Goal: Task Accomplishment & Management: Use online tool/utility

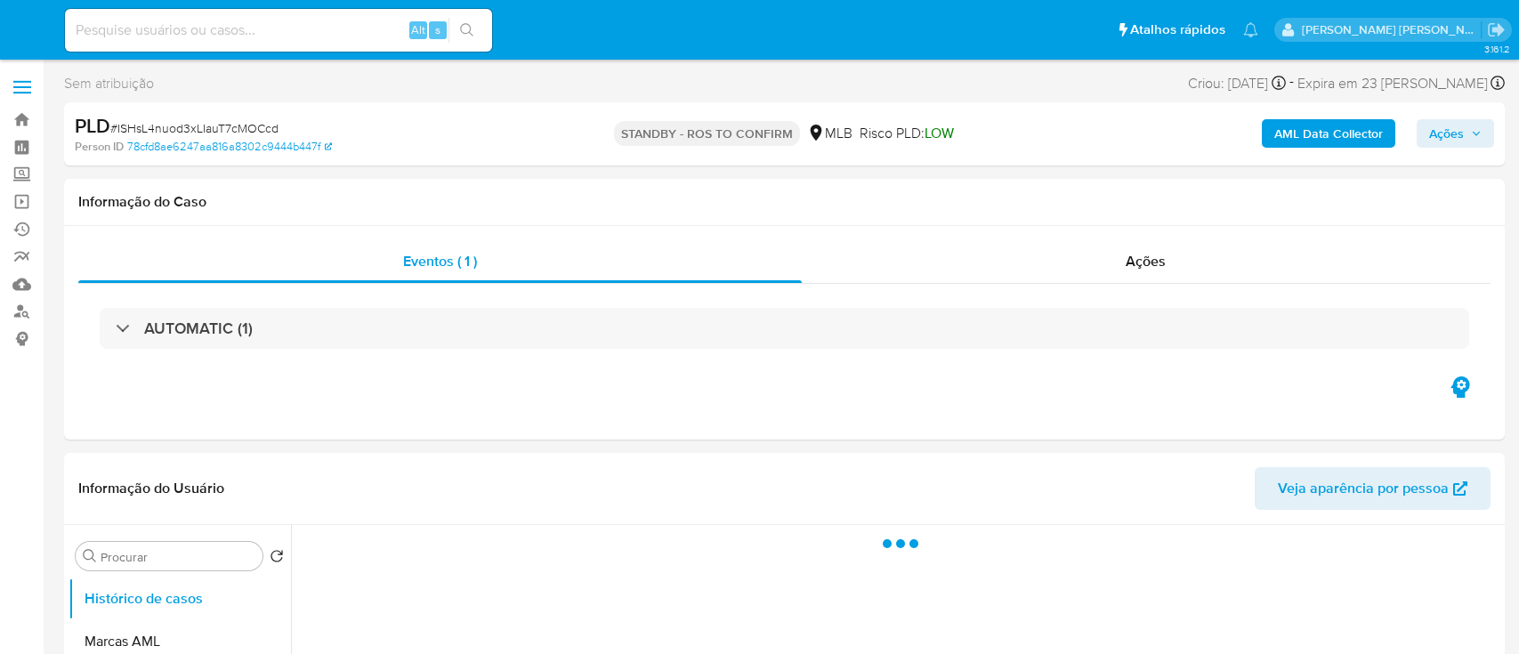
select select "10"
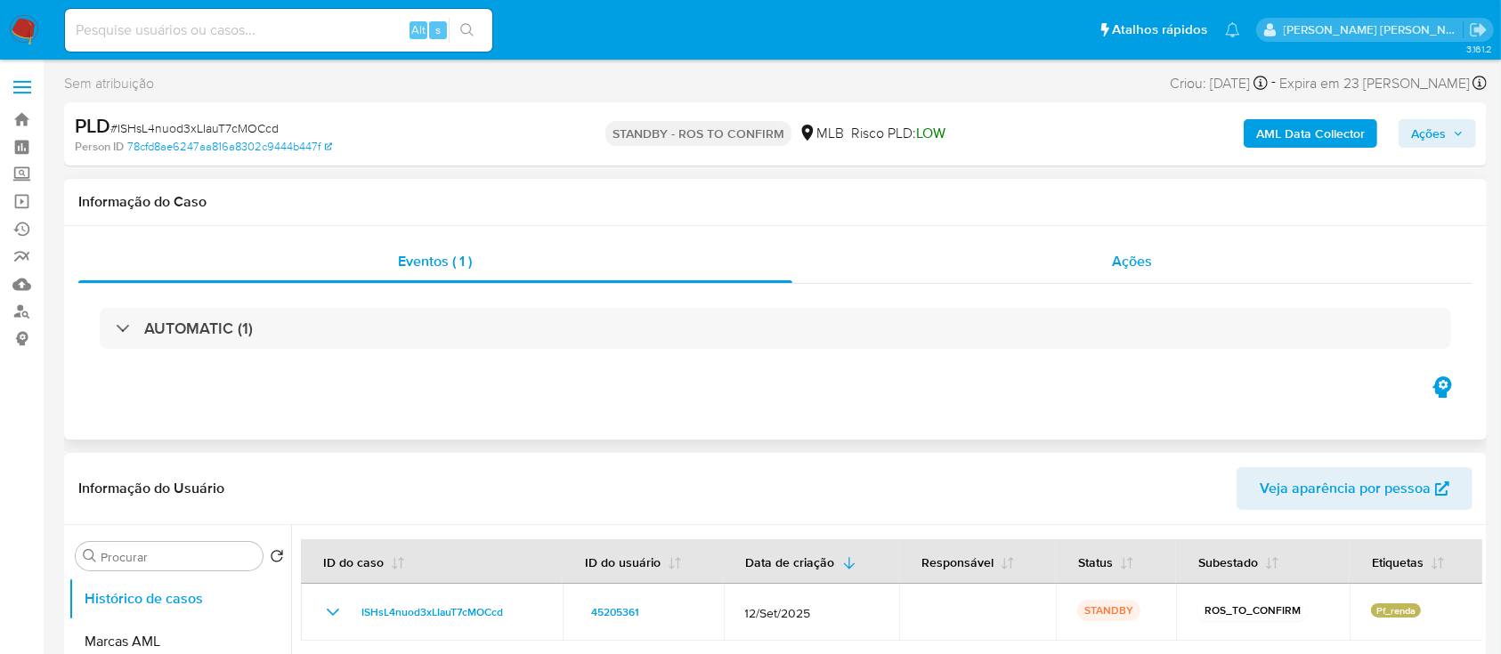
click at [995, 263] on div "Ações" at bounding box center [1132, 261] width 680 height 43
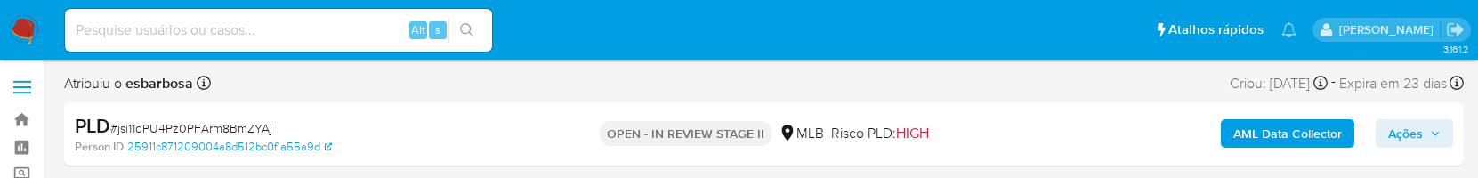
select select "10"
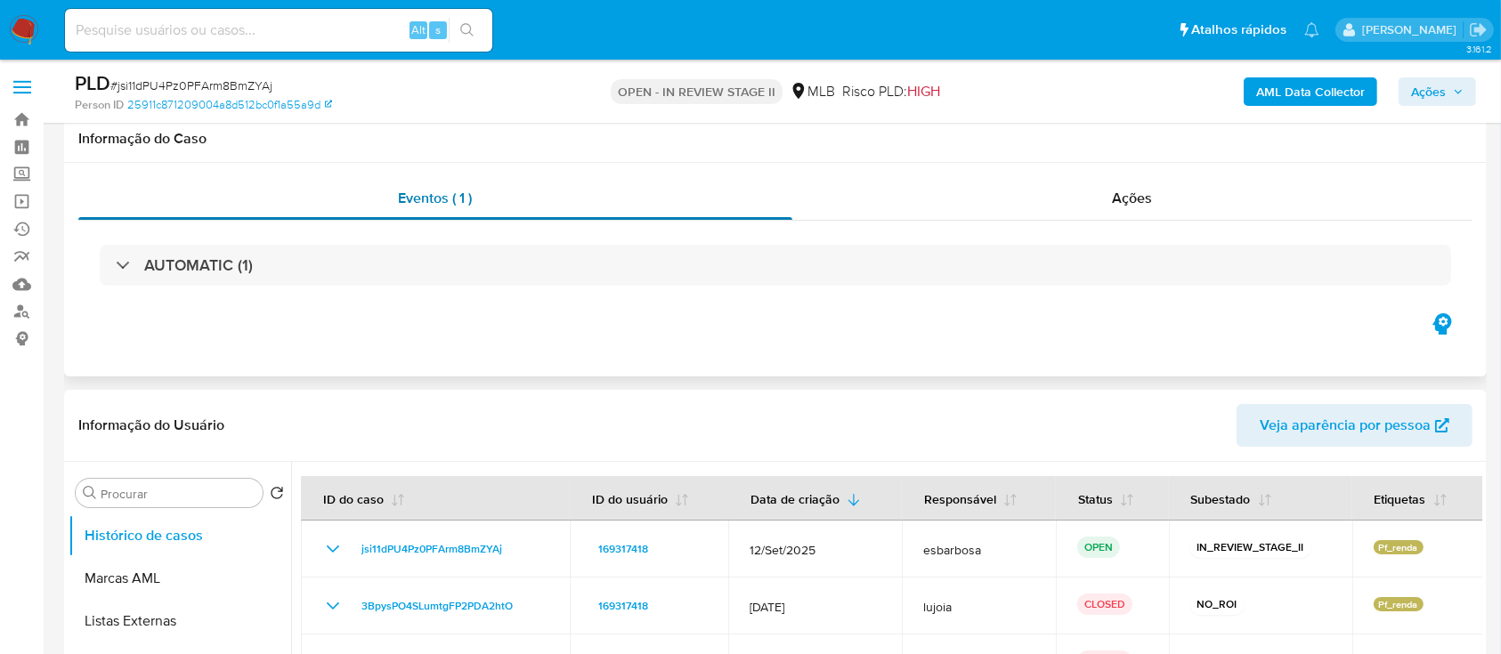
scroll to position [237, 0]
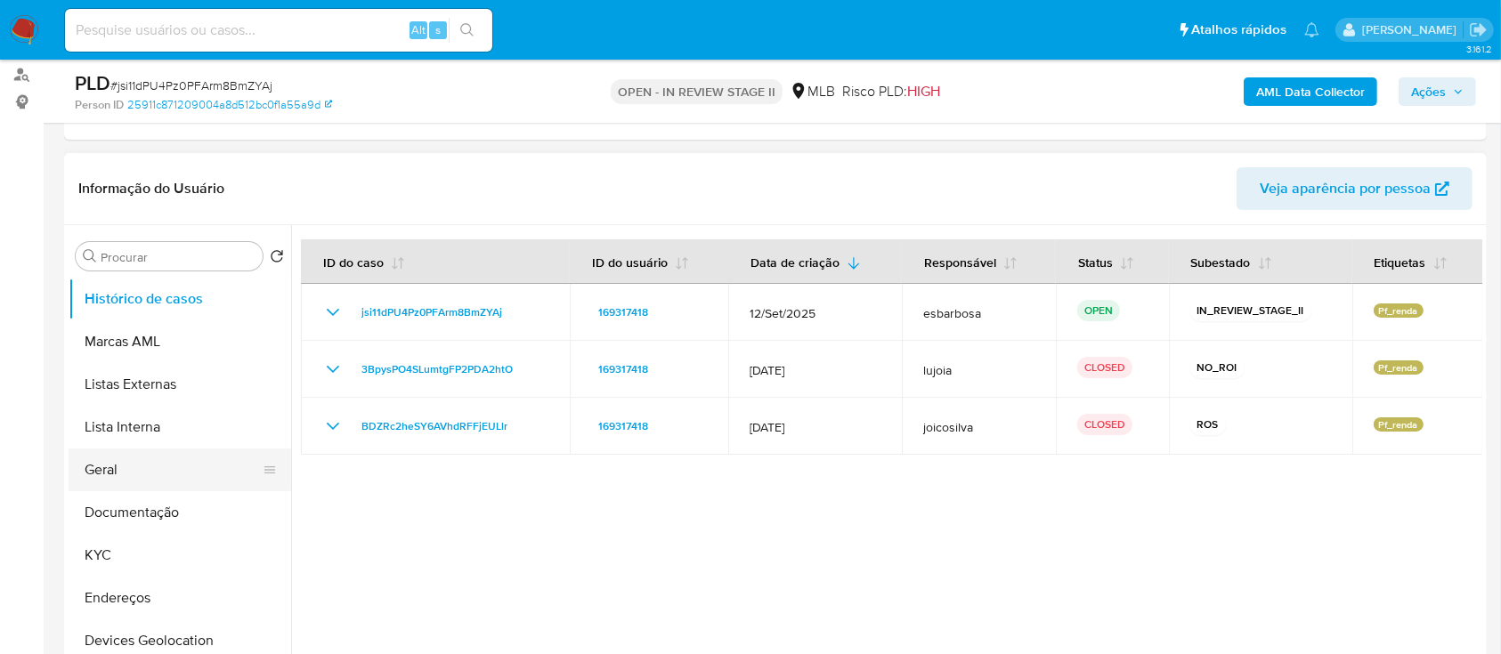
click at [134, 177] on button "Geral" at bounding box center [173, 470] width 208 height 43
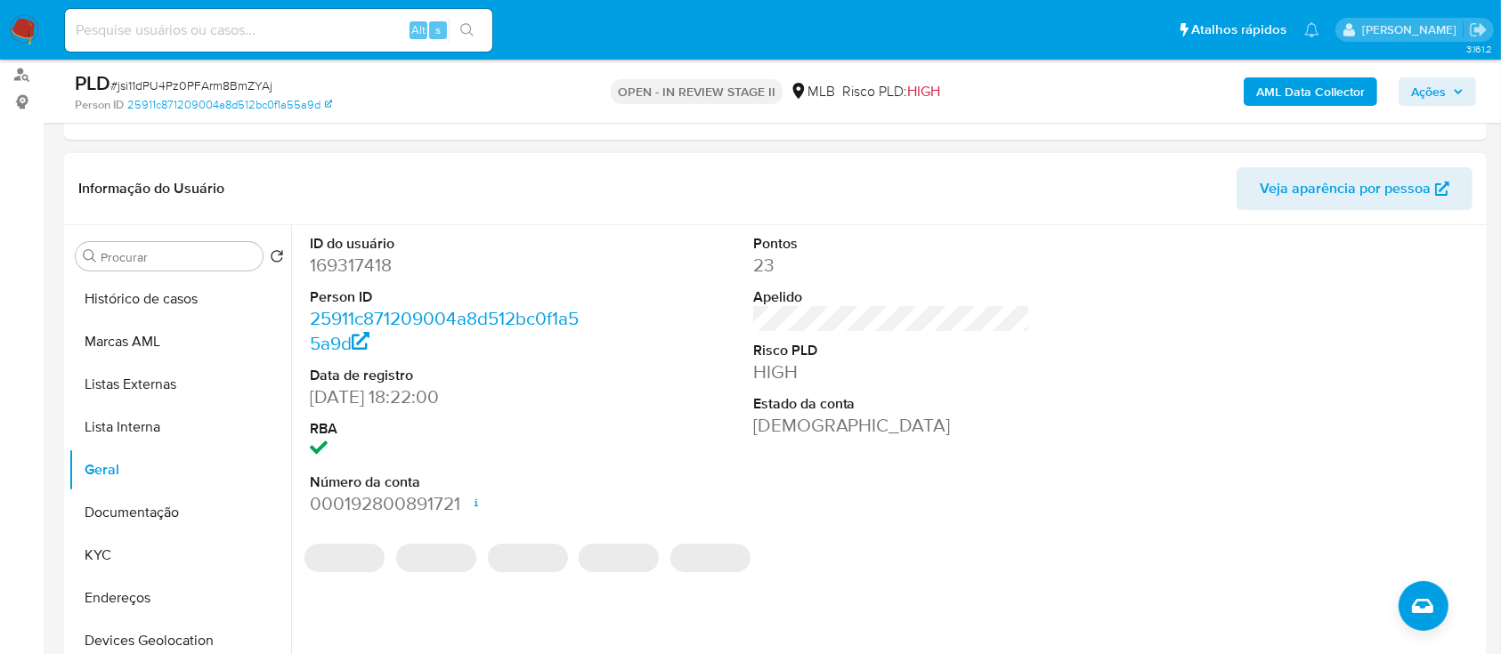
click at [382, 177] on dd "169317418" at bounding box center [449, 265] width 278 height 25
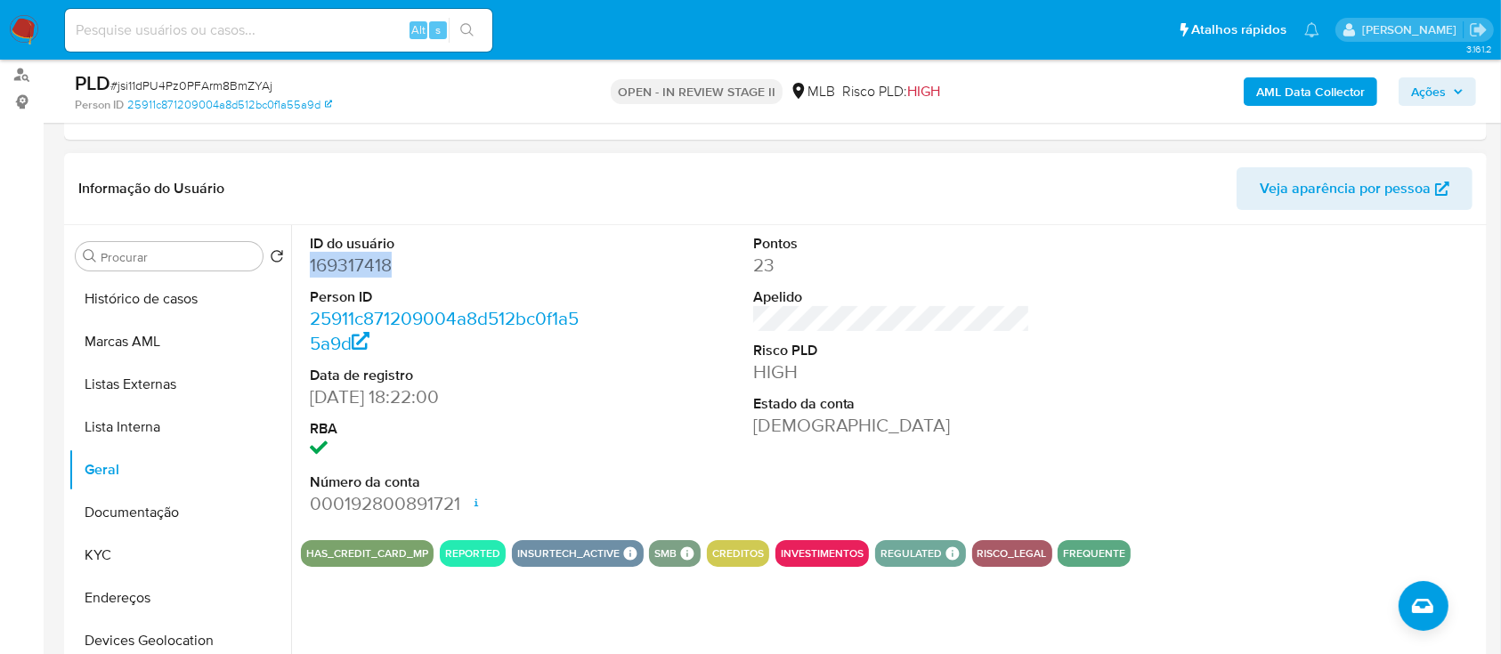
copy dd "169317418"
click at [112, 177] on button "KYC" at bounding box center [173, 555] width 208 height 43
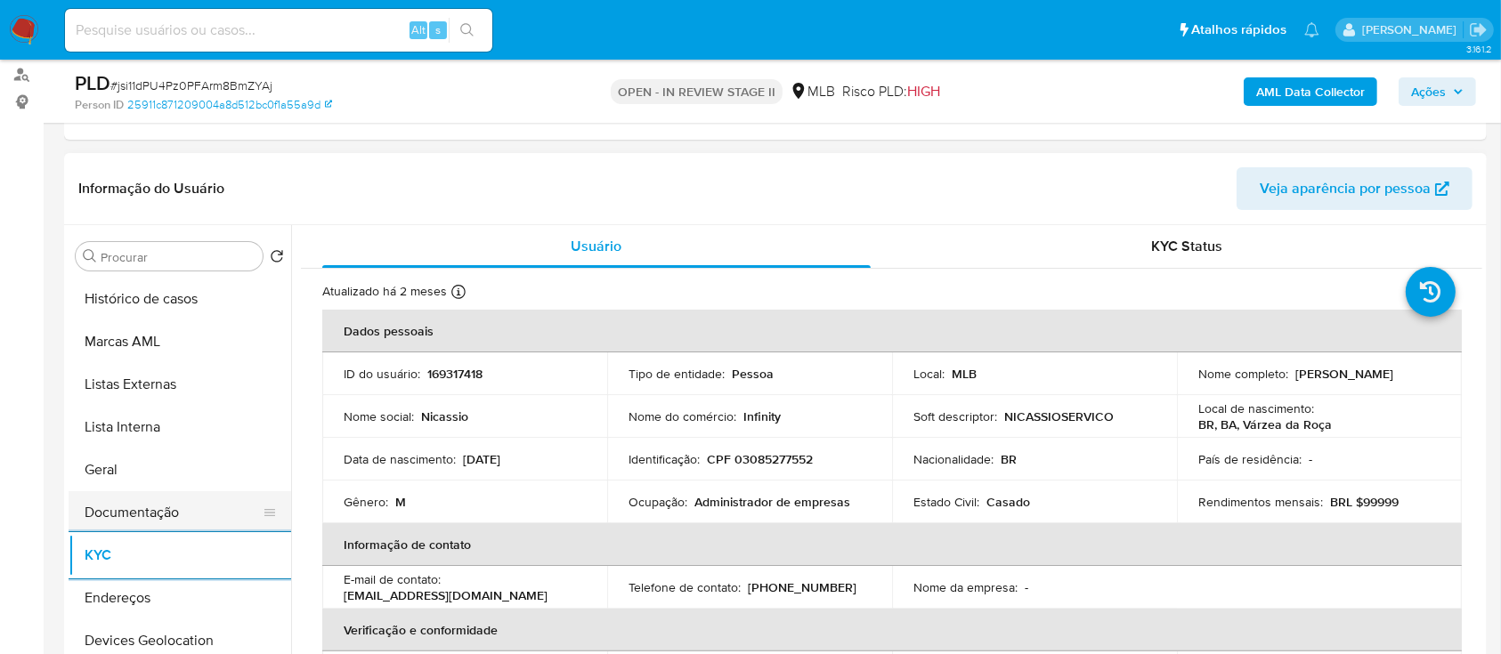
click at [166, 177] on button "Documentação" at bounding box center [173, 512] width 208 height 43
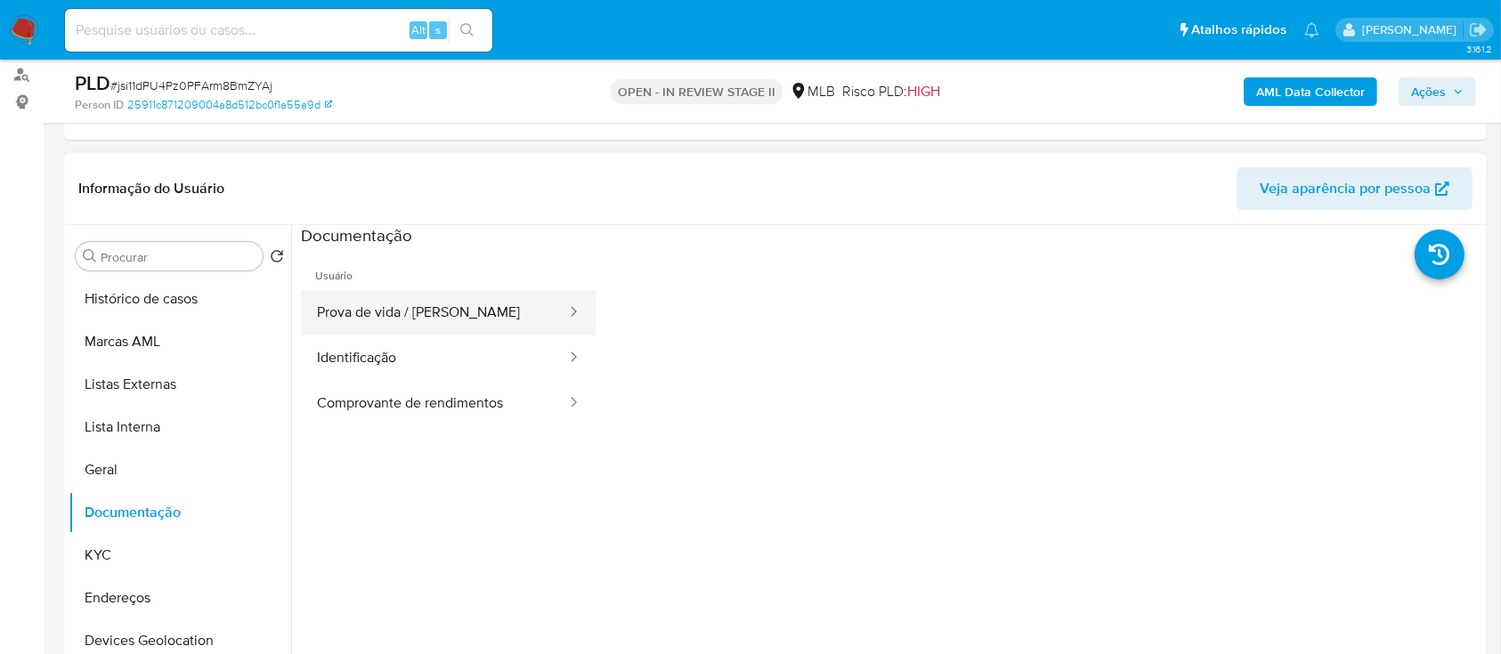
click at [447, 177] on button "Prova de vida / Selfie" at bounding box center [434, 312] width 267 height 45
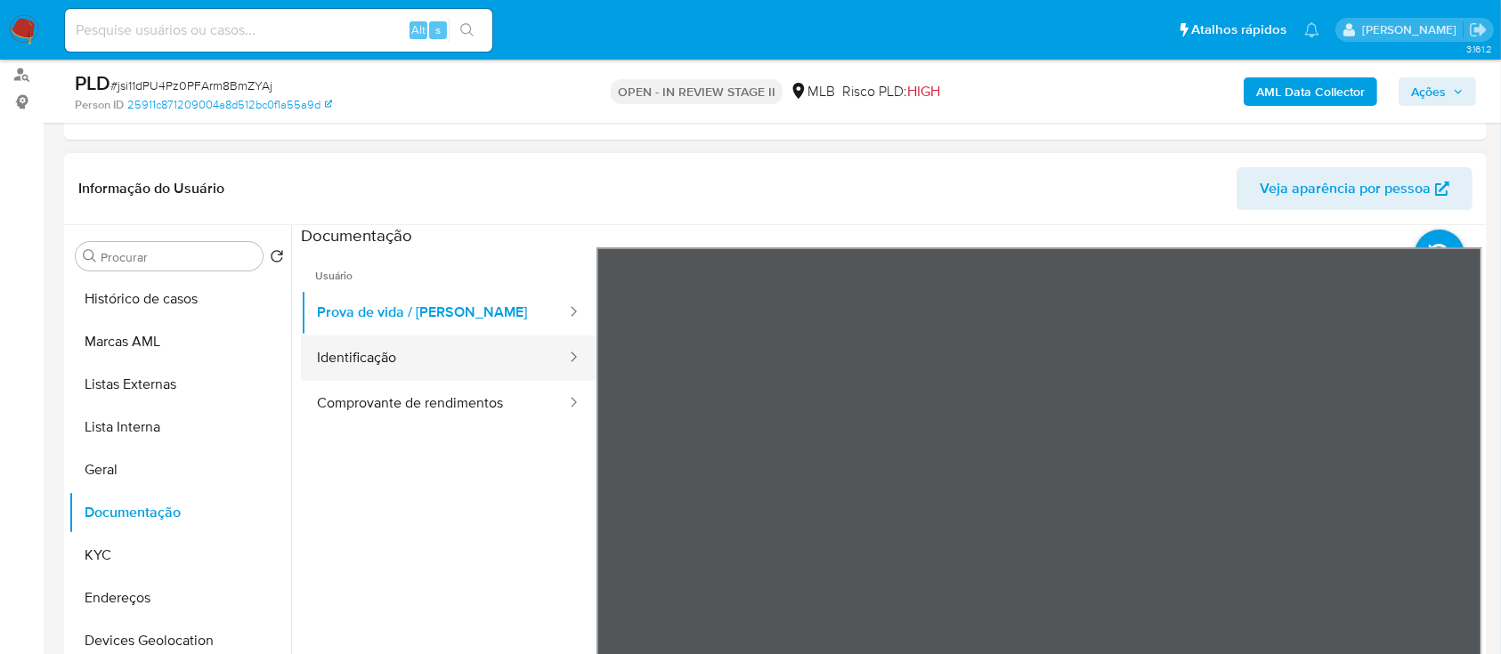
click at [406, 177] on button "Identificação" at bounding box center [434, 358] width 267 height 45
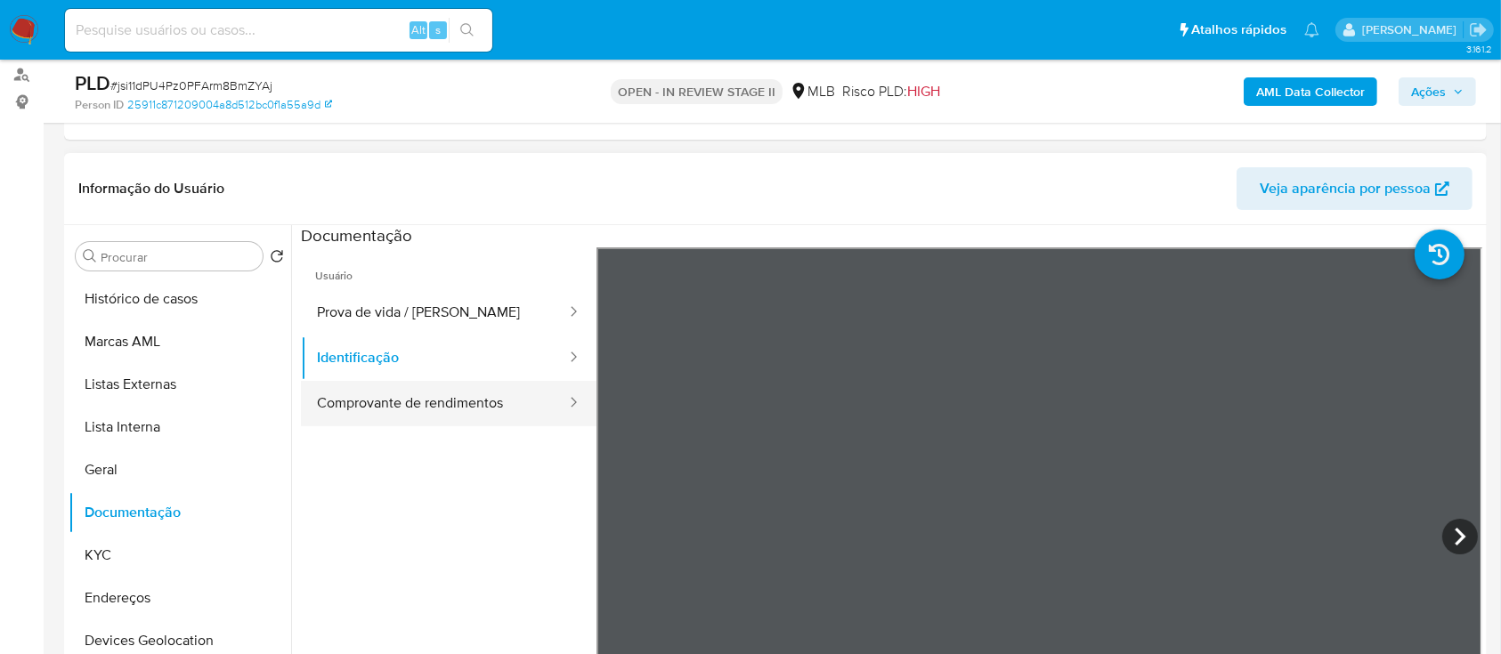
click at [406, 177] on button "Comprovante de rendimentos" at bounding box center [434, 403] width 267 height 45
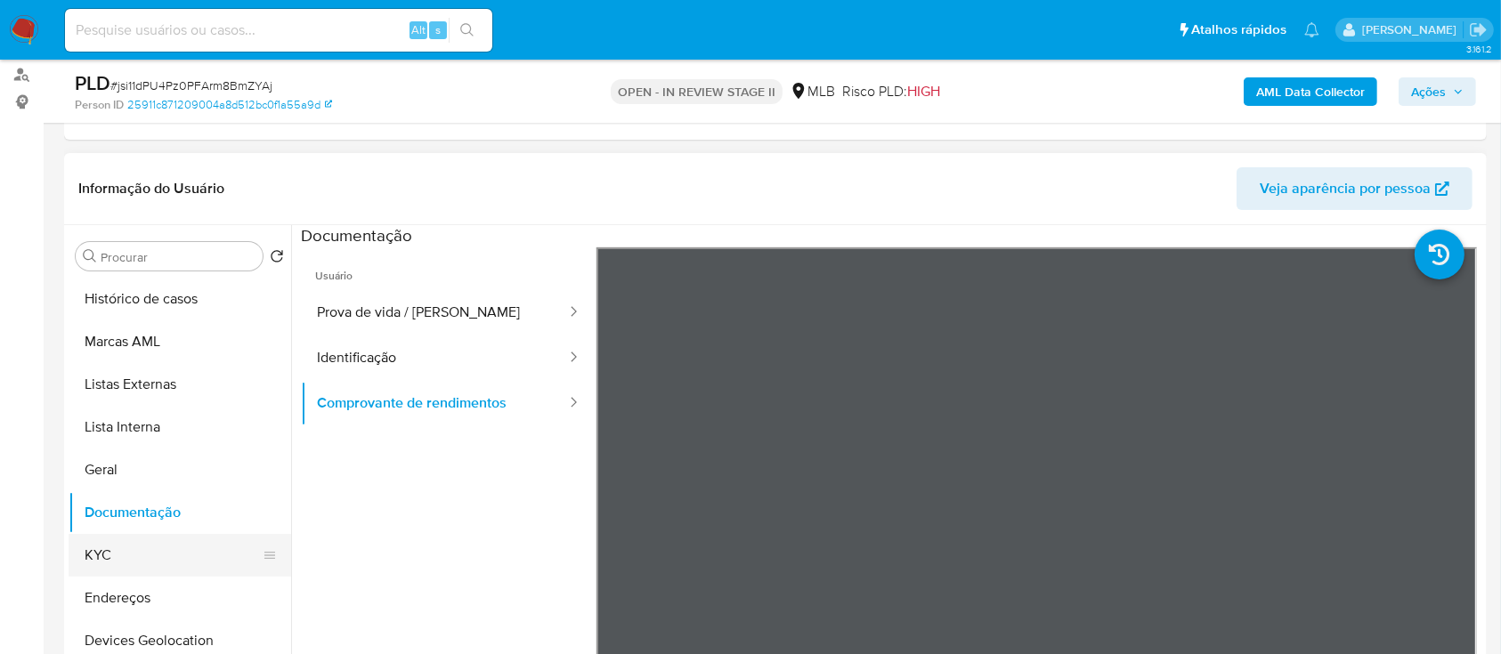
click at [113, 177] on button "KYC" at bounding box center [173, 555] width 208 height 43
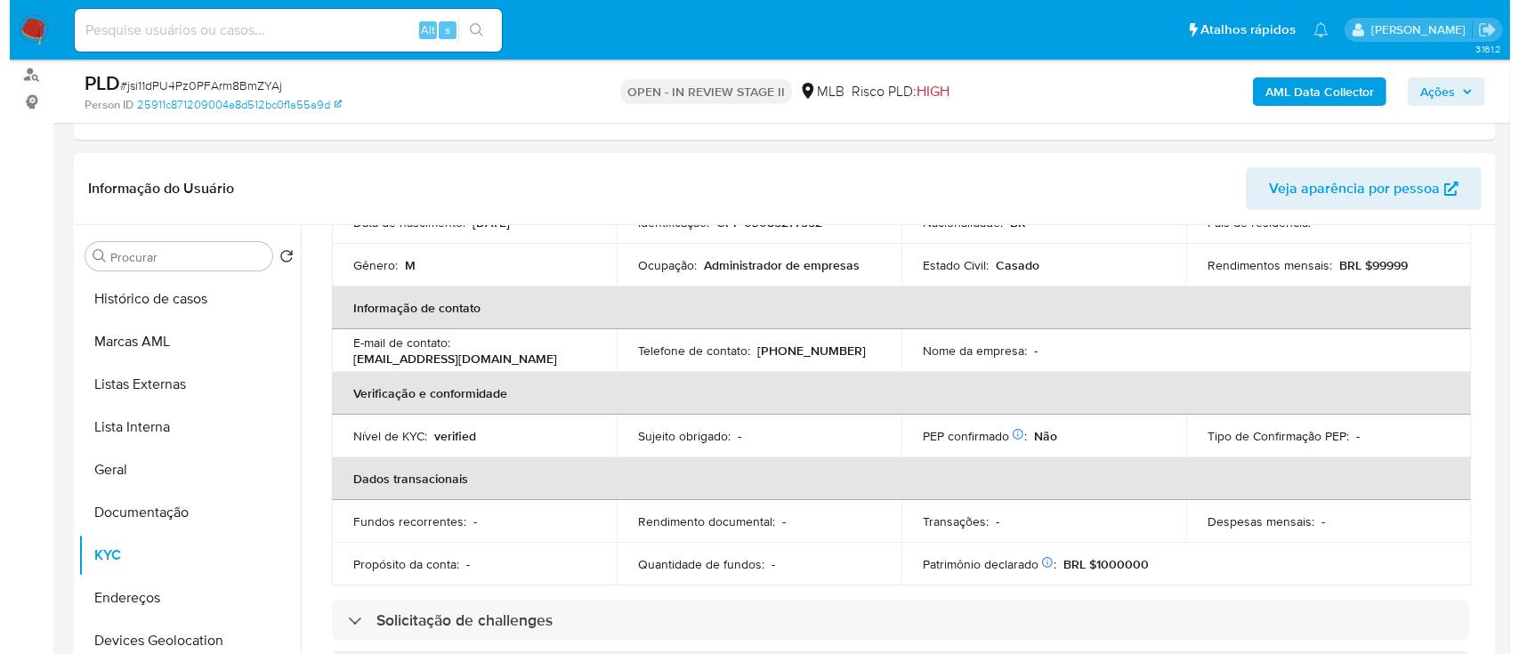
scroll to position [0, 0]
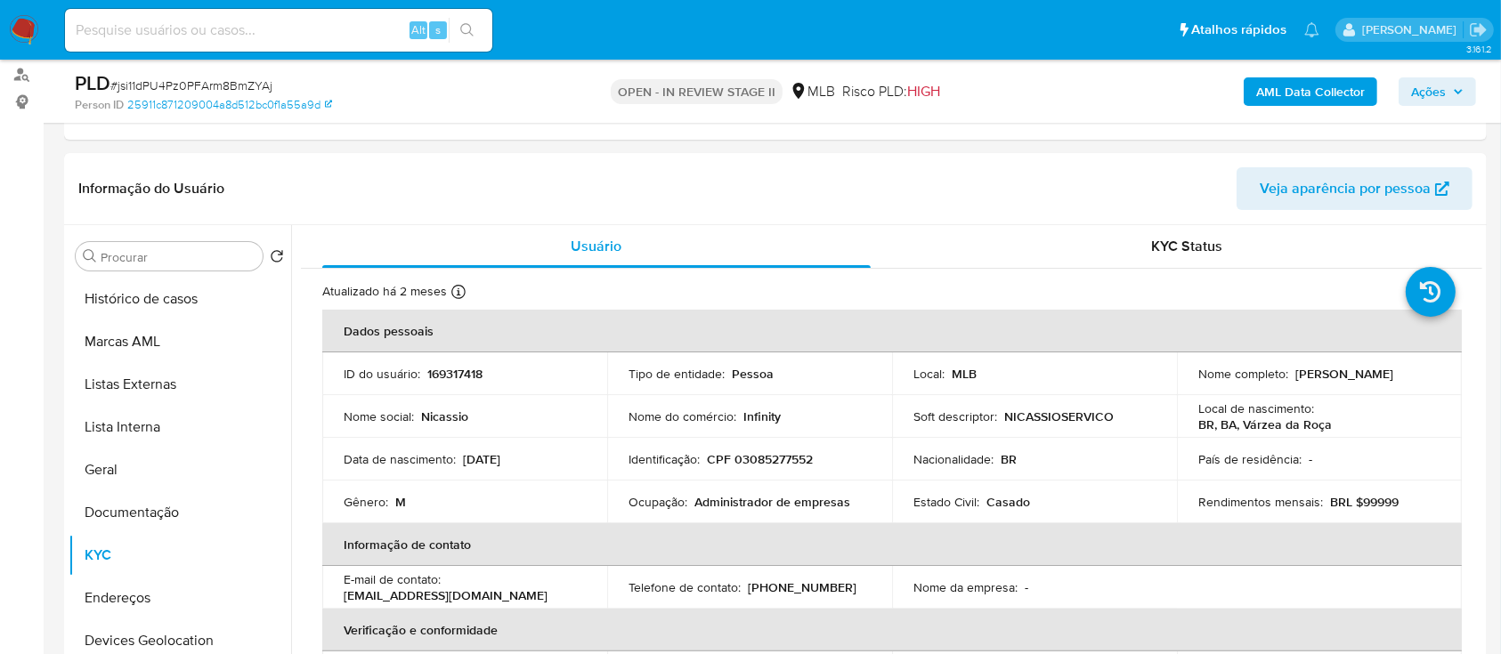
click at [1266, 90] on b "AML Data Collector" at bounding box center [1310, 91] width 109 height 28
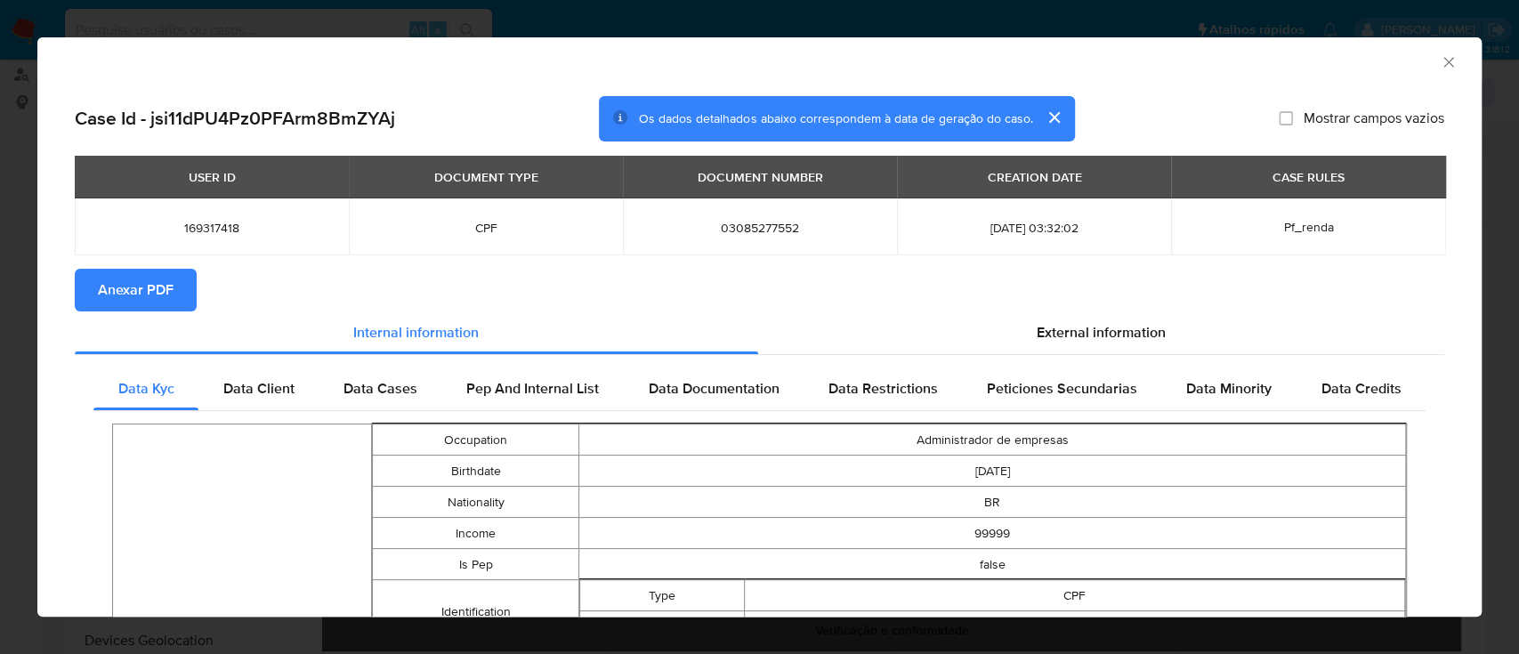
click at [142, 177] on span "Anexar PDF" at bounding box center [136, 290] width 76 height 39
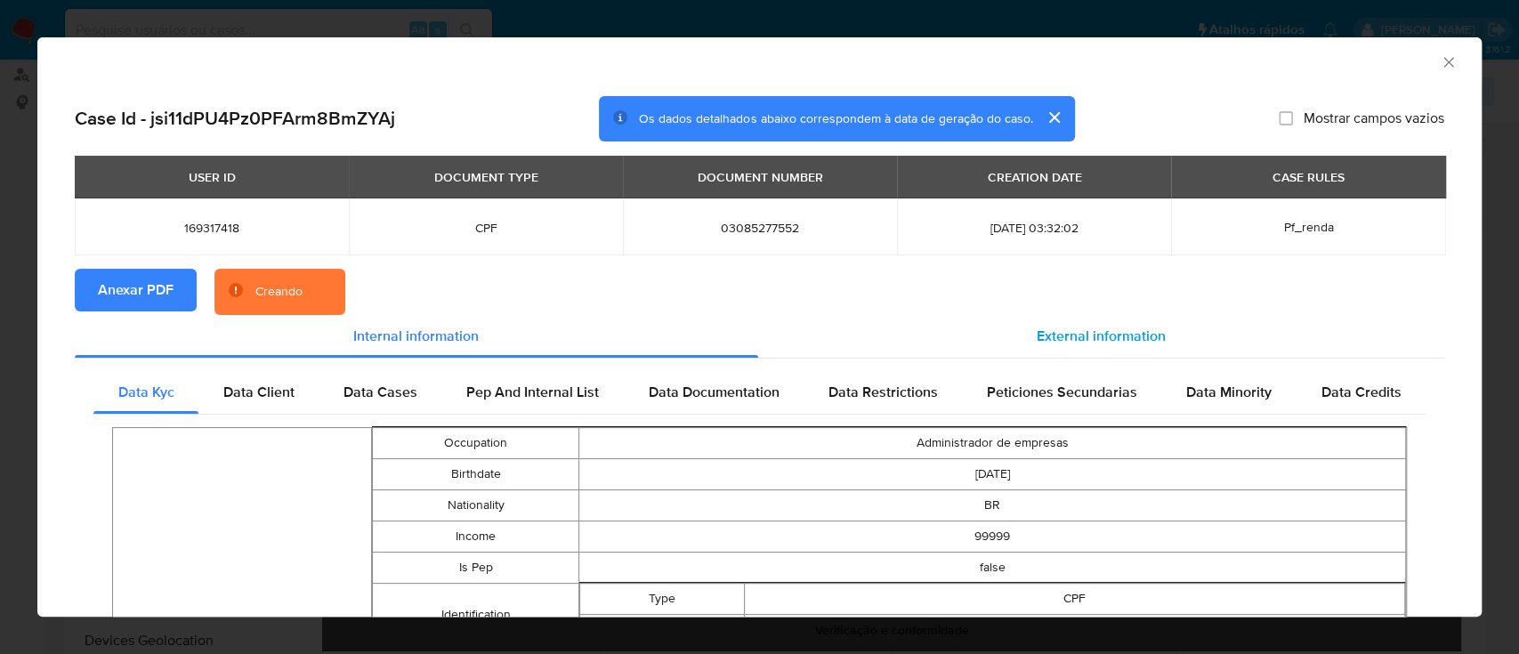
click at [1093, 177] on span "External information" at bounding box center [1101, 336] width 129 height 20
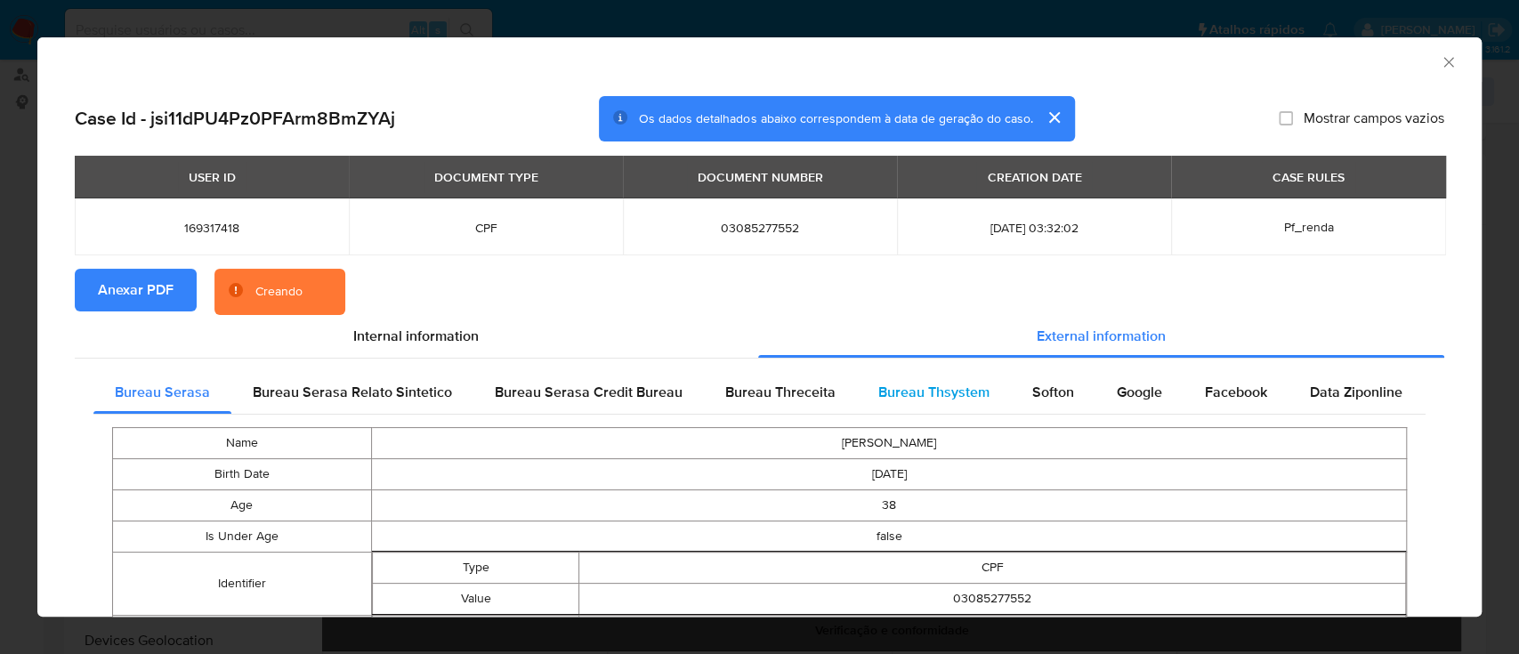
click at [930, 177] on span "Bureau Thsystem" at bounding box center [934, 392] width 111 height 20
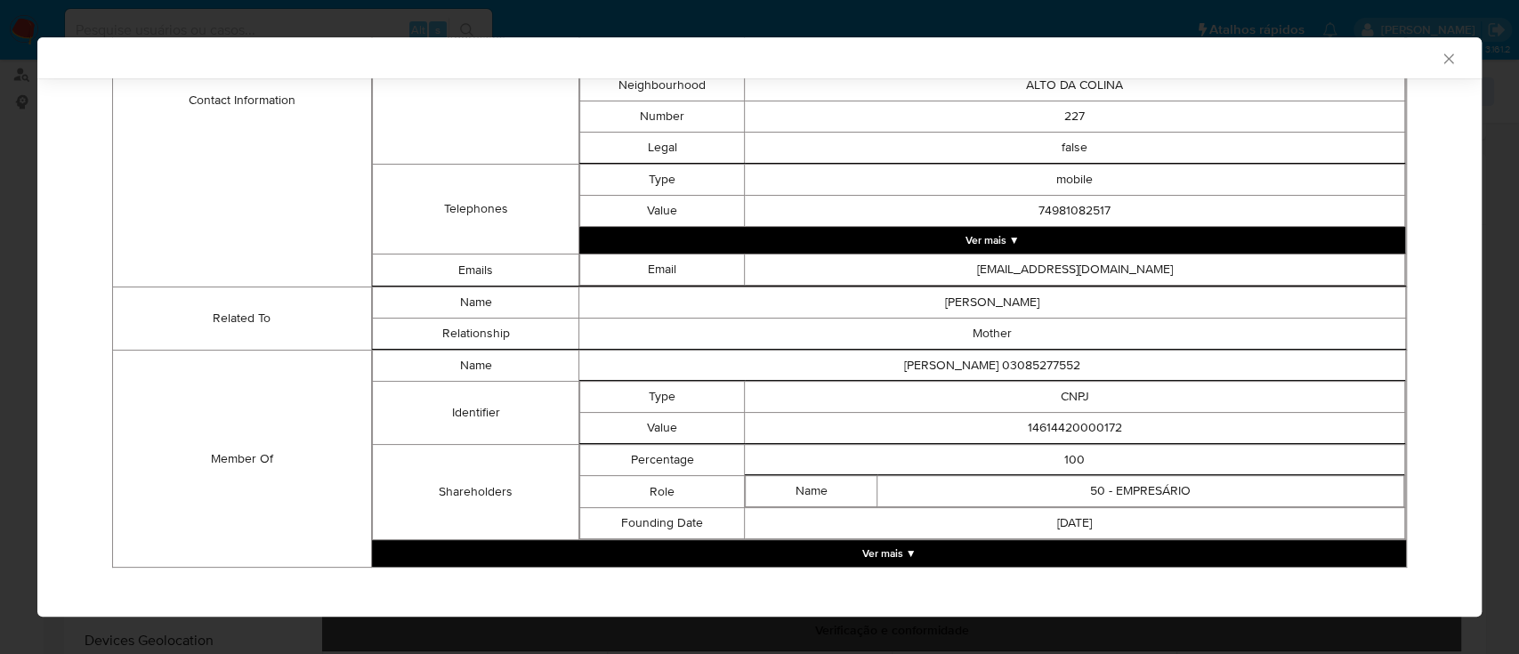
scroll to position [739, 0]
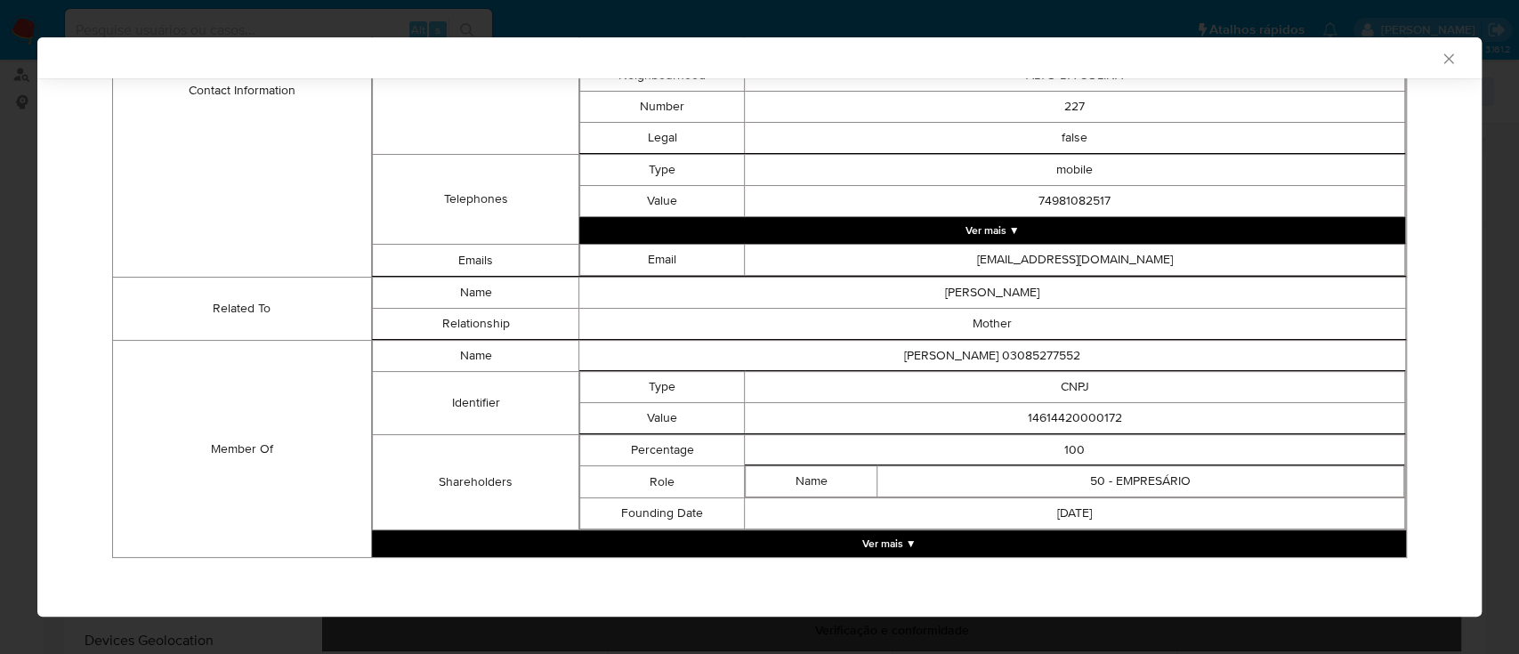
click at [887, 177] on button "Ver mais ▼" at bounding box center [889, 543] width 1034 height 27
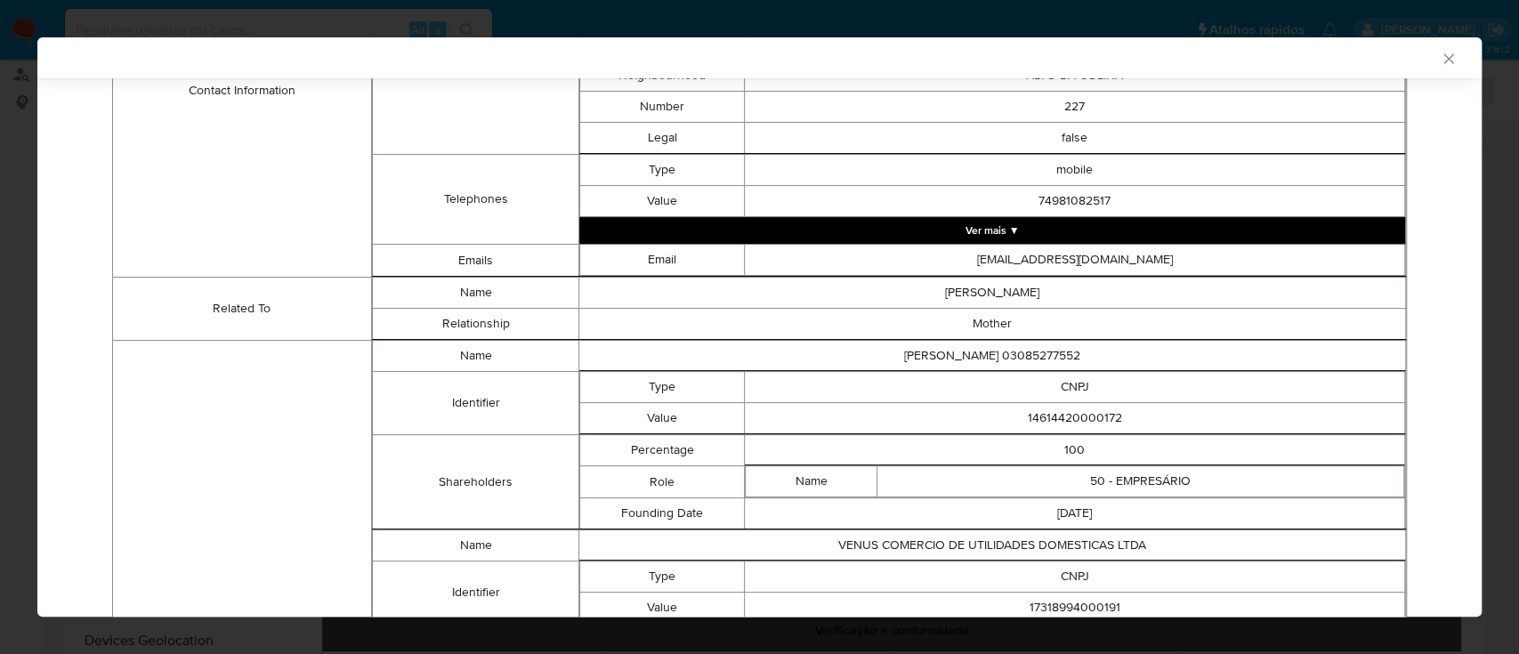
click at [1075, 177] on td "14614420000172" at bounding box center [1075, 418] width 660 height 31
copy td "14614420000172"
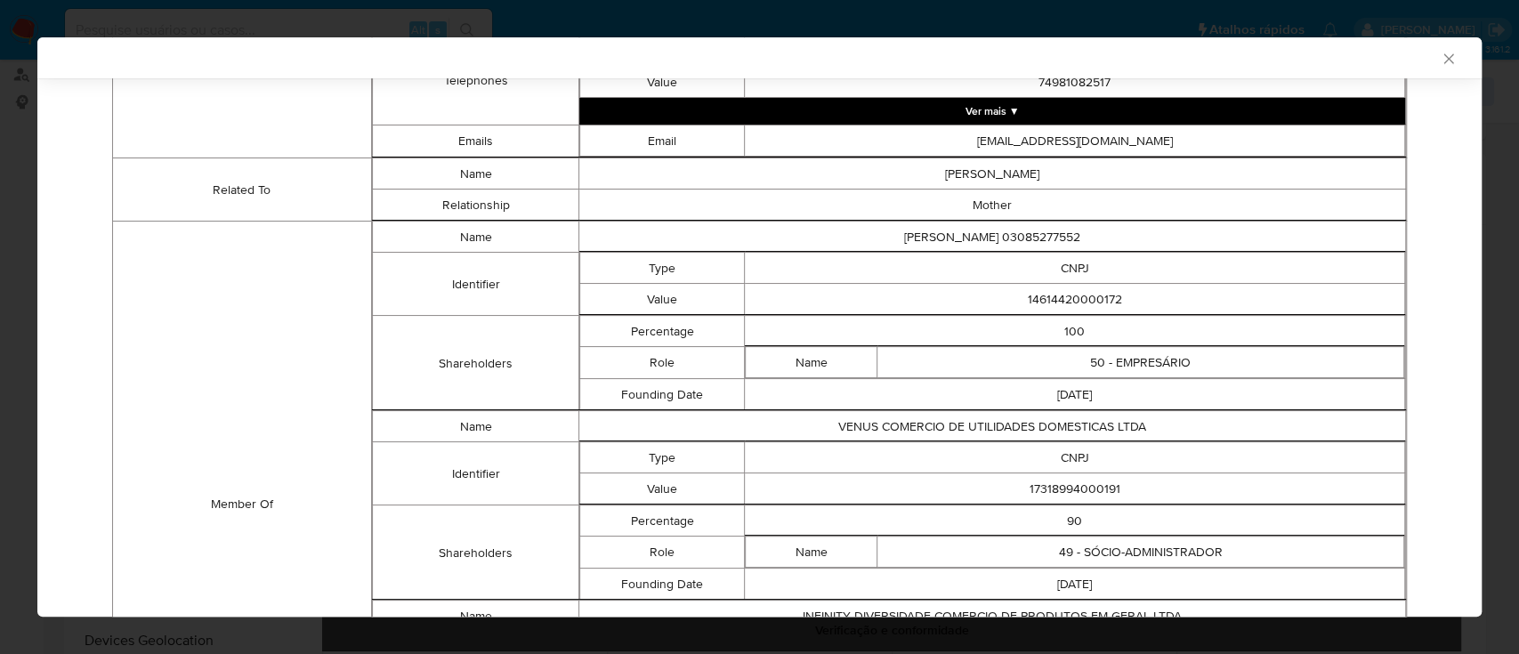
click at [1053, 177] on td "17318994000191" at bounding box center [1075, 489] width 660 height 31
copy td "17318994000191"
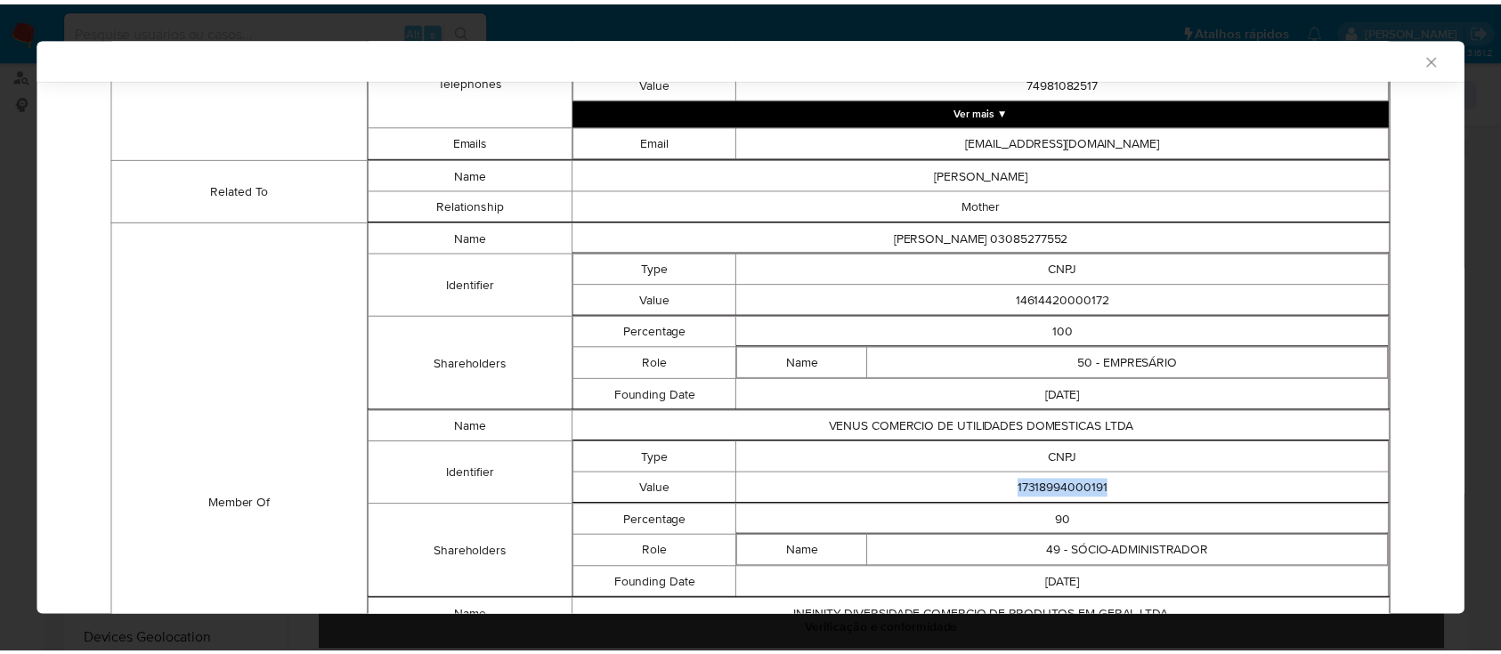
scroll to position [1081, 0]
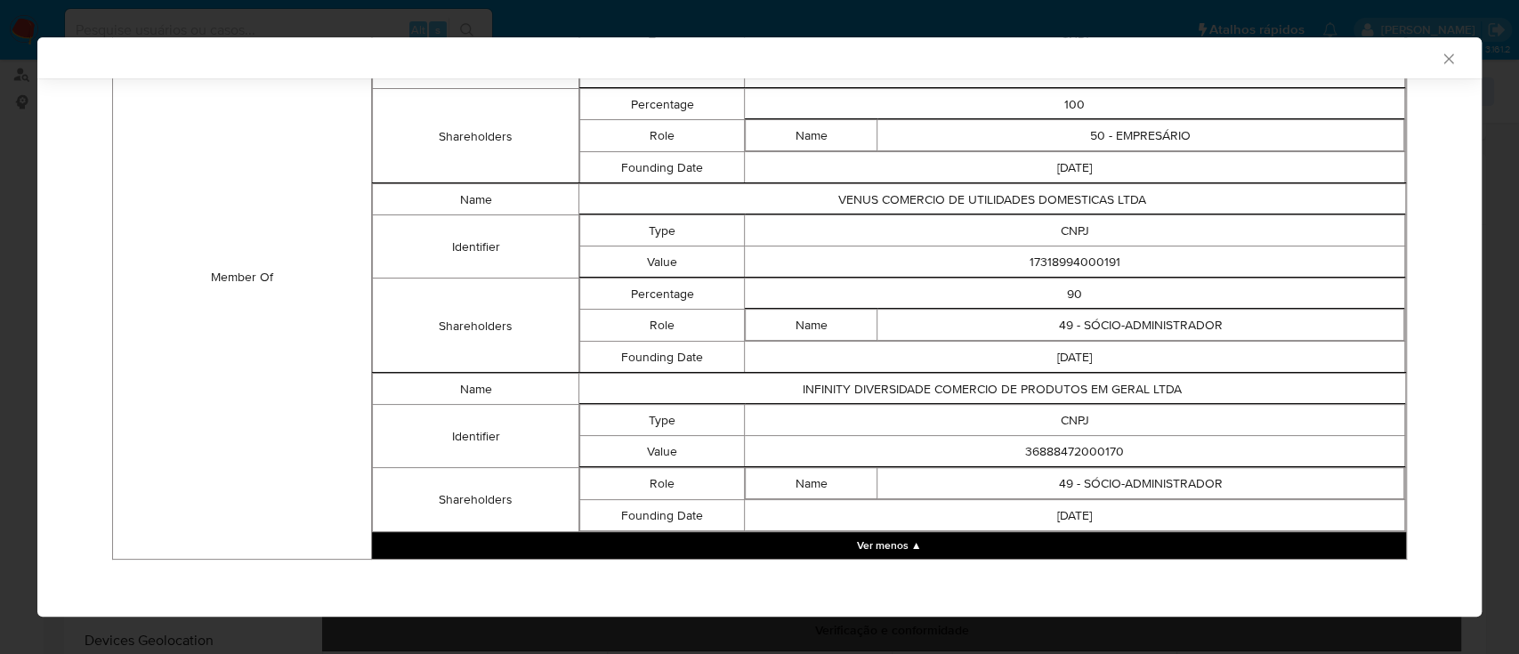
click at [1053, 177] on td "36888472000170" at bounding box center [1075, 451] width 660 height 31
copy td "36888472000170"
click at [1440, 58] on icon "Fechar a janela" at bounding box center [1449, 59] width 18 height 18
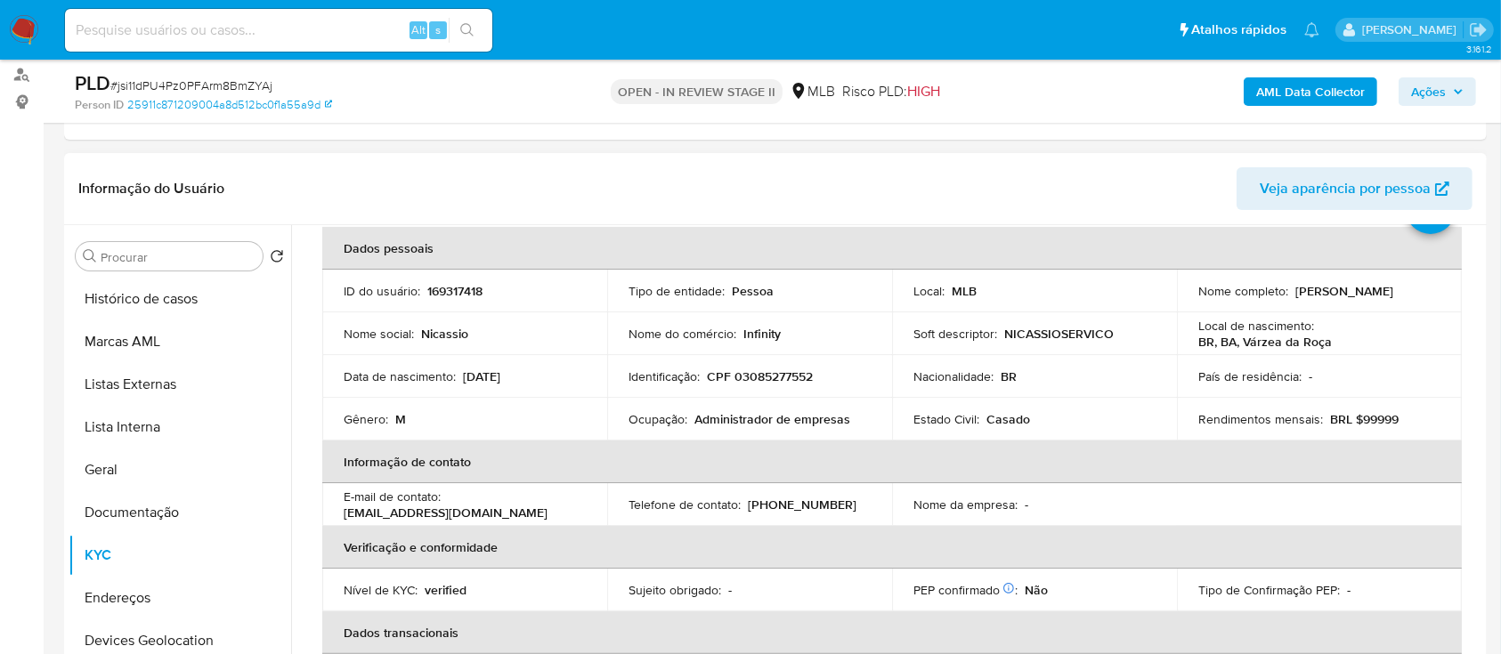
scroll to position [118, 0]
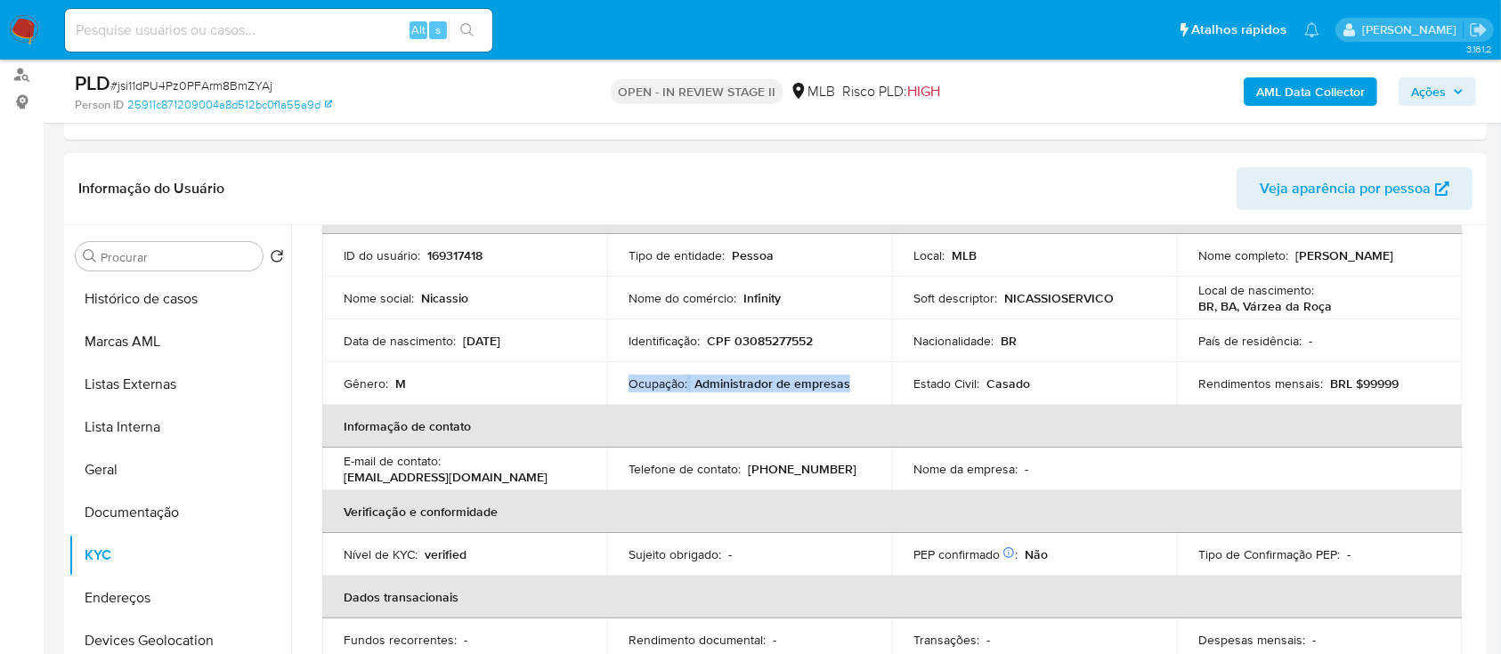
drag, startPoint x: 850, startPoint y: 389, endPoint x: 621, endPoint y: 382, distance: 228.9
click at [621, 177] on td "Ocupação : Administrador de empresas" at bounding box center [749, 383] width 285 height 43
copy div "Ocupação : Administrador de empresas"
click at [1421, 91] on span "Ações" at bounding box center [1428, 91] width 35 height 28
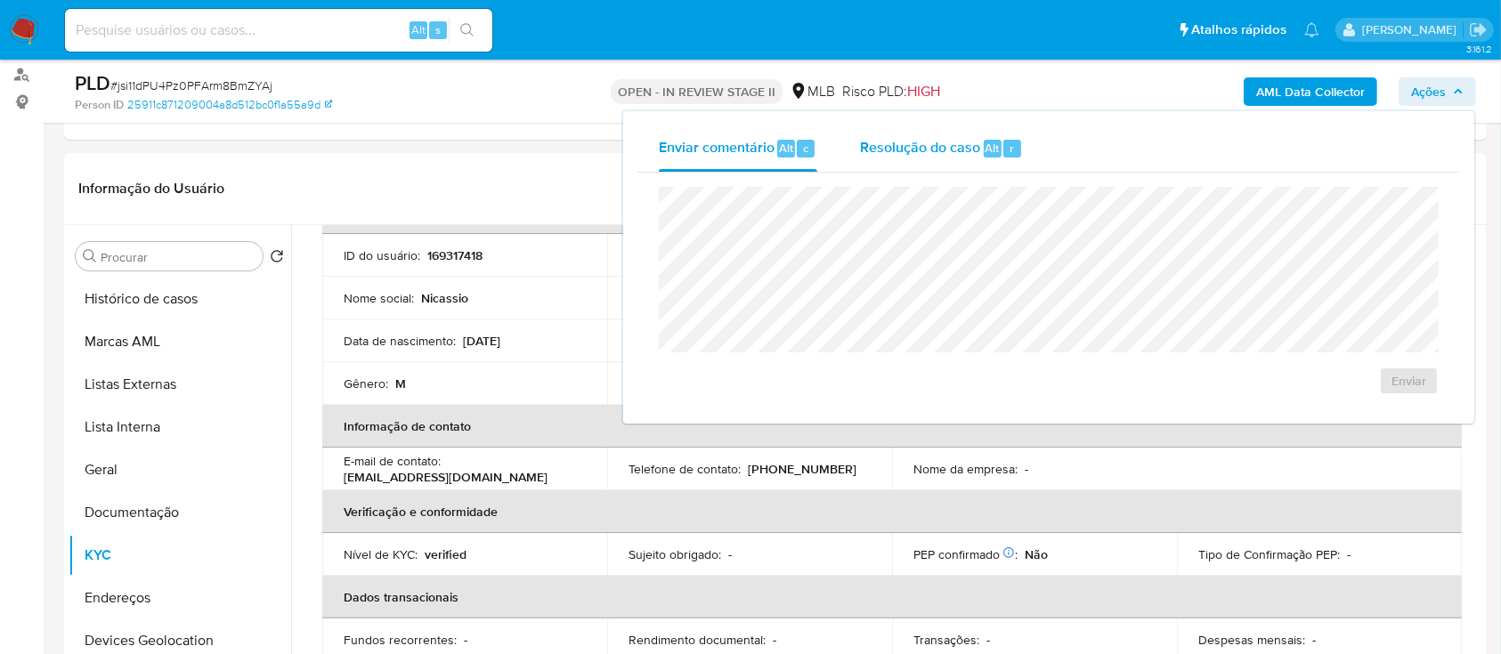
click at [920, 148] on span "Resolução do caso" at bounding box center [920, 147] width 120 height 20
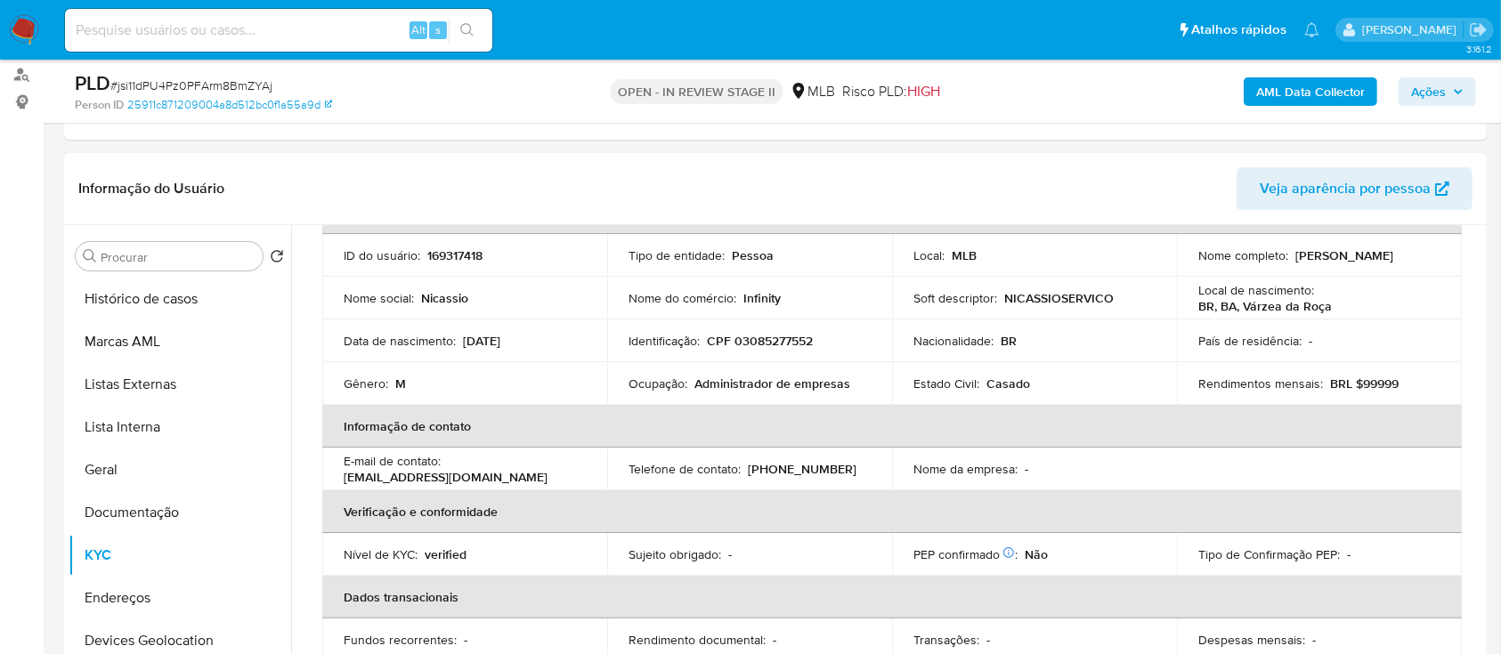
drag, startPoint x: 1405, startPoint y: 256, endPoint x: 1289, endPoint y: 256, distance: 115.7
click at [1289, 177] on div "Nome completo : Nicassio Araujo Silva" at bounding box center [1319, 255] width 242 height 16
copy p "[PERSON_NAME]"
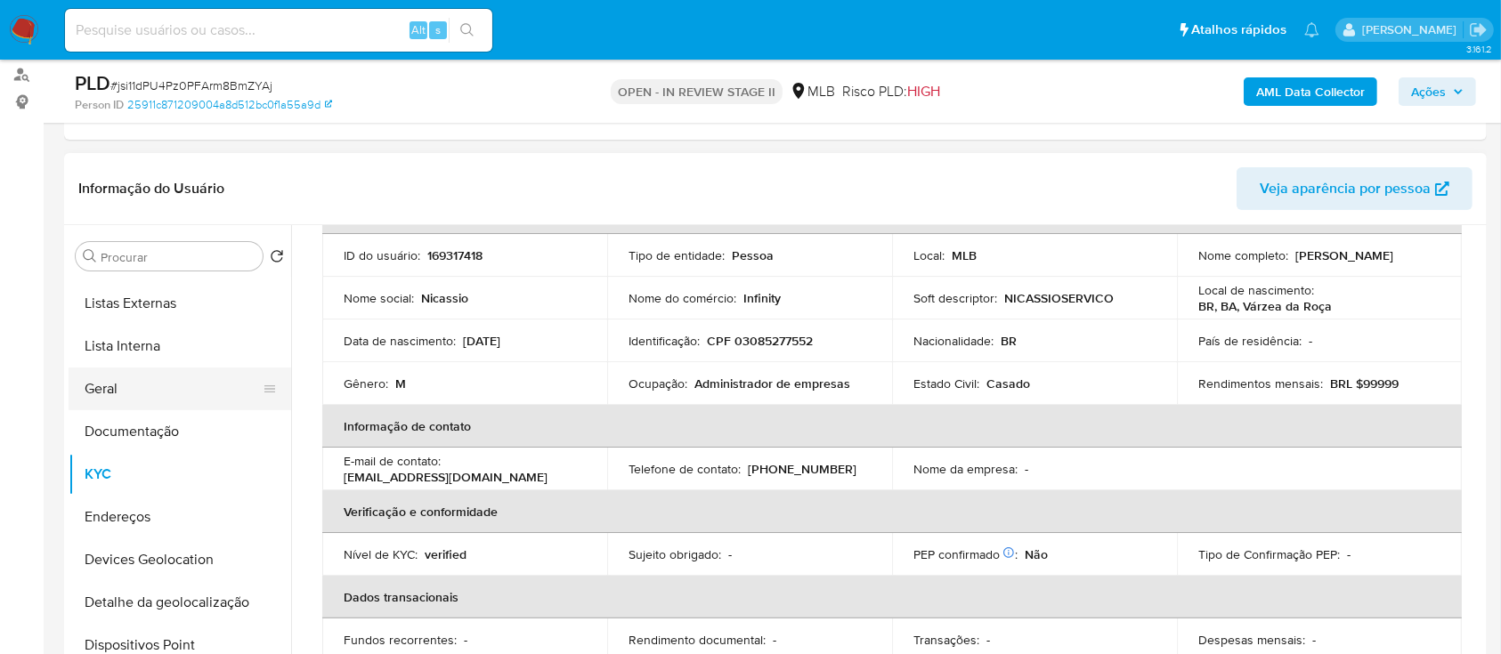
scroll to position [237, 0]
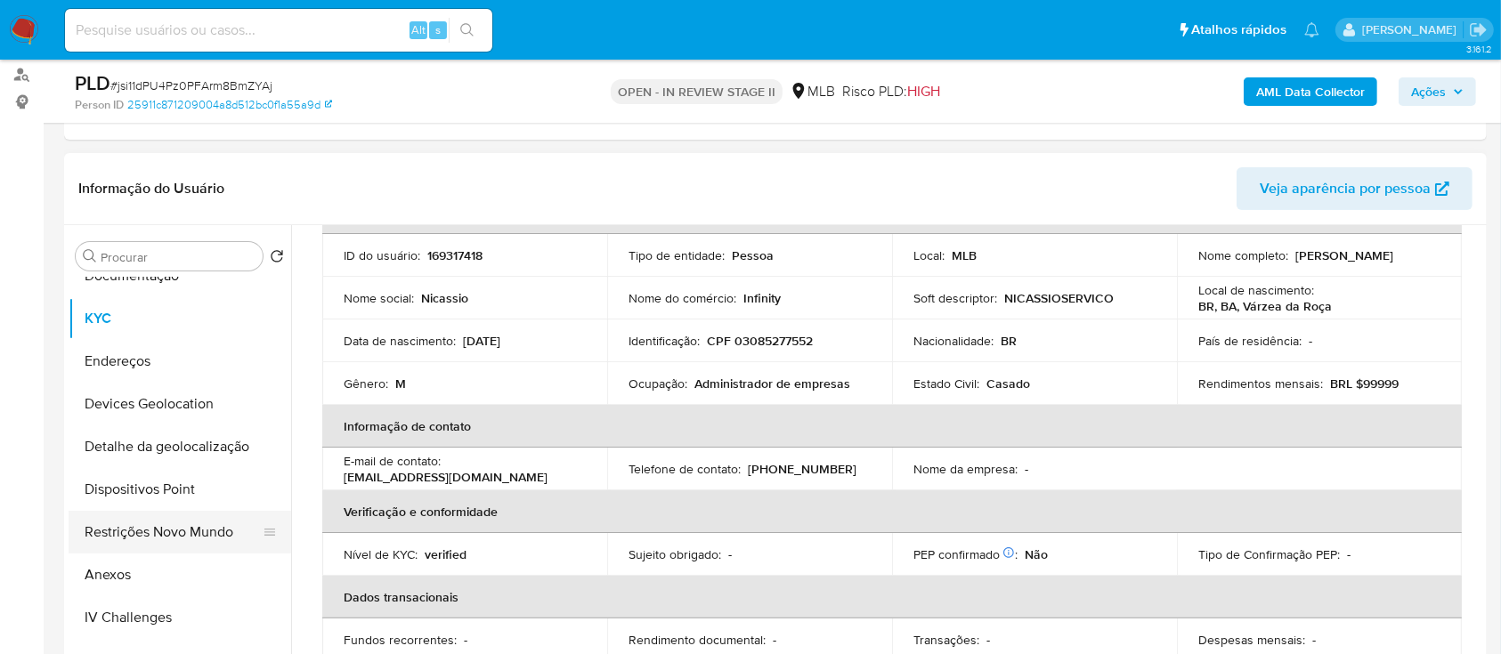
click at [127, 177] on button "Restrições Novo Mundo" at bounding box center [173, 532] width 208 height 43
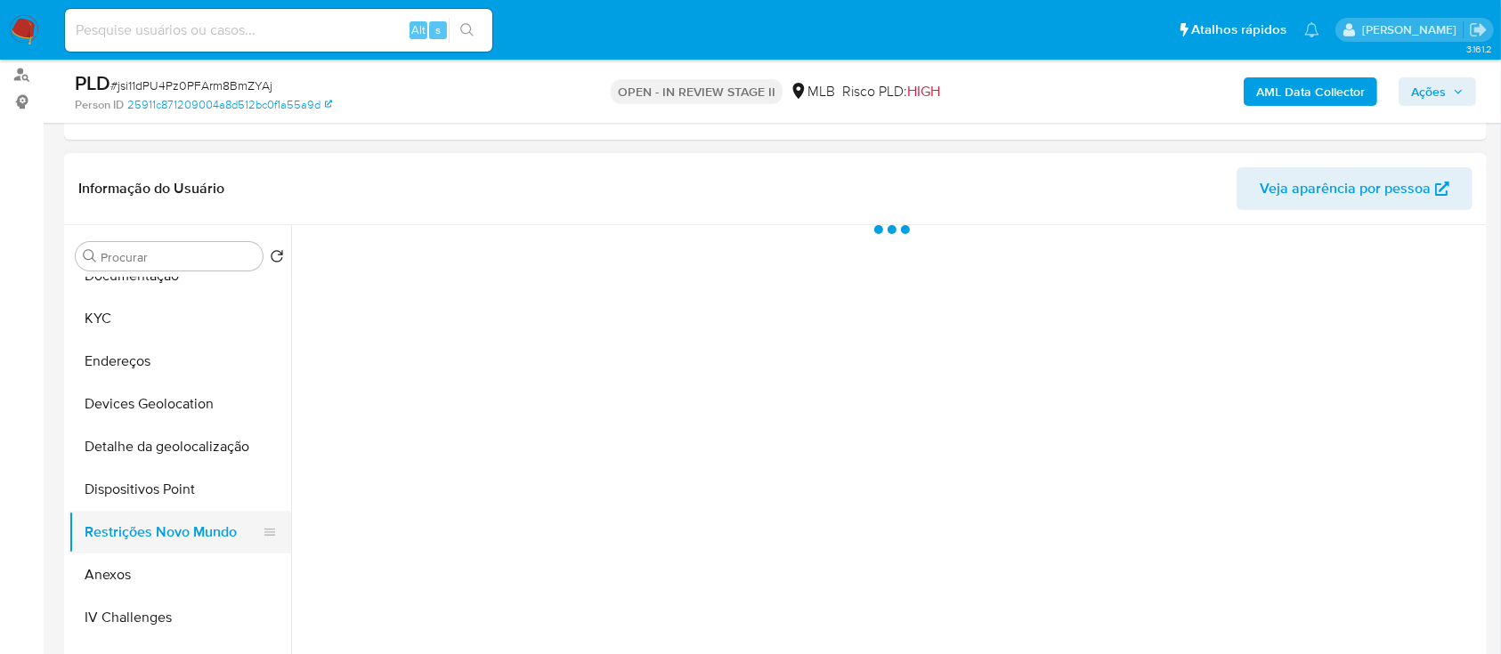
scroll to position [0, 0]
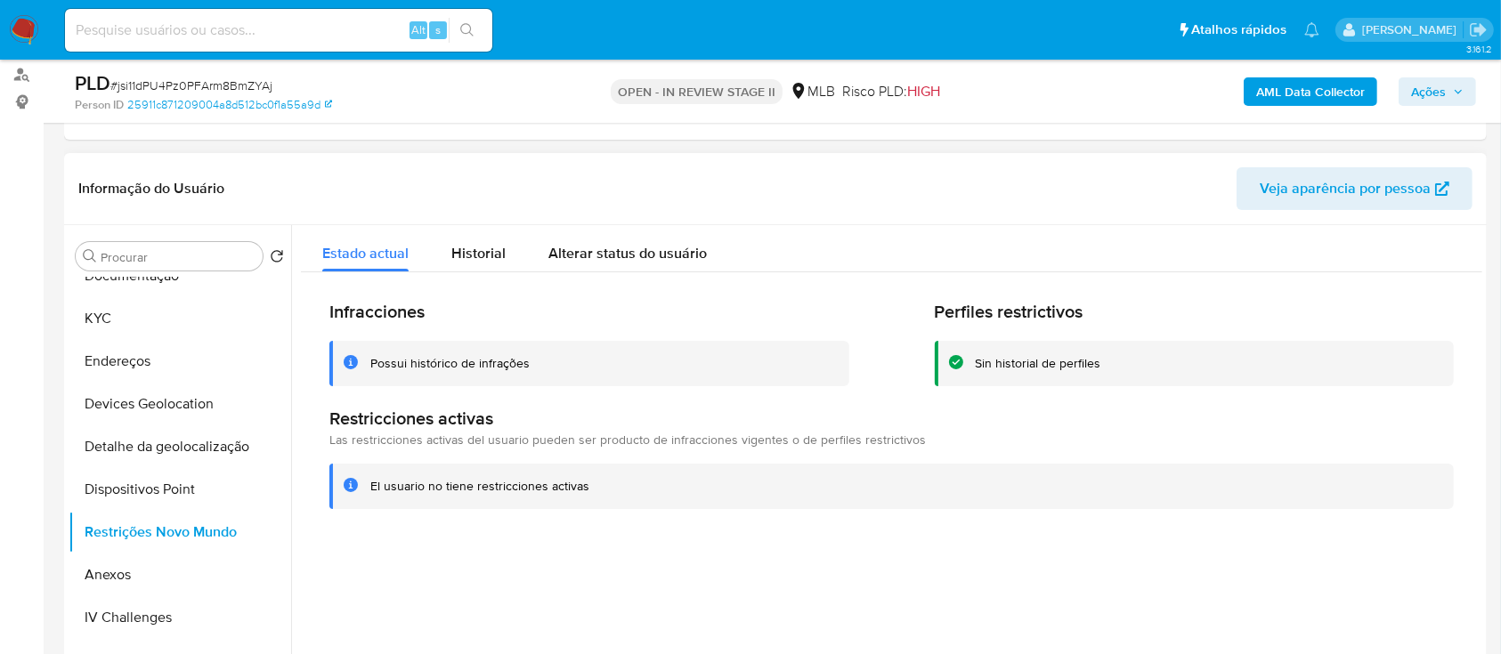
click at [441, 177] on div "Possui histórico de infrações" at bounding box center [589, 363] width 520 height 45
click at [440, 177] on div "Possui histórico de infrações" at bounding box center [449, 363] width 159 height 17
click at [562, 177] on div at bounding box center [886, 453] width 1191 height 456
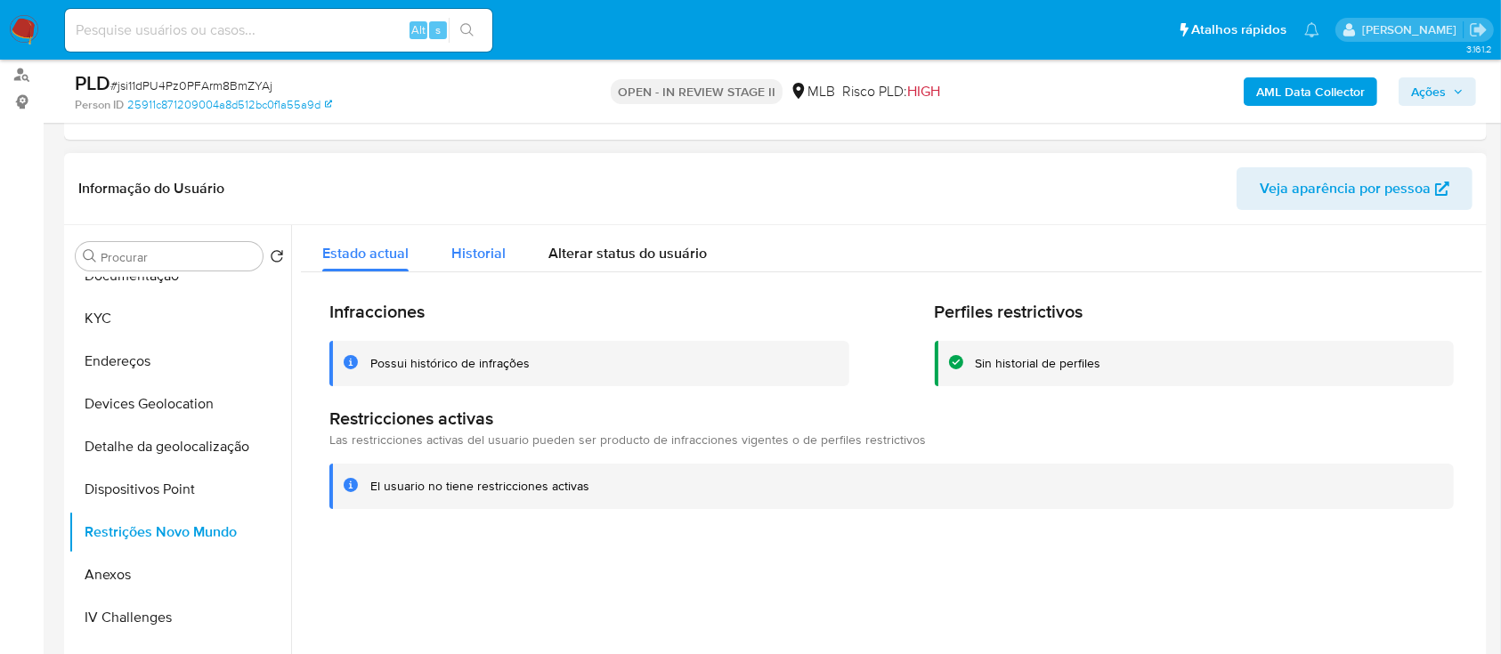
click at [486, 177] on span "Historial" at bounding box center [478, 253] width 54 height 20
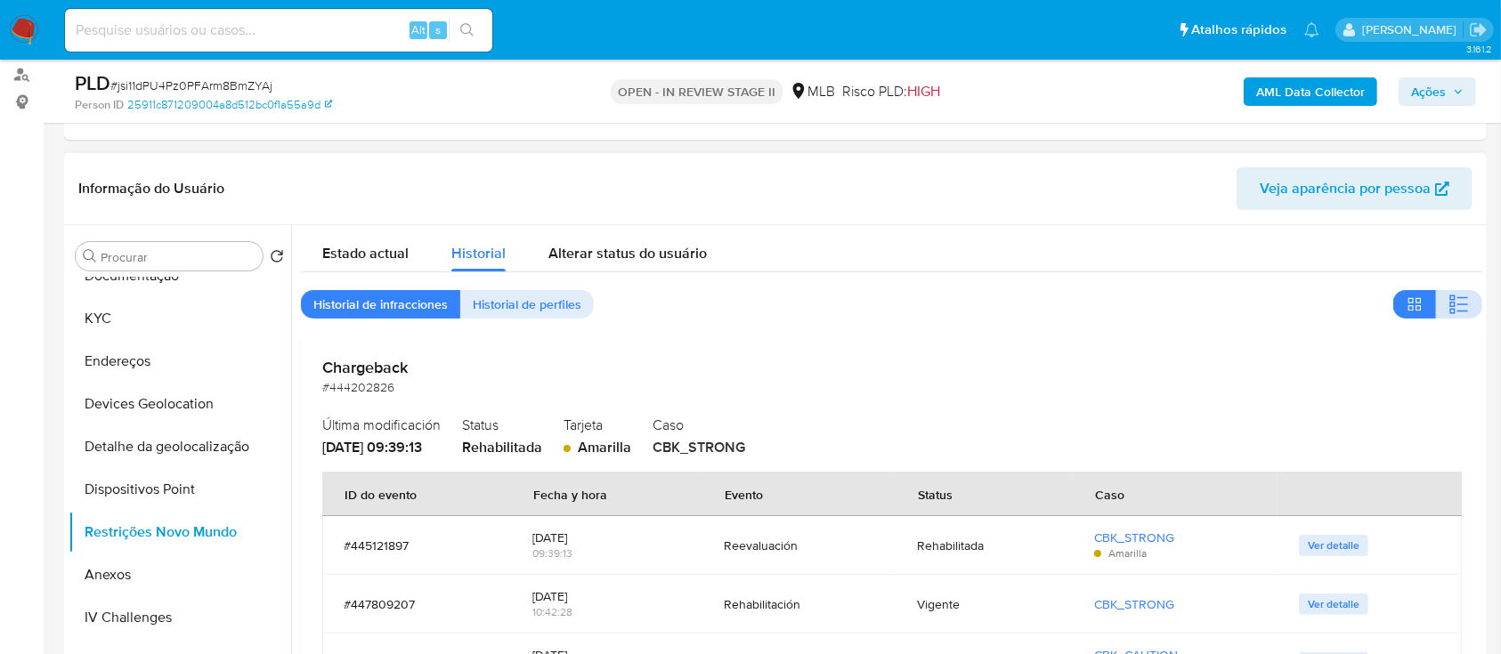
click at [1448, 177] on icon "button" at bounding box center [1458, 304] width 21 height 21
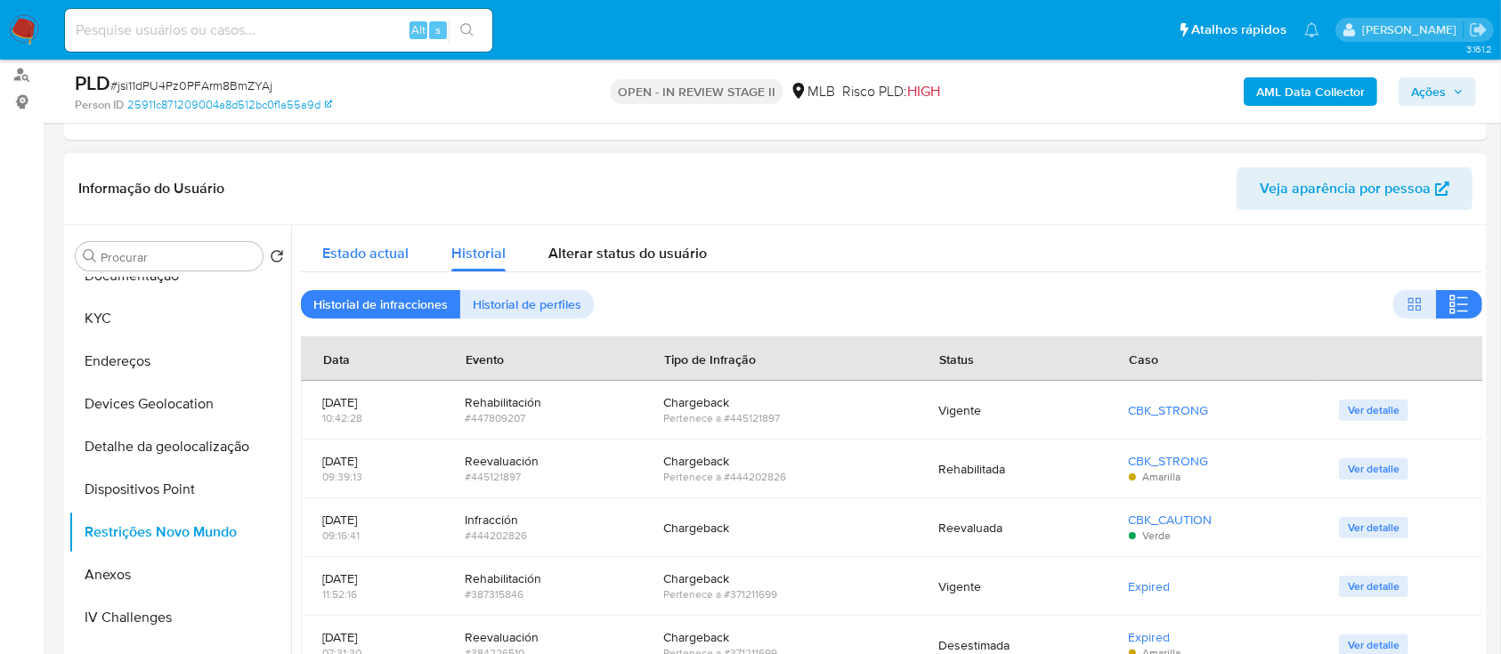
drag, startPoint x: 365, startPoint y: 254, endPoint x: 378, endPoint y: 253, distance: 13.4
click at [367, 177] on span "Estado actual" at bounding box center [365, 253] width 86 height 20
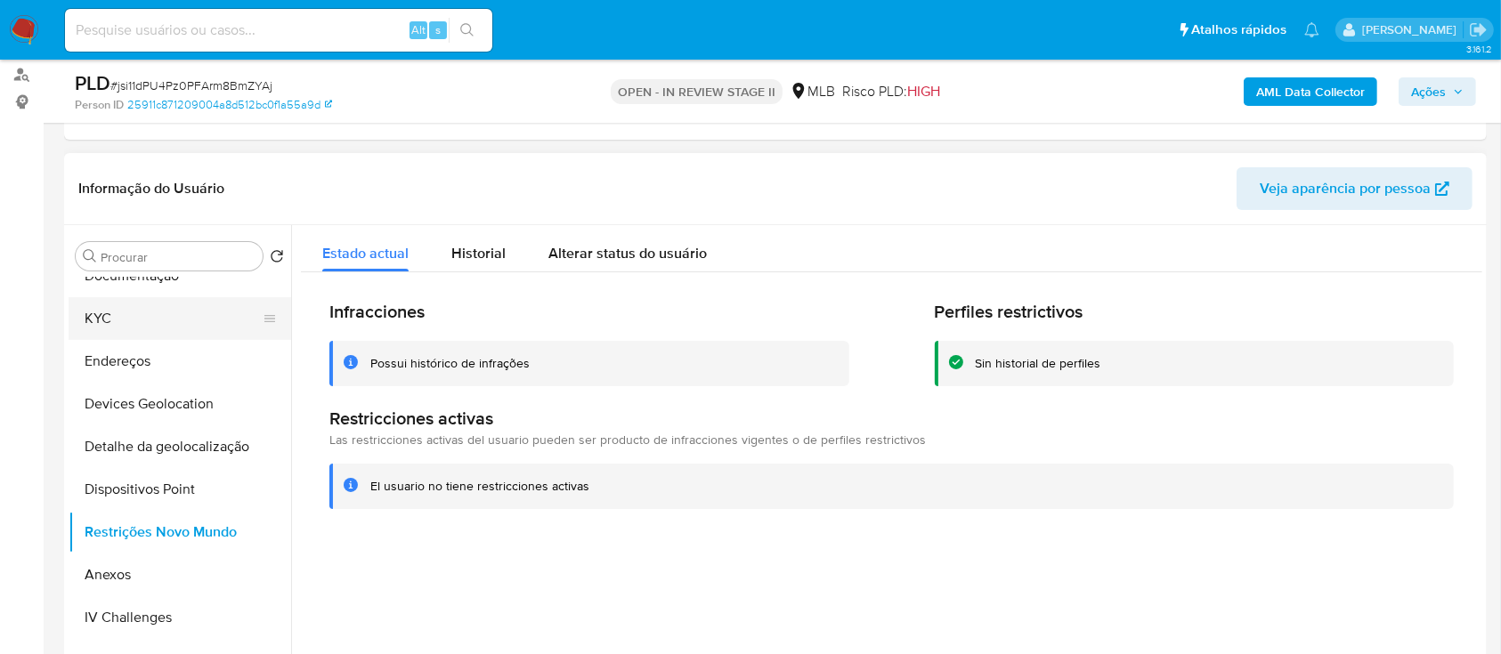
click at [103, 177] on button "KYC" at bounding box center [173, 318] width 208 height 43
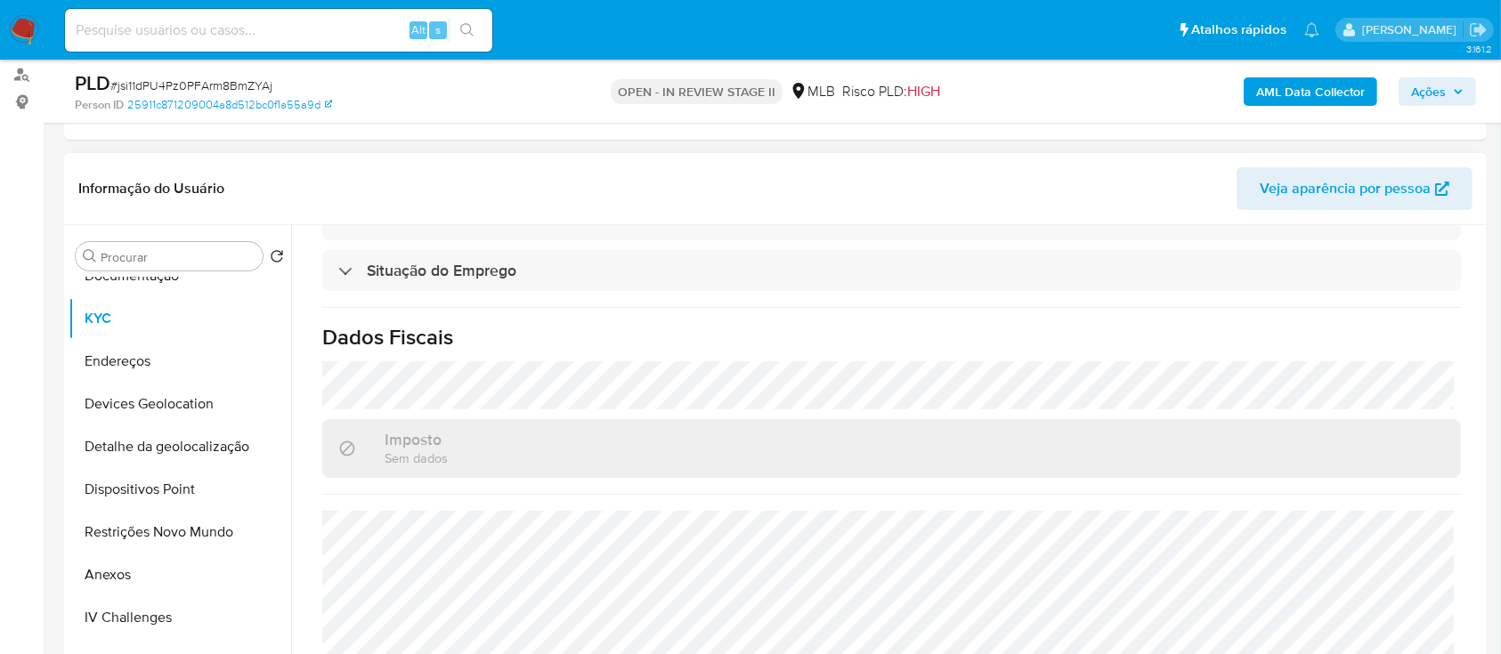
scroll to position [356, 0]
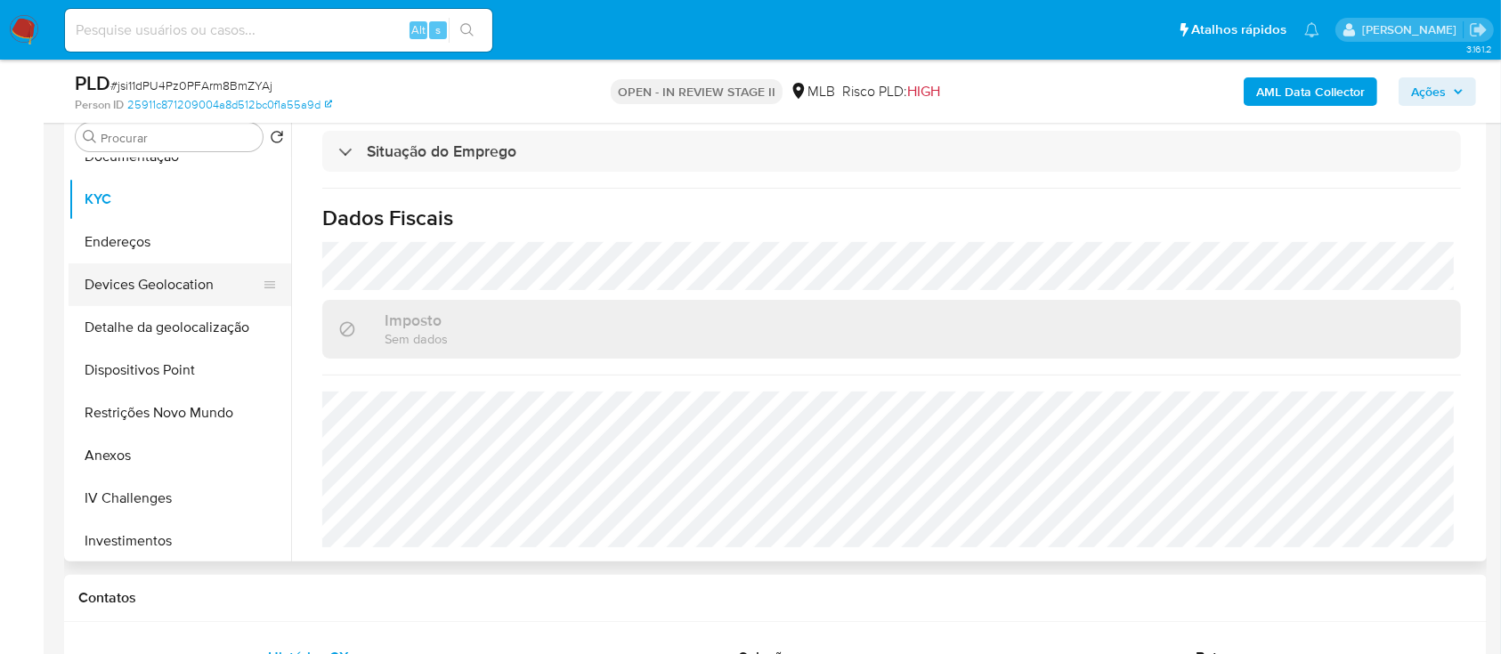
click at [189, 177] on button "Devices Geolocation" at bounding box center [173, 284] width 208 height 43
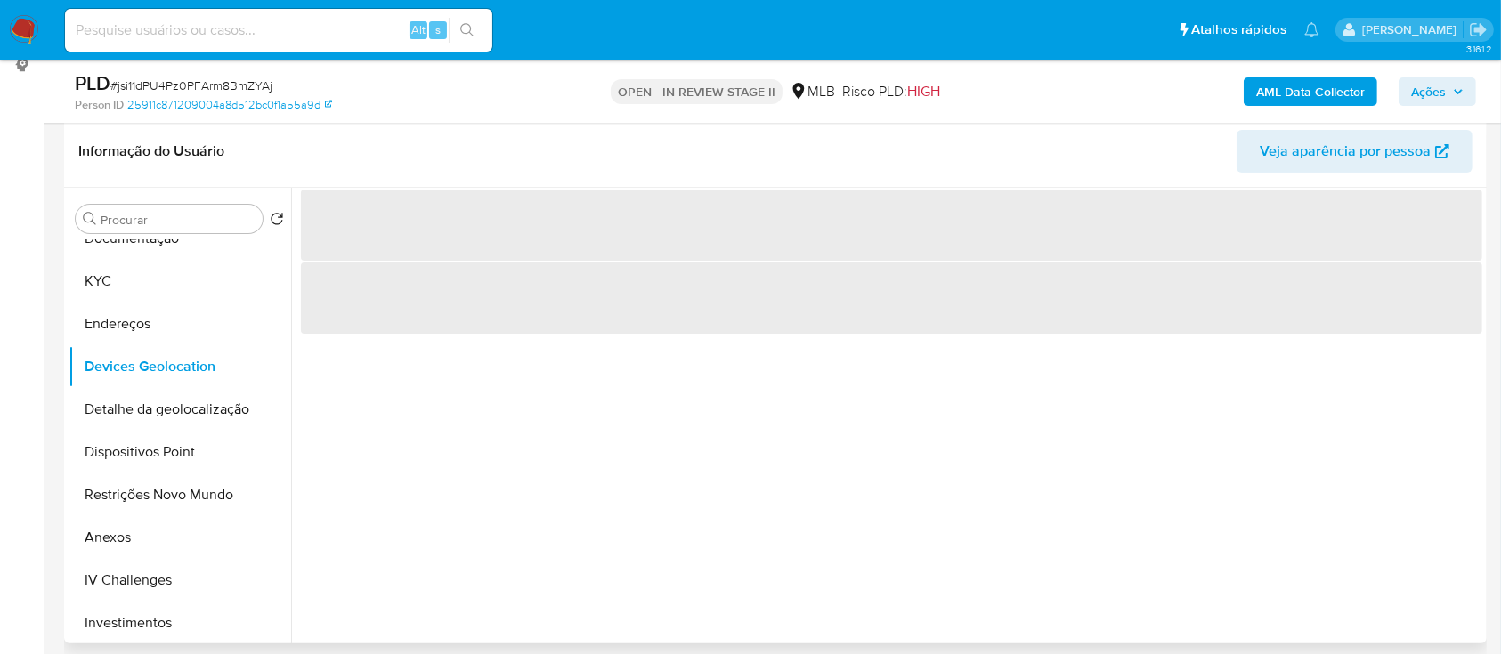
scroll to position [237, 0]
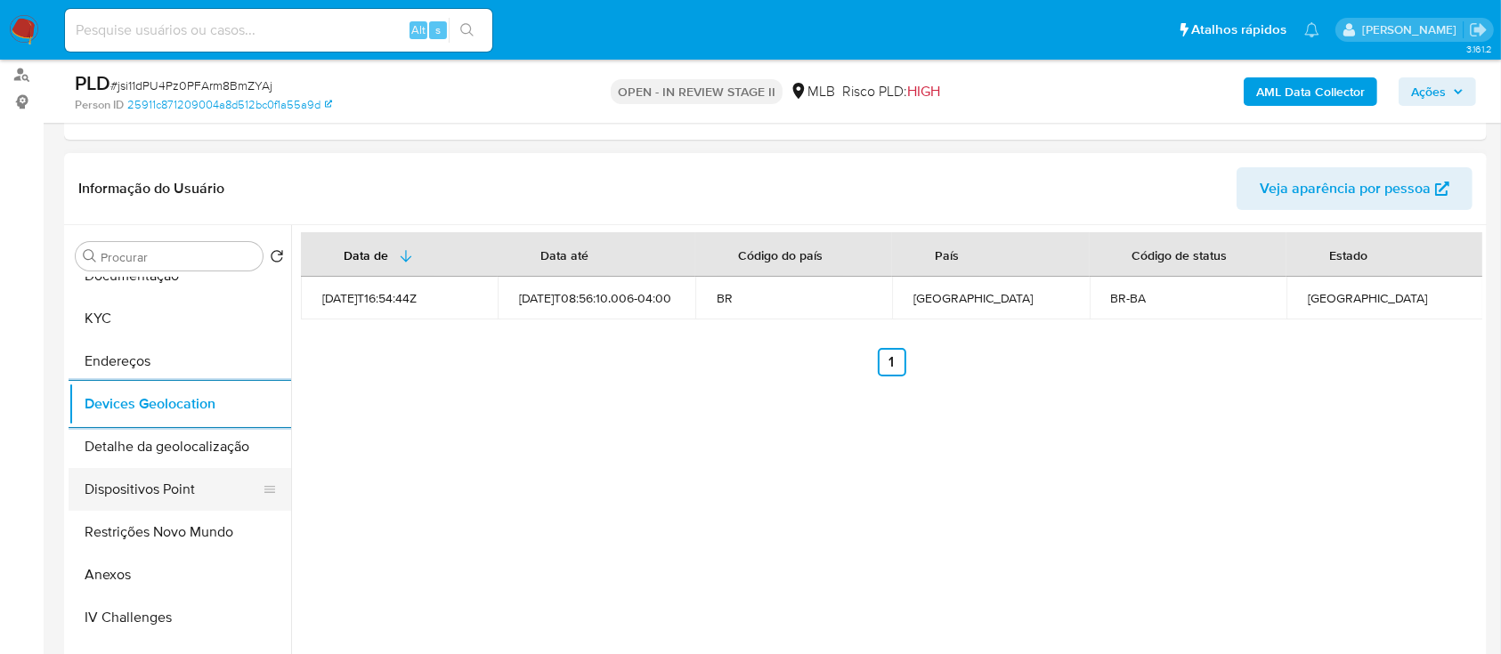
click at [182, 177] on button "Dispositivos Point" at bounding box center [173, 489] width 208 height 43
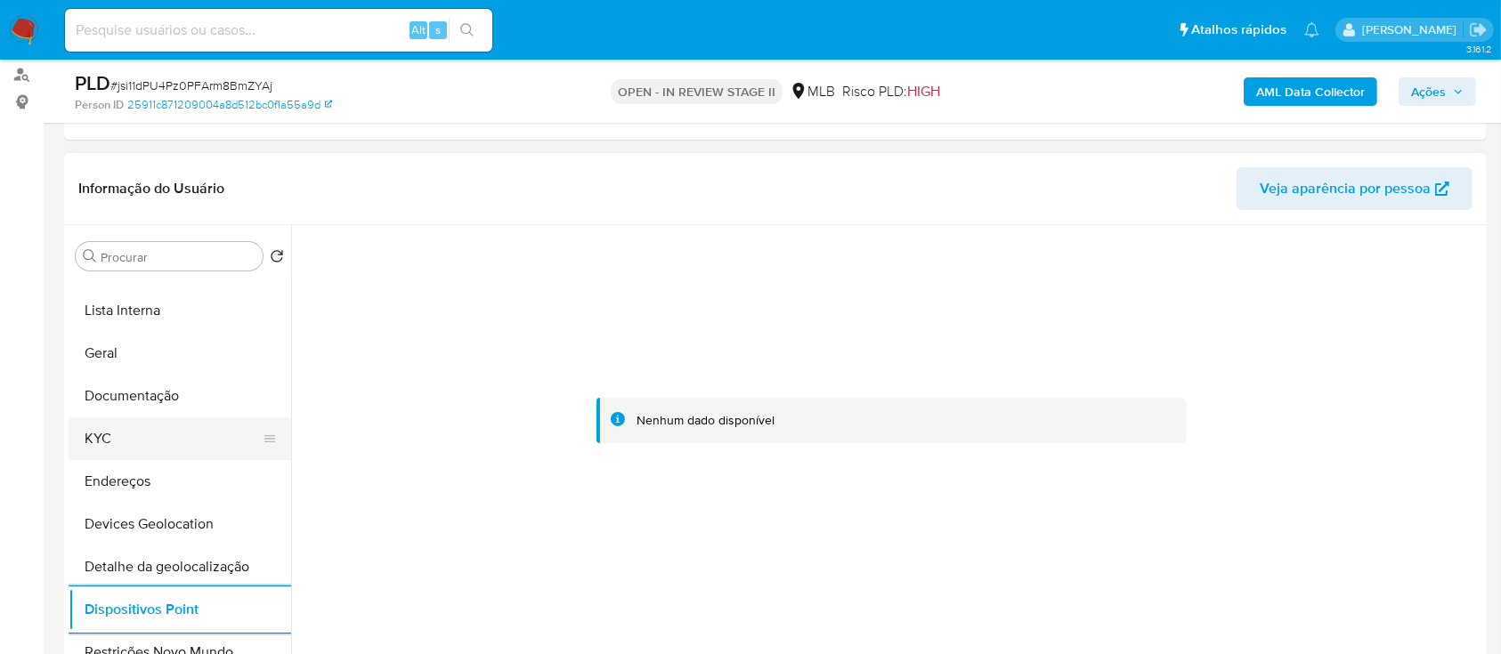
scroll to position [0, 0]
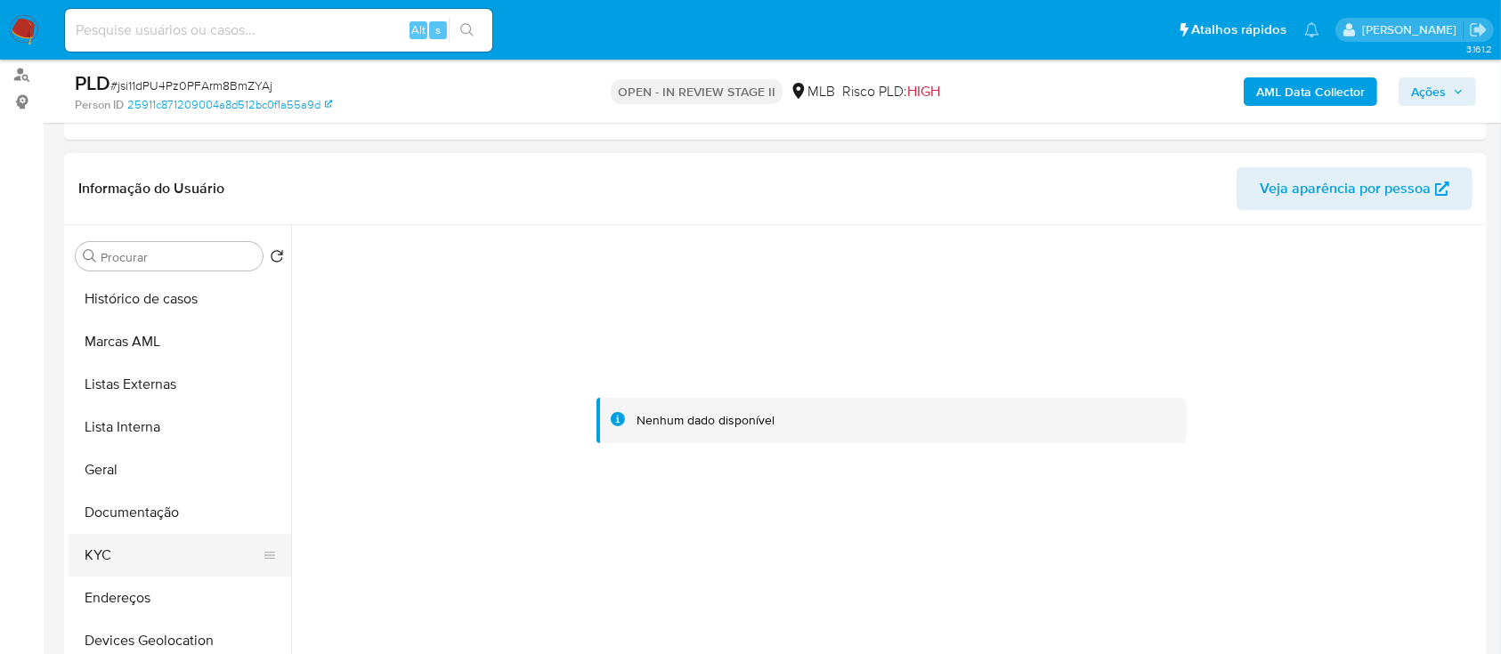
click at [130, 177] on button "KYC" at bounding box center [173, 555] width 208 height 43
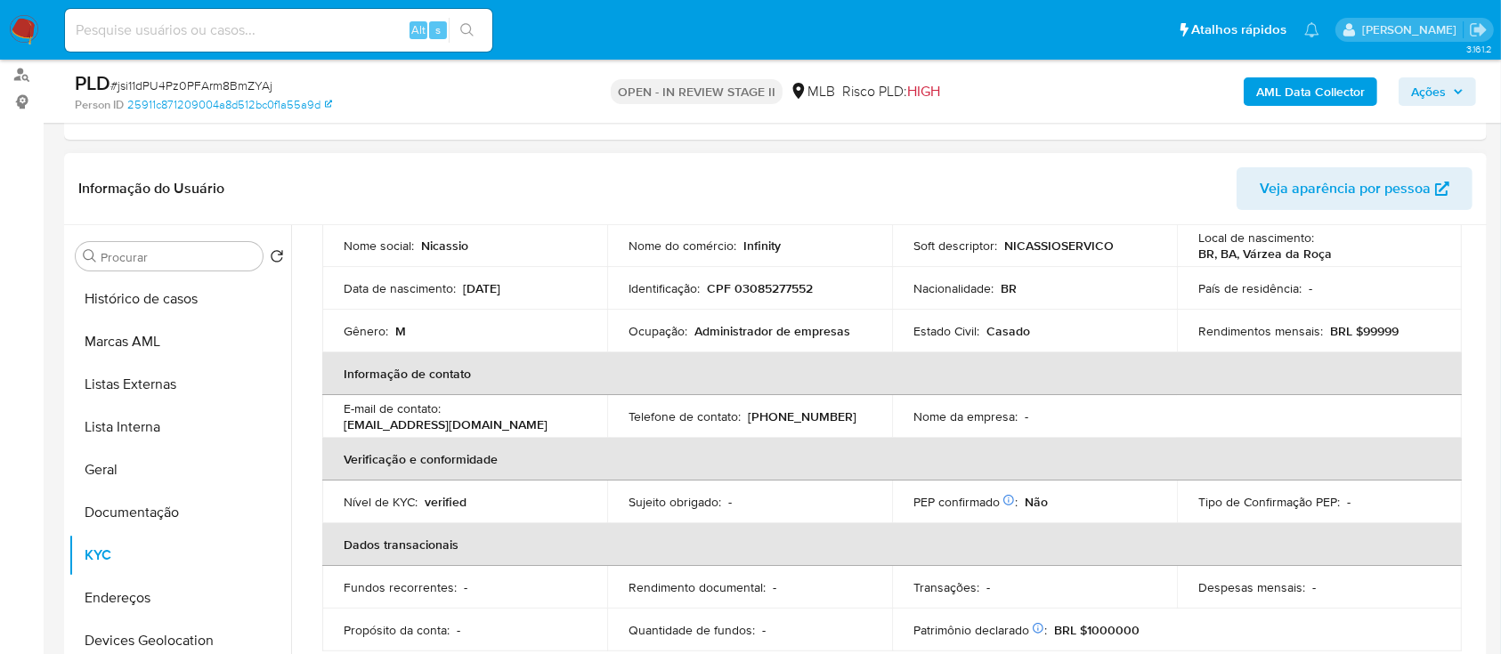
scroll to position [45, 0]
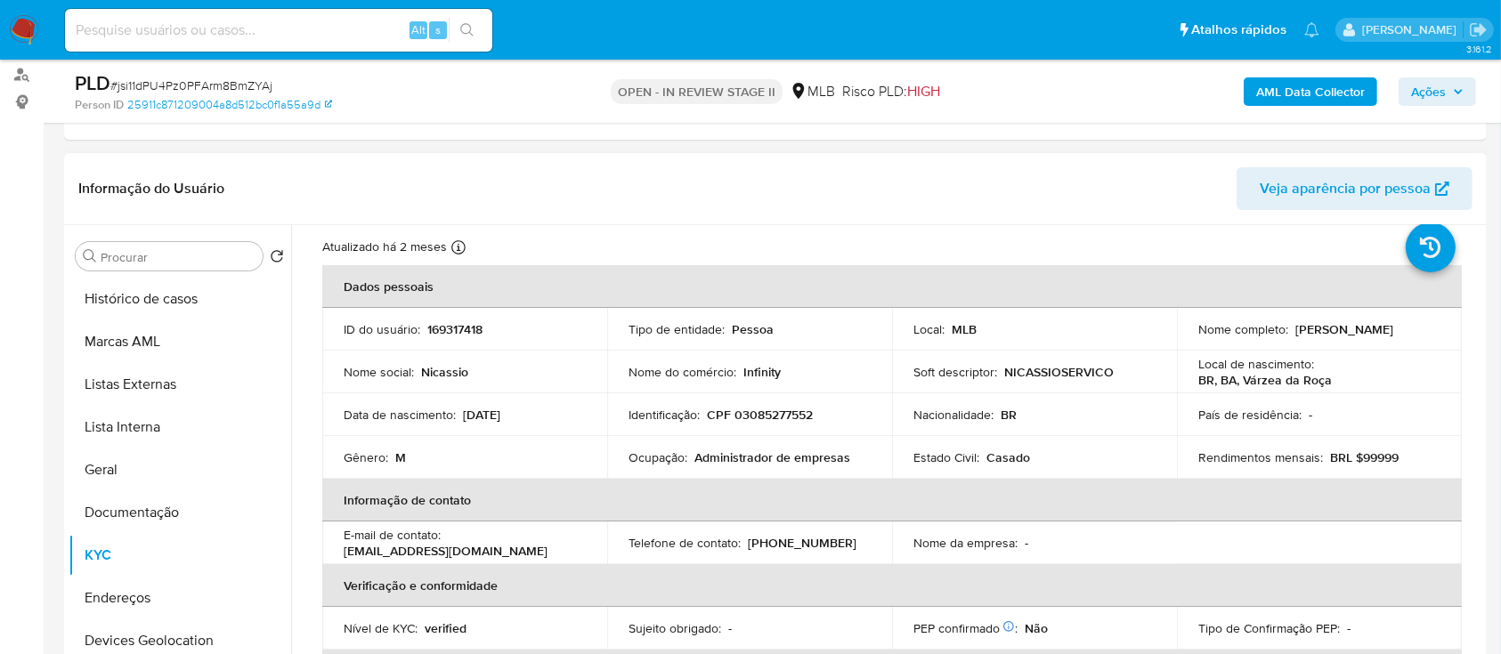
click at [789, 177] on p "CPF 03085277552" at bounding box center [760, 415] width 106 height 16
copy p "03085277552"
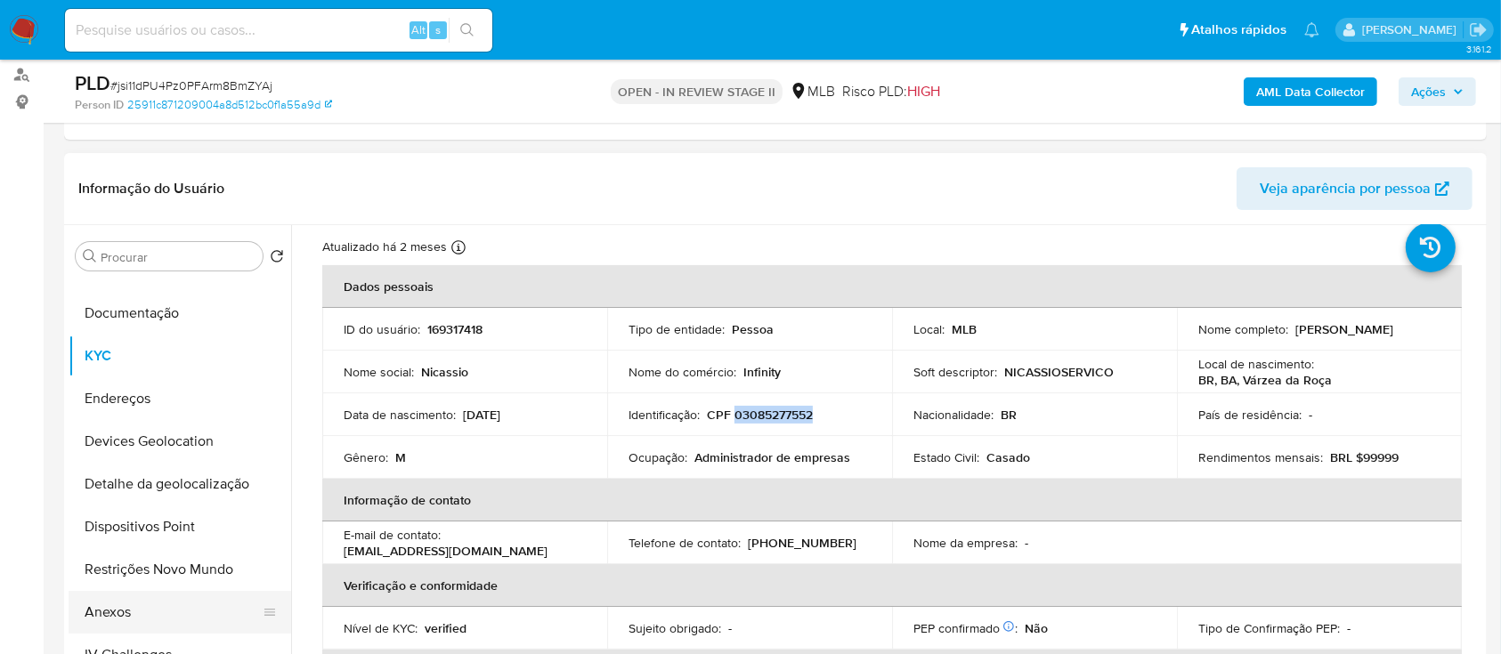
scroll to position [237, 0]
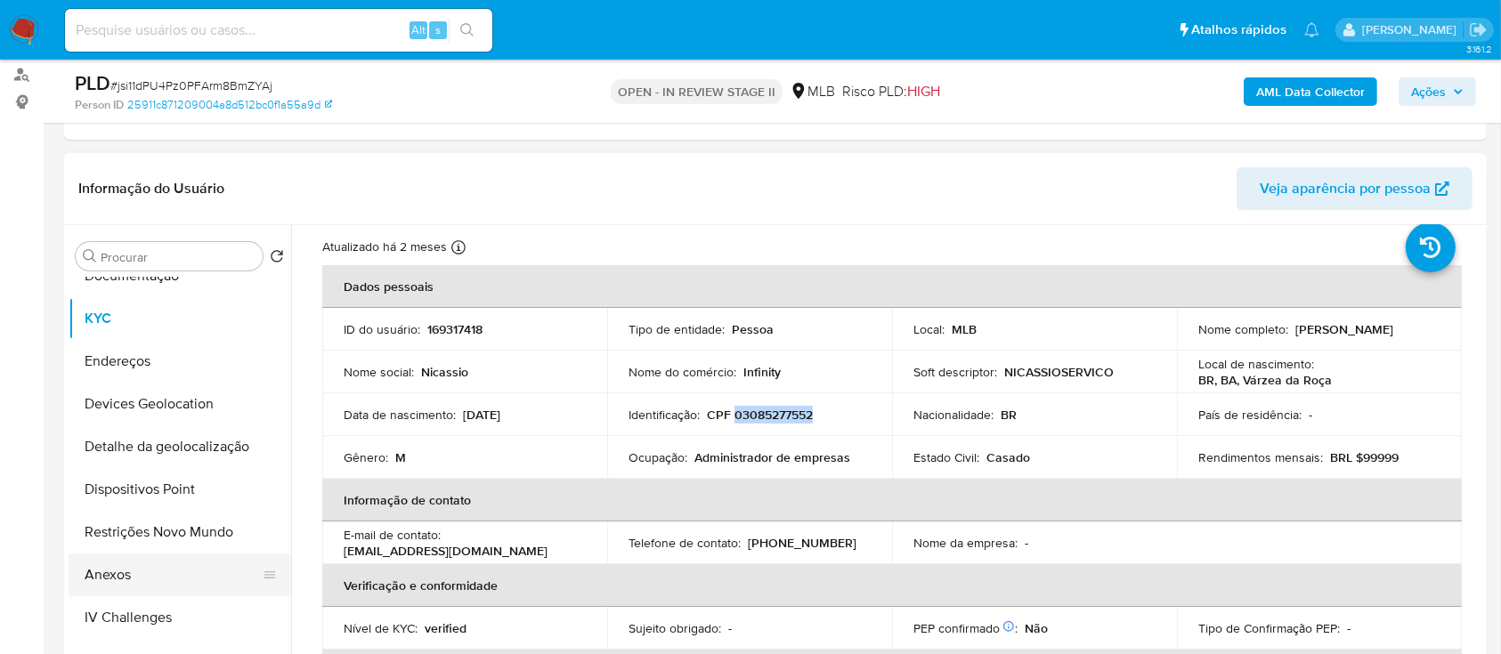
click at [140, 177] on button "Anexos" at bounding box center [173, 575] width 208 height 43
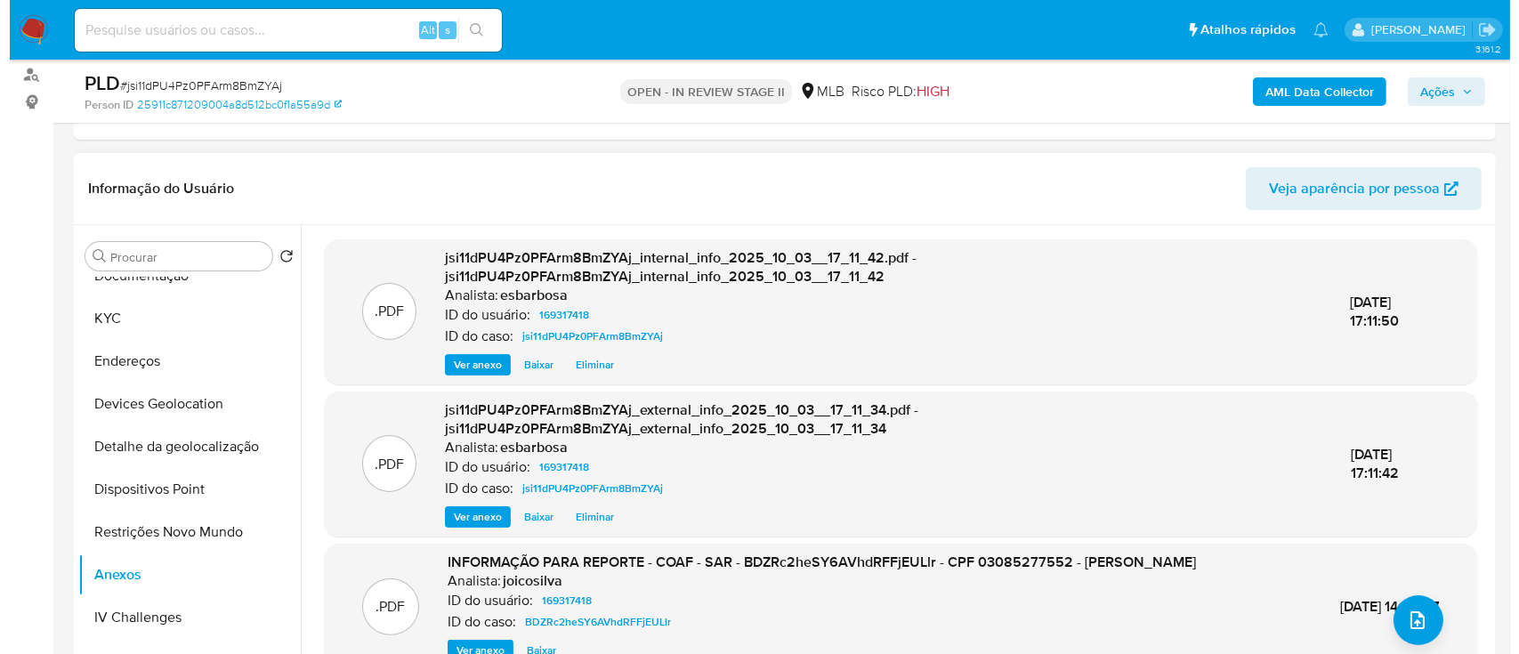
scroll to position [118, 0]
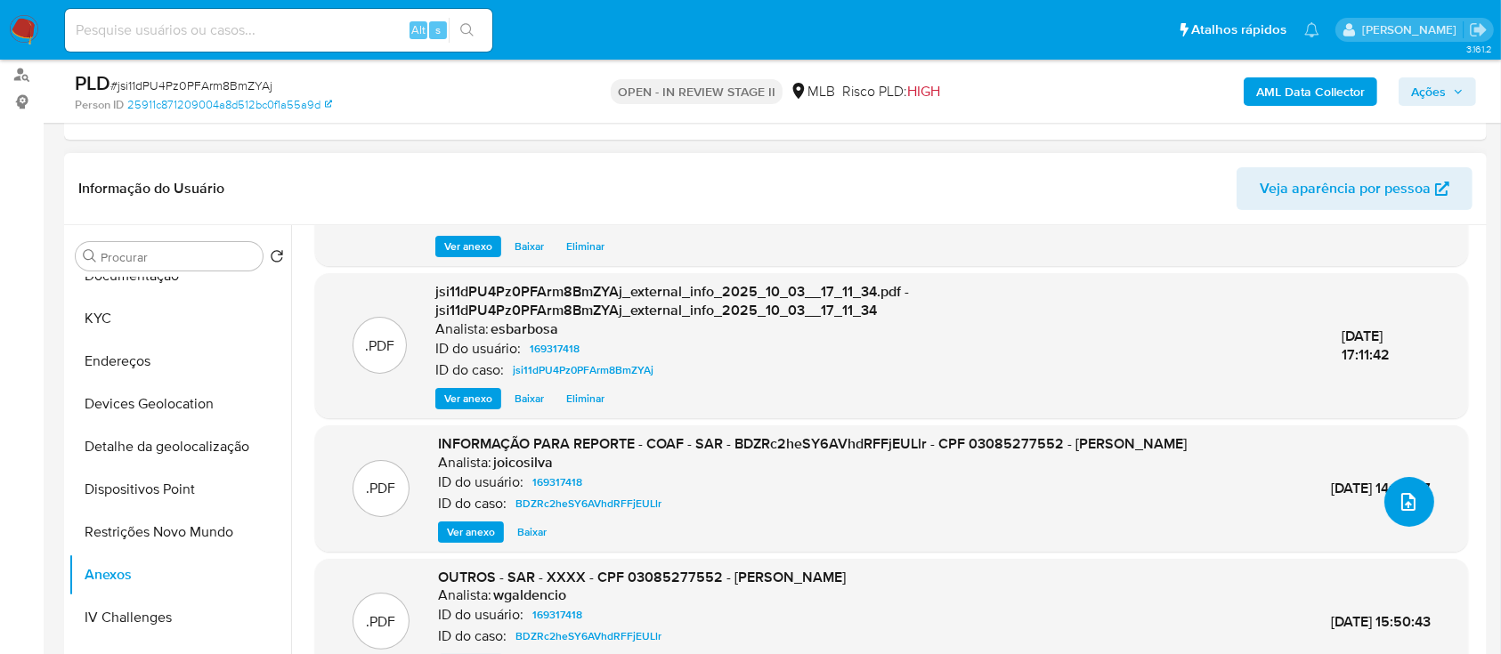
click at [1410, 177] on icon "upload-file" at bounding box center [1407, 501] width 21 height 21
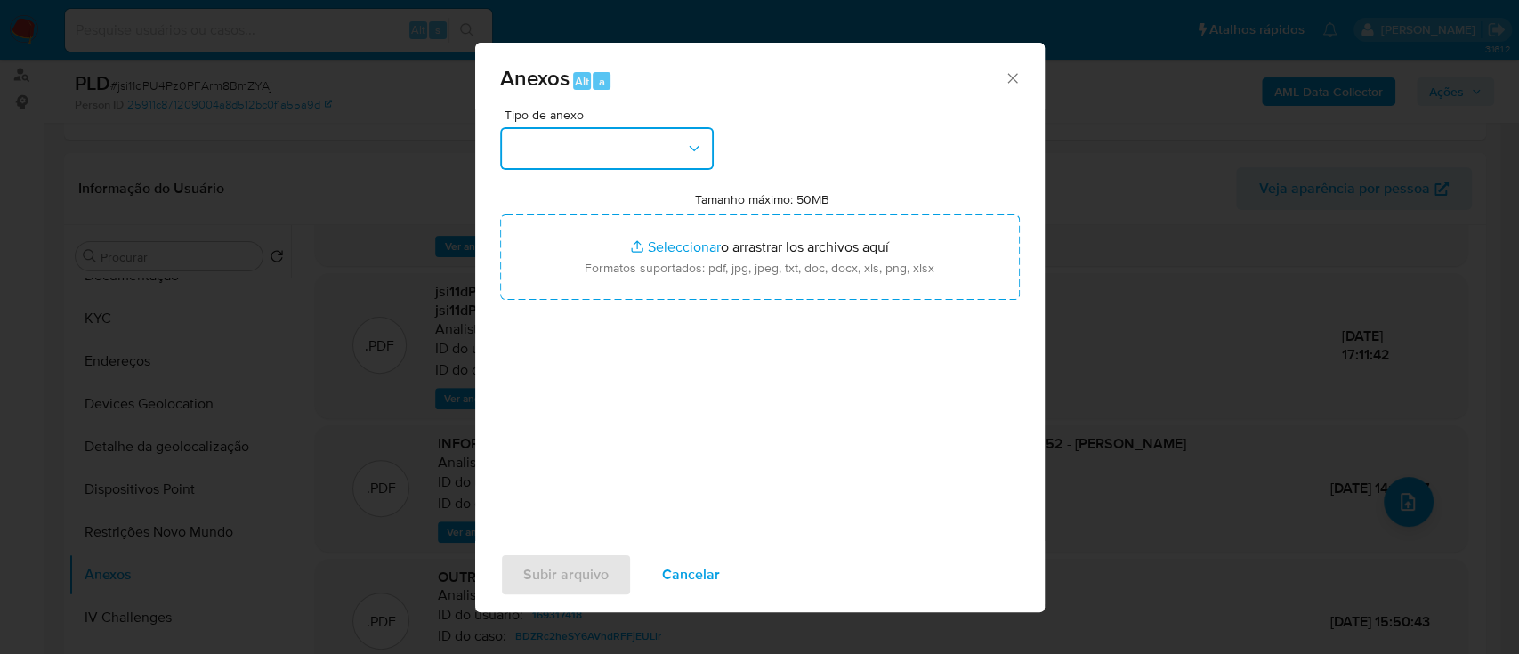
click at [610, 138] on button "button" at bounding box center [607, 148] width 214 height 43
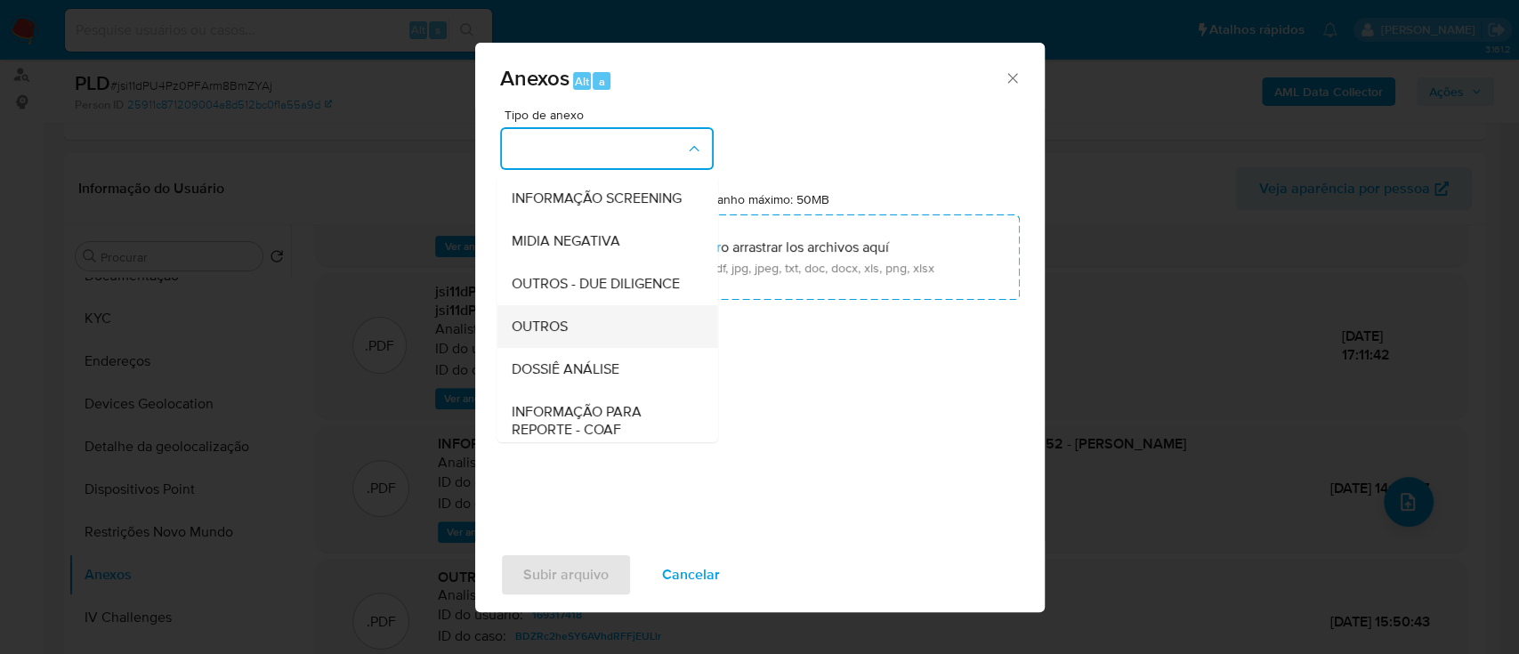
scroll to position [273, 0]
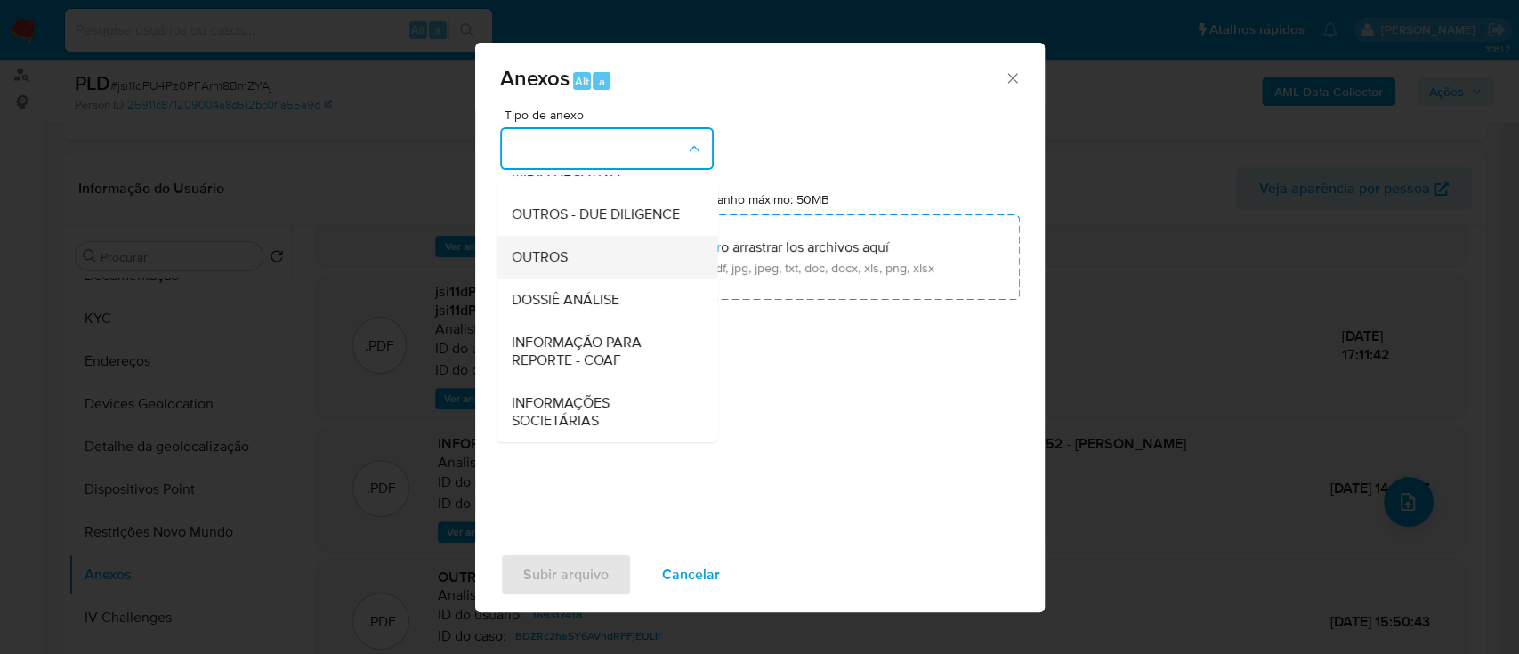
click at [553, 177] on span "OUTROS" at bounding box center [539, 257] width 56 height 18
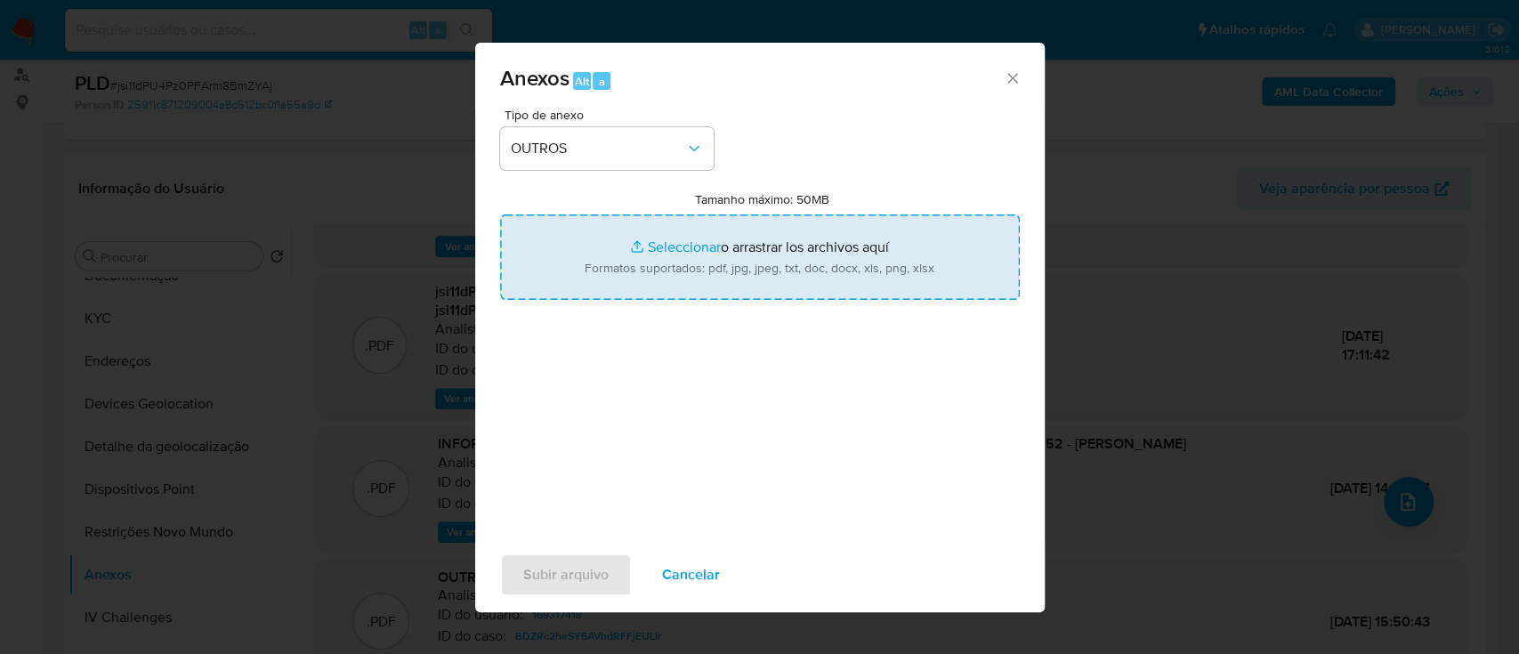
click at [676, 177] on input "Tamanho máximo: 50MB Seleccionar archivos" at bounding box center [760, 257] width 520 height 85
type input "C:\fakepath\SAR - XXXXX - CPF 03085277552 - NICASSIO ARAUJO SILVA.pdf"
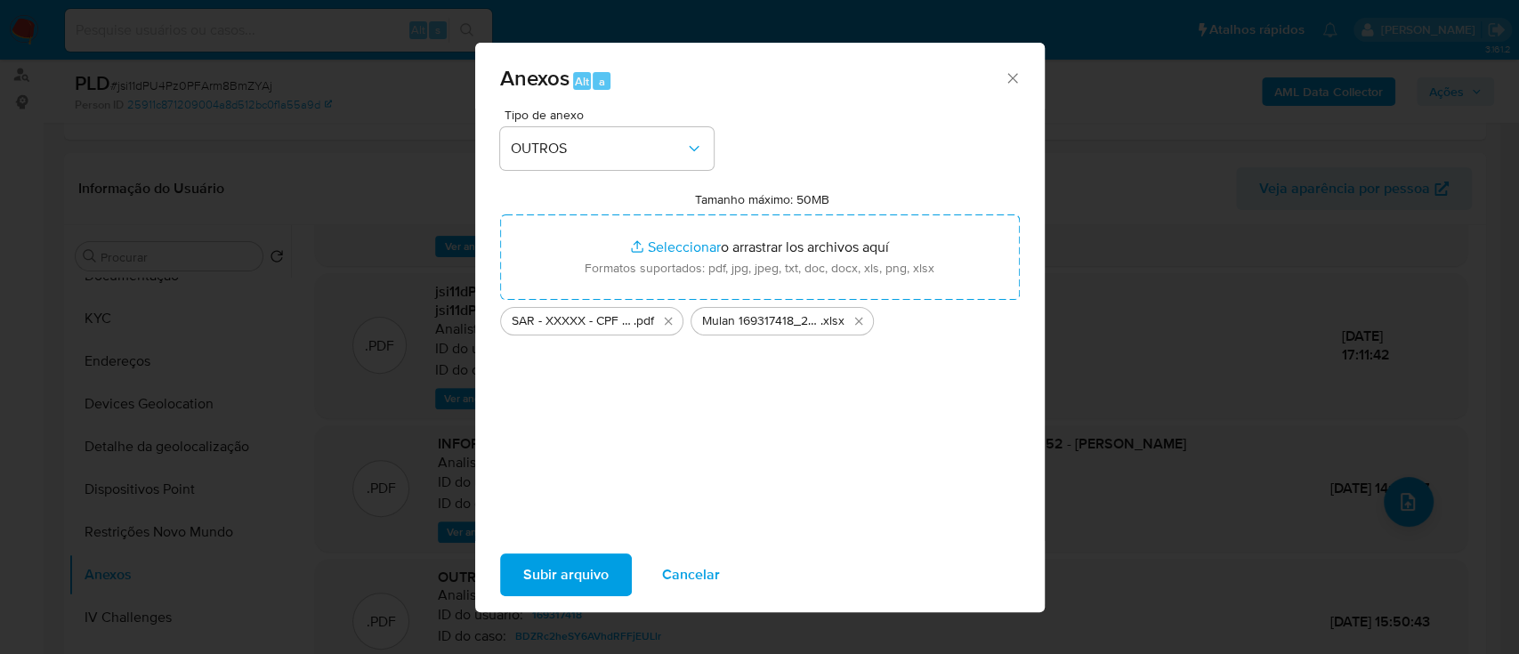
click at [559, 177] on span "Subir arquivo" at bounding box center [565, 574] width 85 height 39
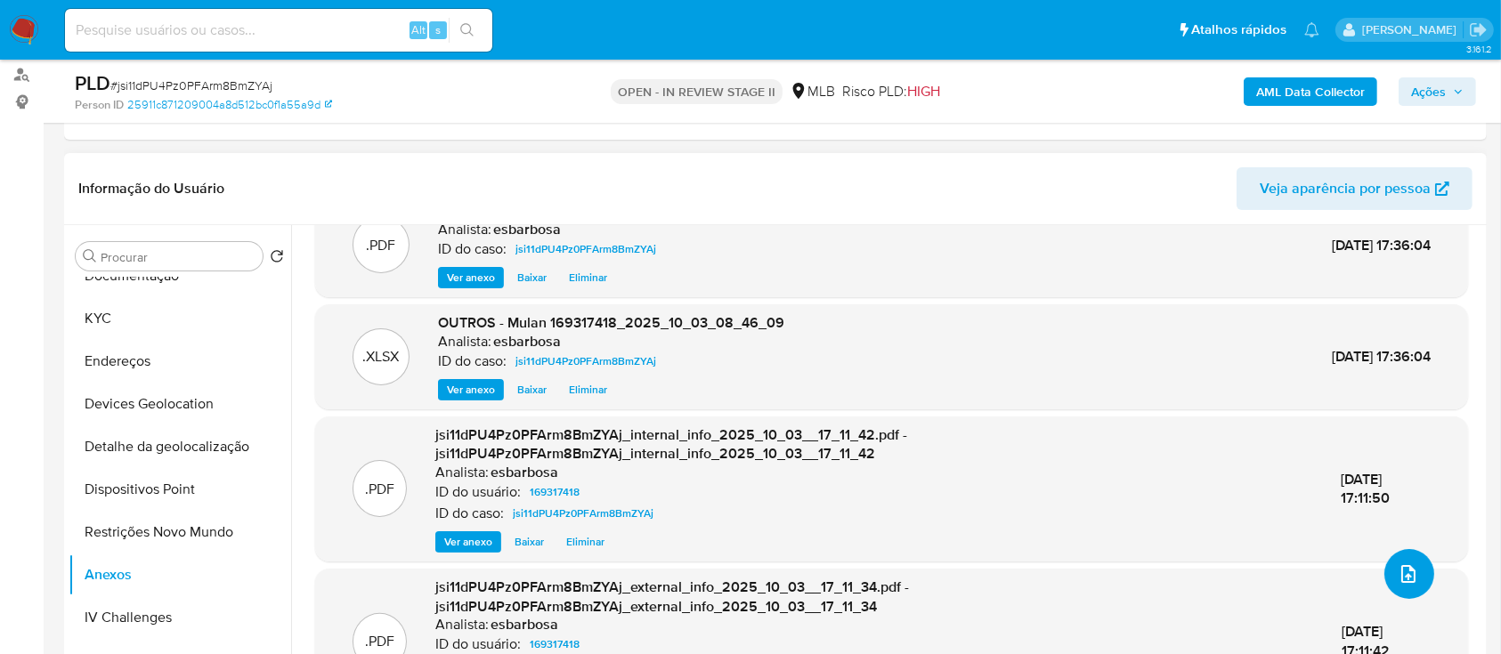
scroll to position [0, 0]
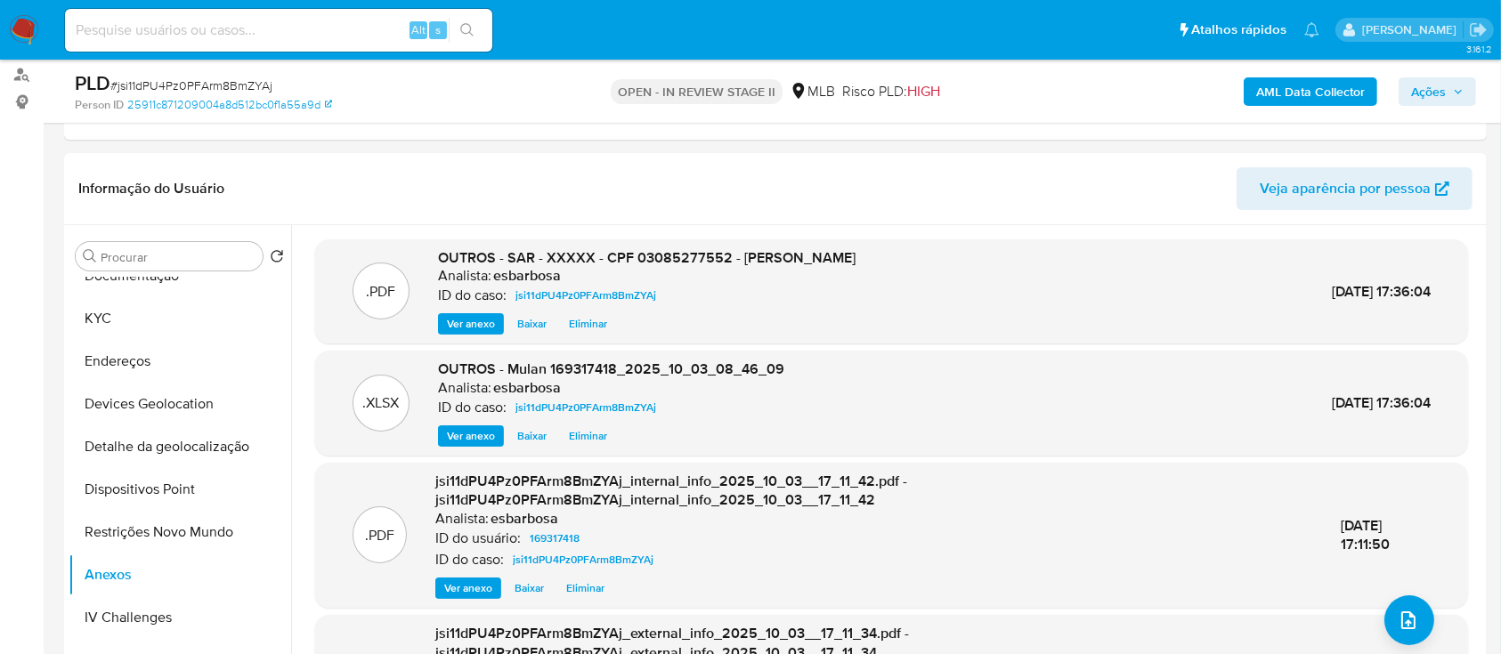
click at [1431, 99] on span "Ações" at bounding box center [1428, 91] width 35 height 28
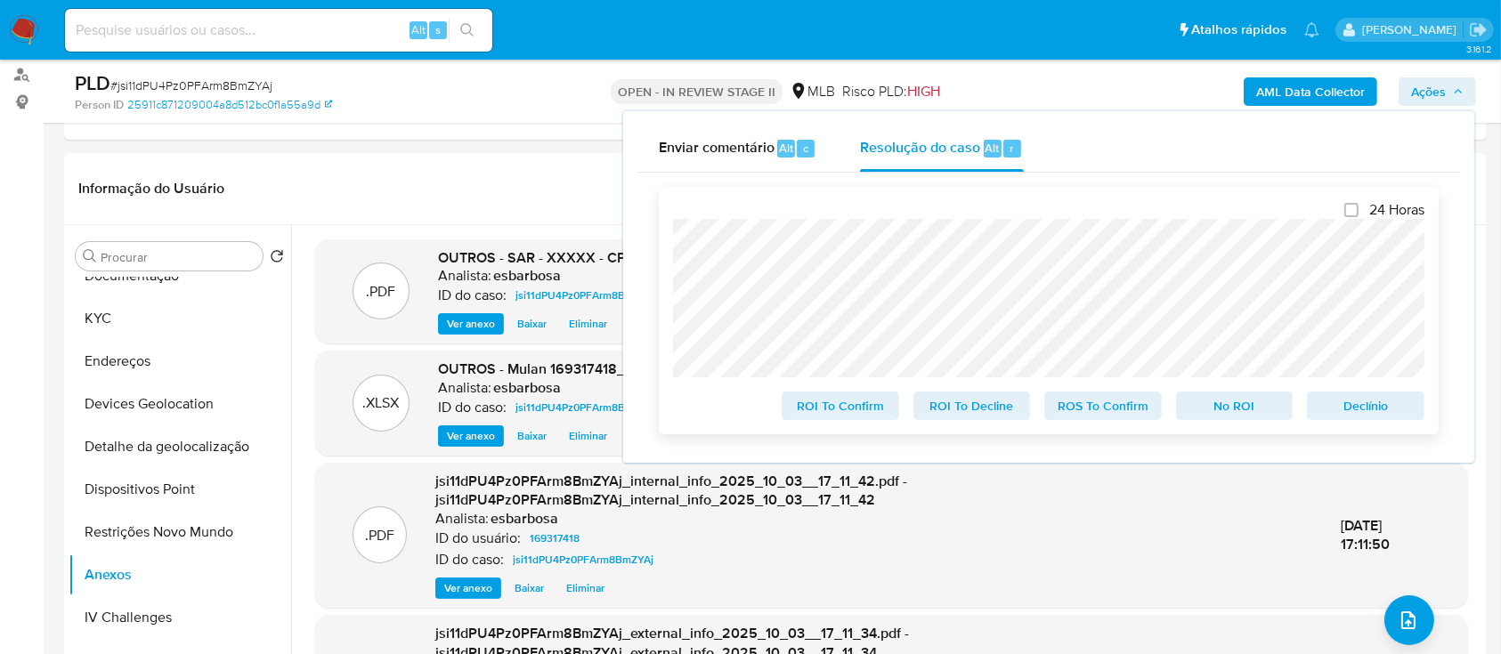
click at [1108, 177] on span "ROS To Confirm" at bounding box center [1103, 405] width 93 height 25
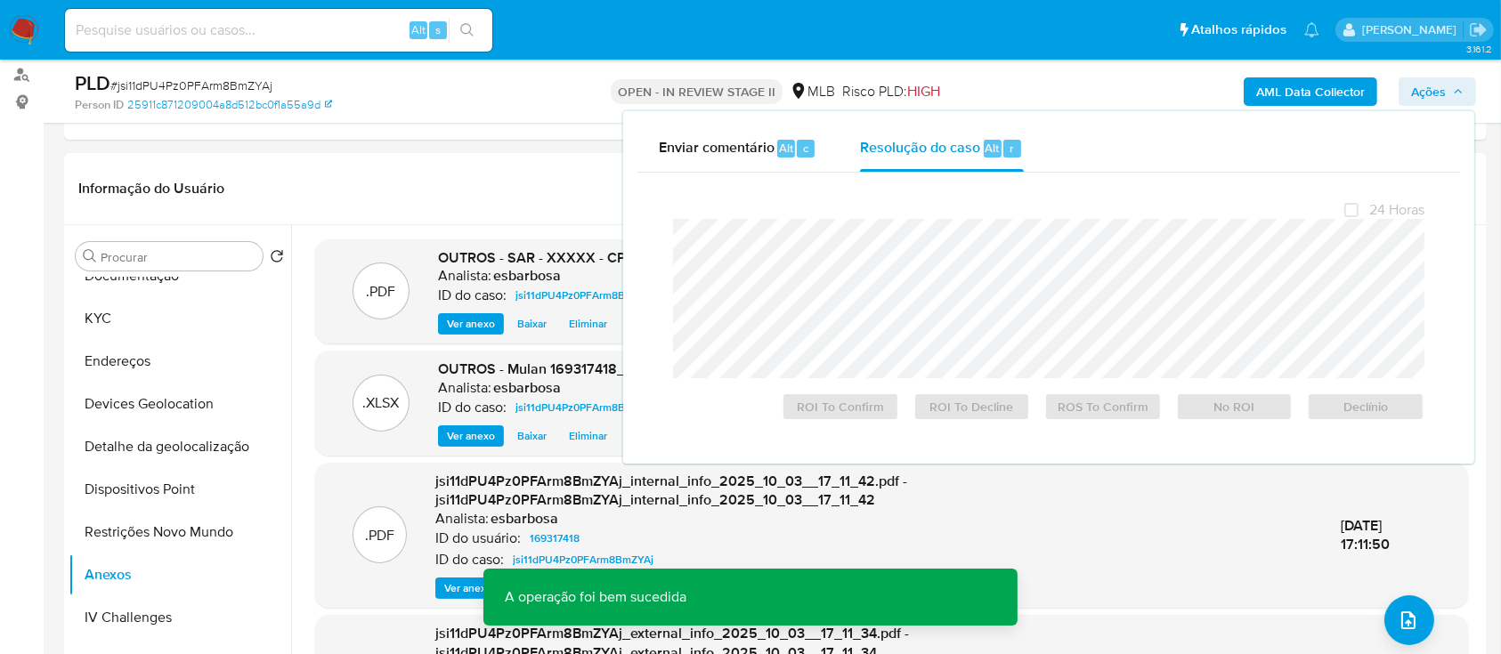
click at [222, 85] on span "# jsi11dPU4Pz0PFArm8BmZYAj" at bounding box center [191, 86] width 162 height 18
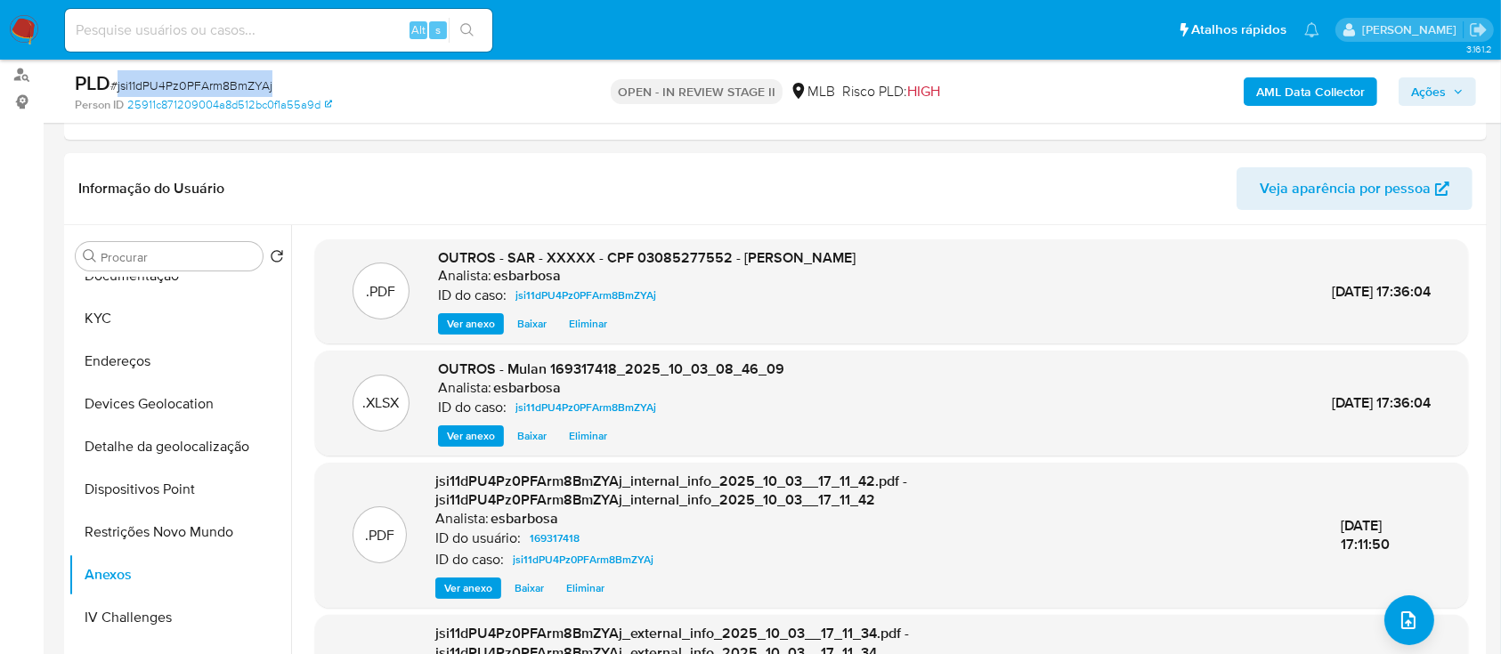
click at [222, 85] on span "# jsi11dPU4Pz0PFArm8BmZYAj" at bounding box center [191, 86] width 162 height 18
copy span "jsi11dPU4Pz0PFArm8BmZYAj"
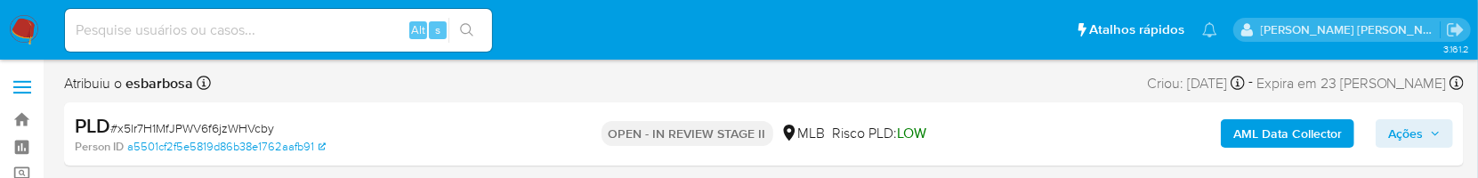
select select "10"
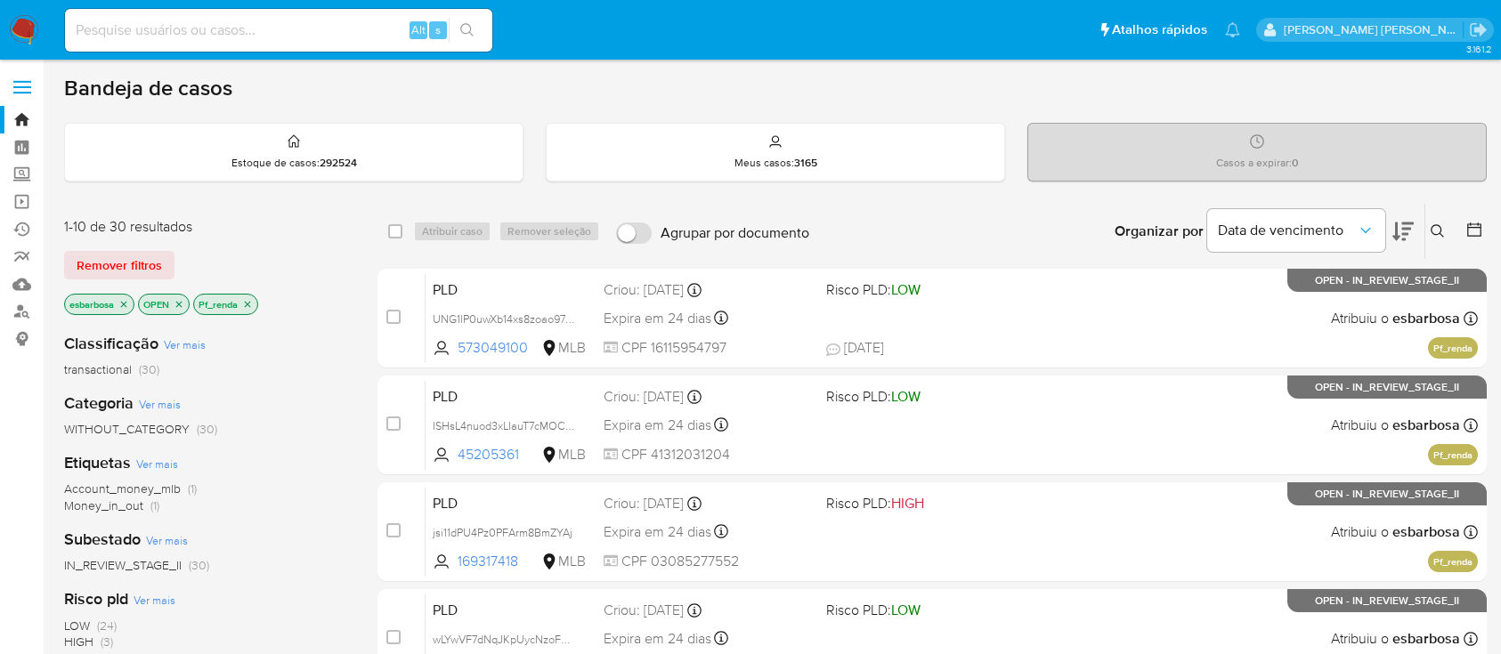
scroll to position [712, 0]
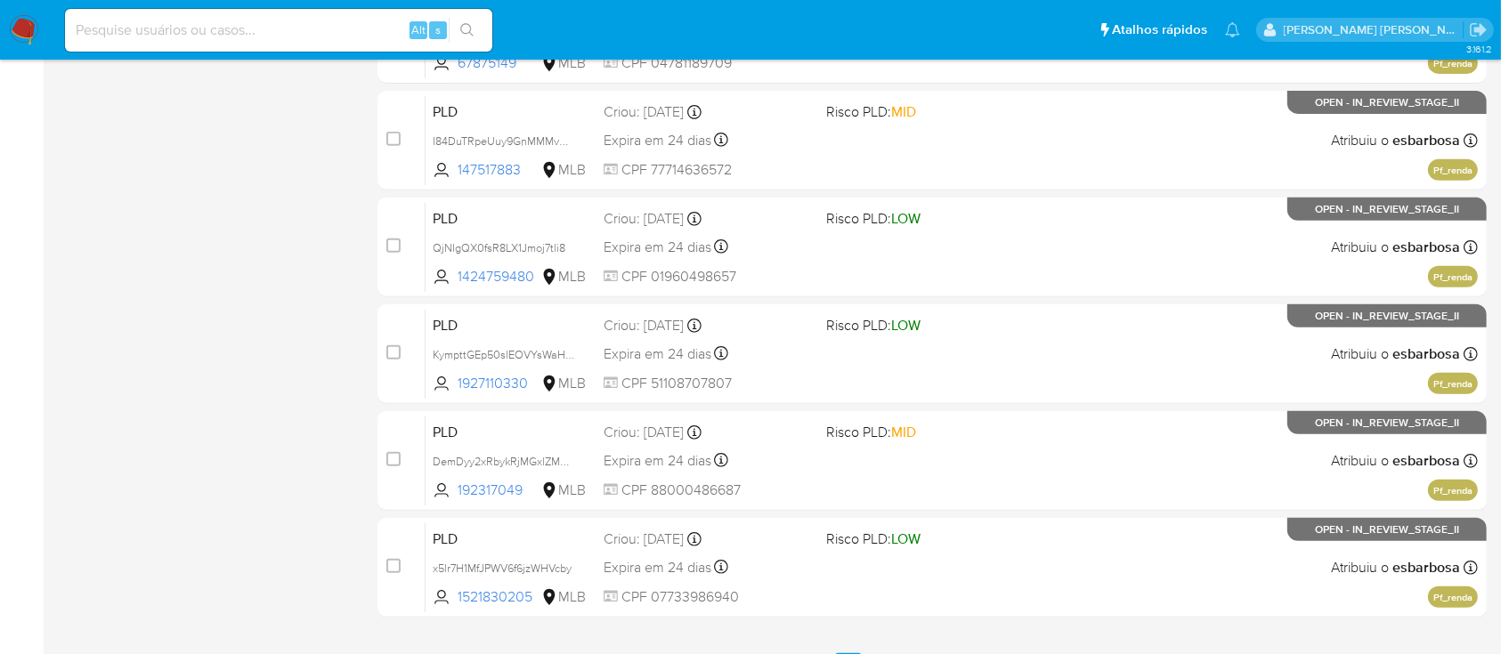
click at [24, 25] on img at bounding box center [24, 30] width 30 height 30
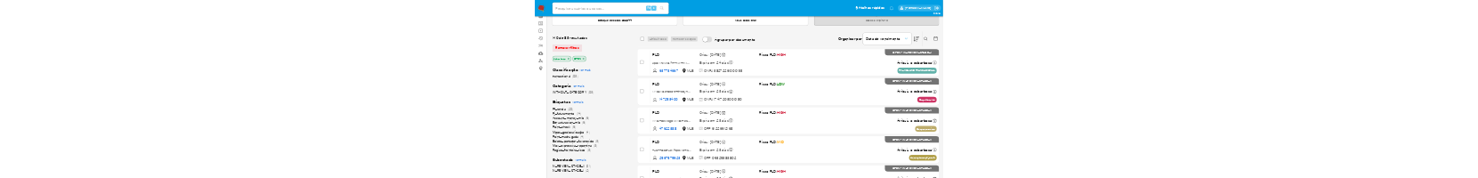
scroll to position [118, 0]
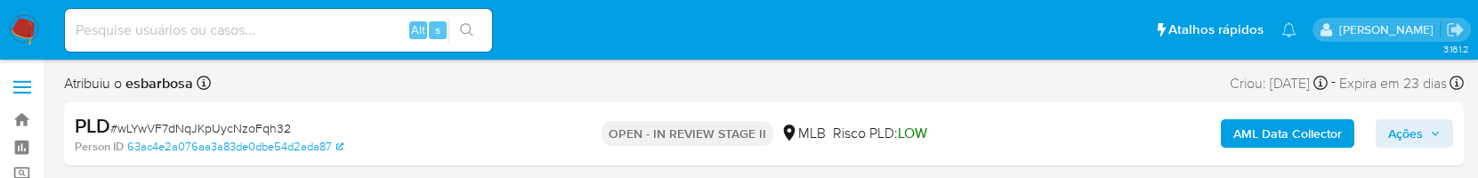
select select "10"
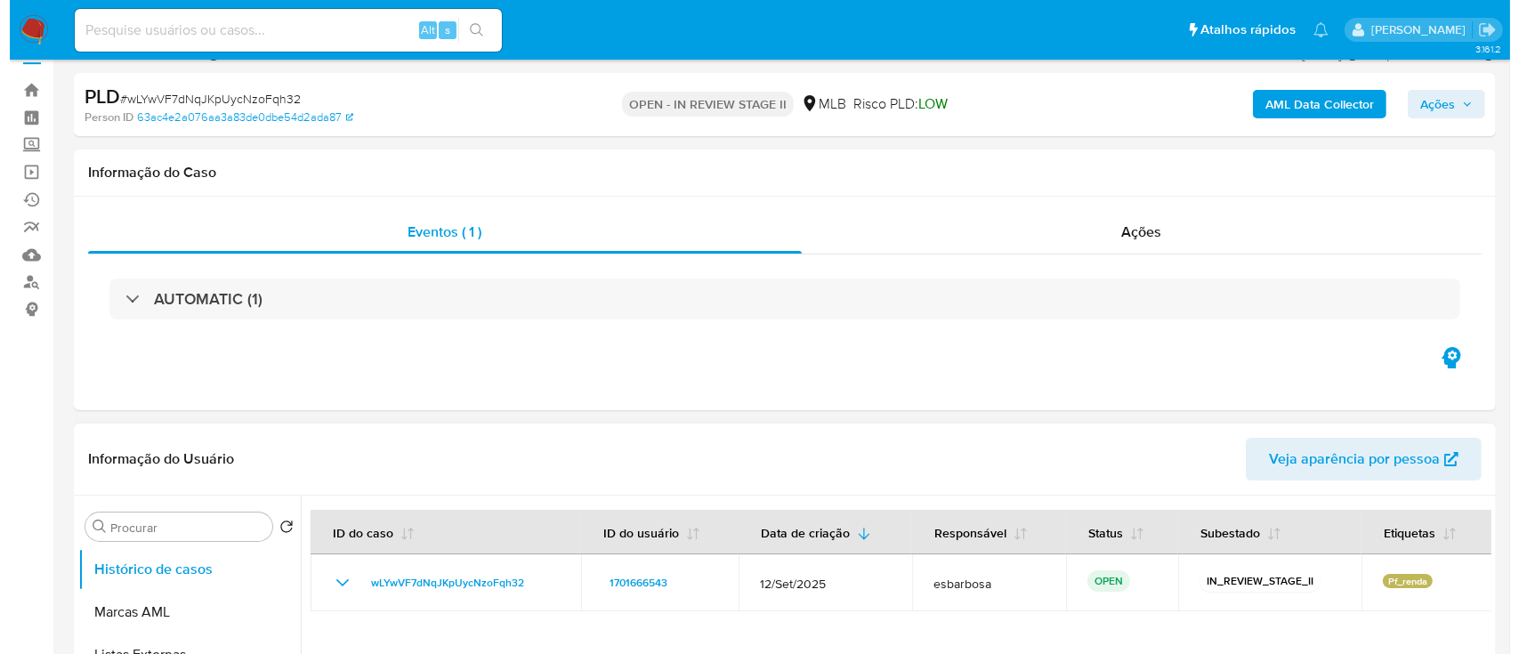
scroll to position [237, 0]
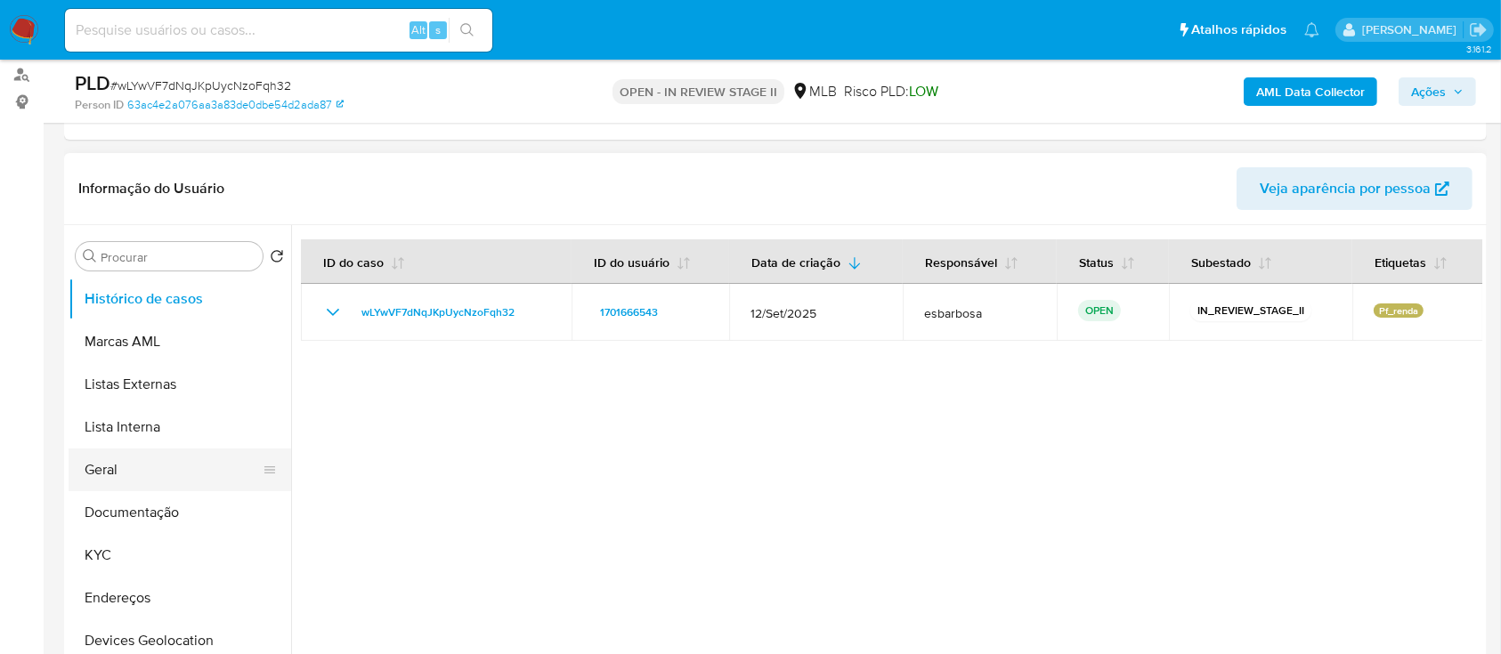
drag, startPoint x: 125, startPoint y: 466, endPoint x: 144, endPoint y: 469, distance: 19.8
click at [125, 177] on button "Geral" at bounding box center [173, 470] width 208 height 43
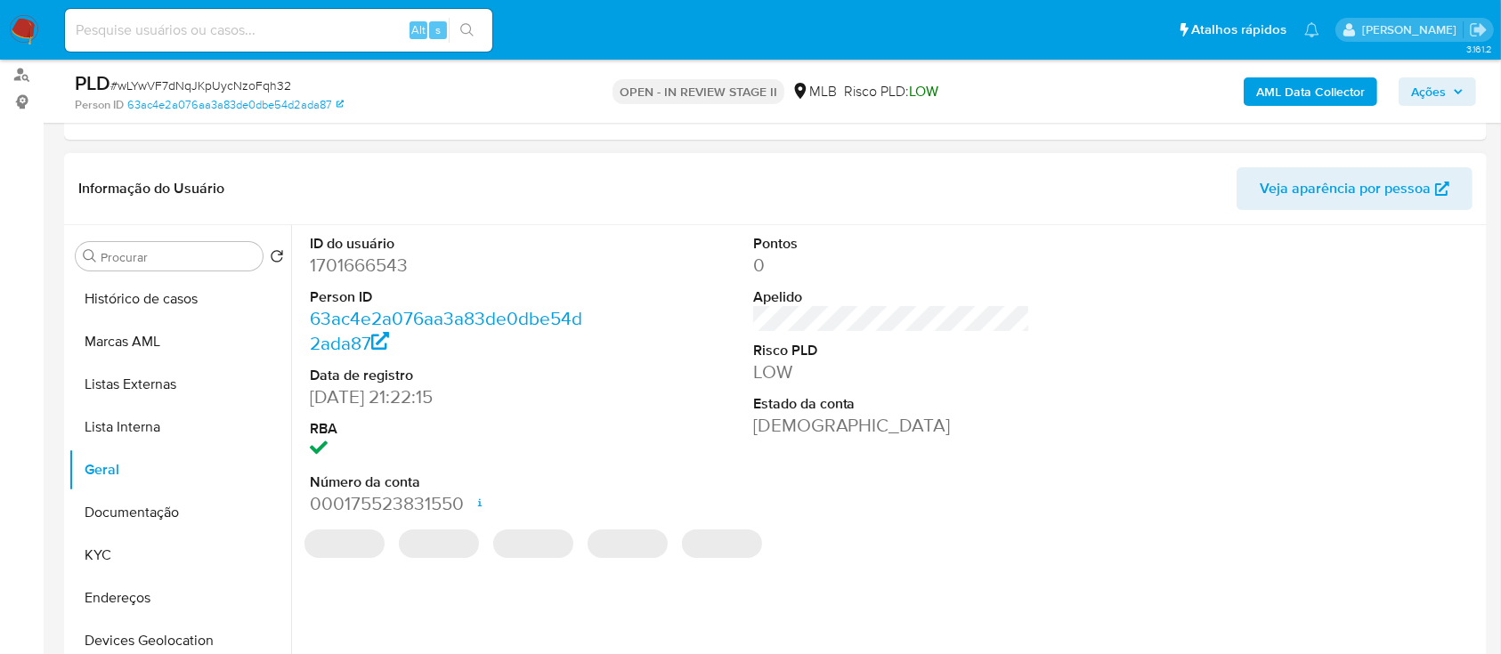
click at [376, 177] on dd "1701666543" at bounding box center [449, 265] width 278 height 25
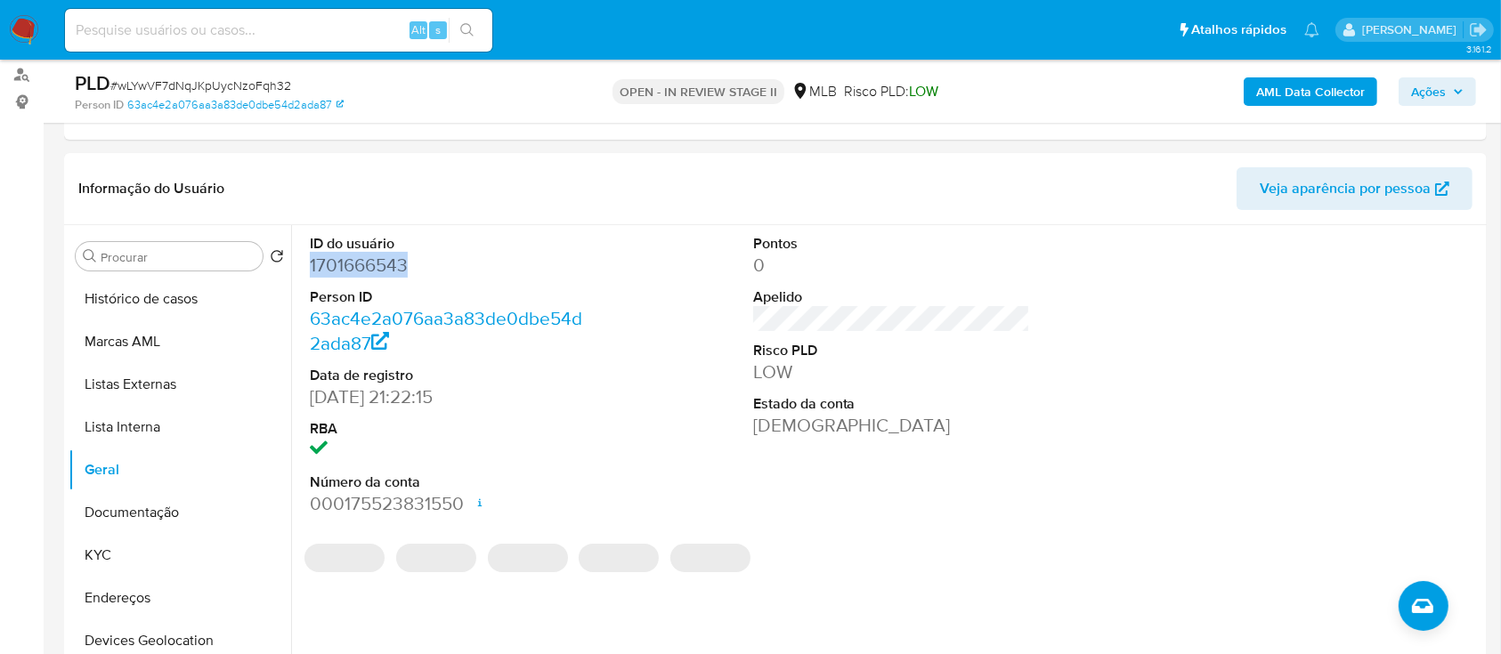
copy dd "1701666543"
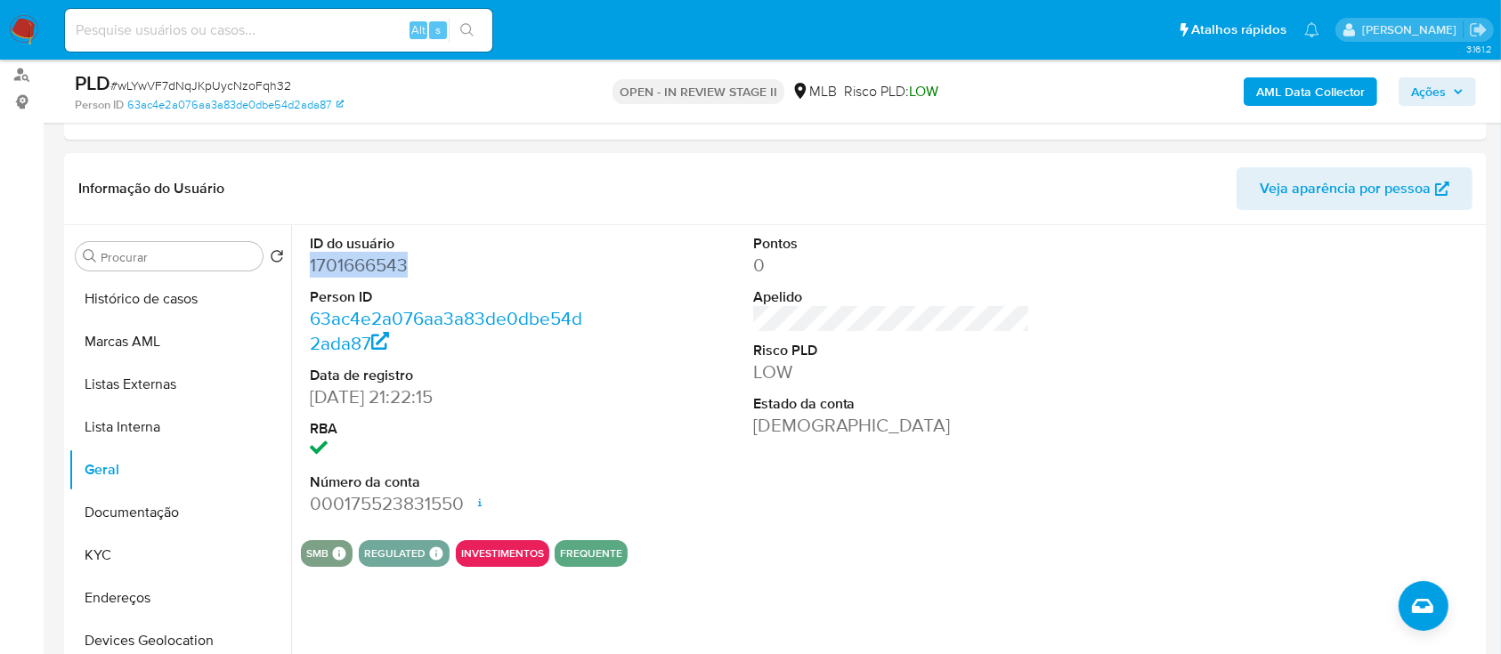
click at [1276, 98] on b "AML Data Collector" at bounding box center [1310, 91] width 109 height 28
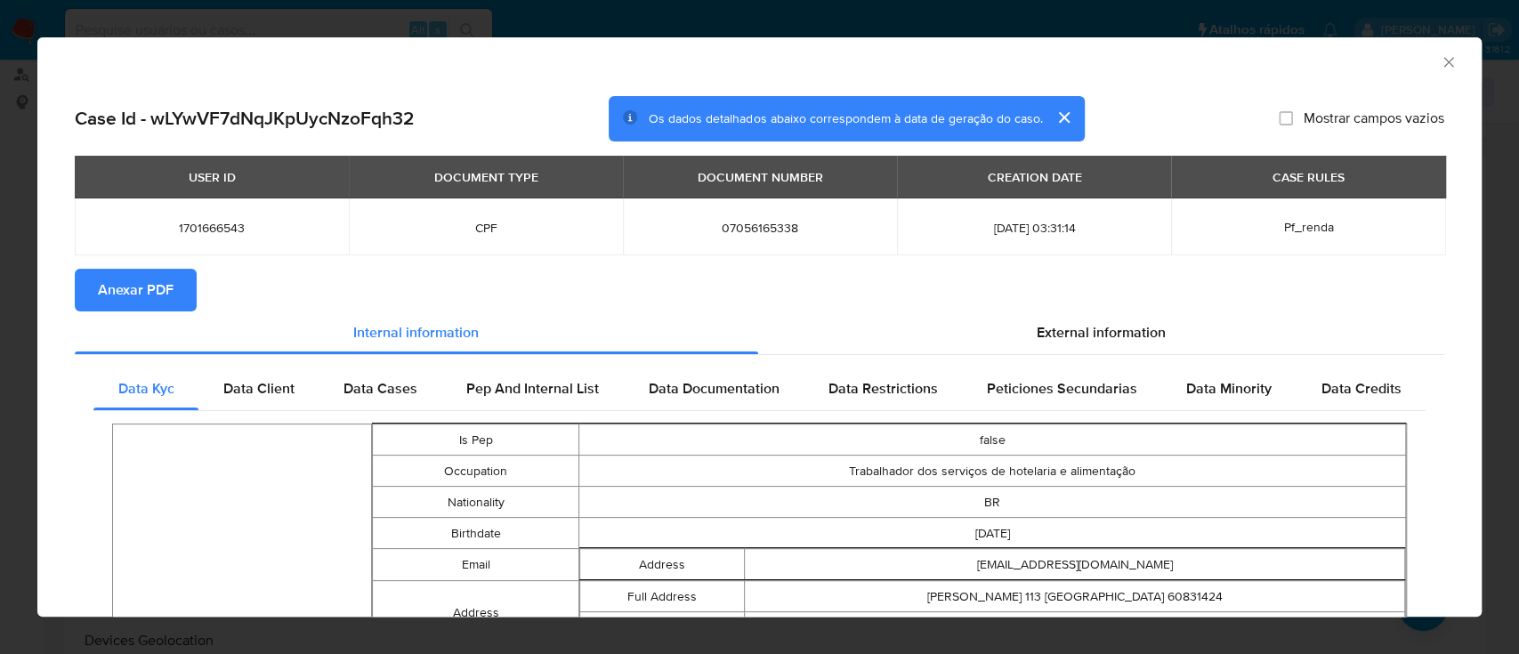
click at [162, 177] on span "Anexar PDF" at bounding box center [136, 290] width 76 height 39
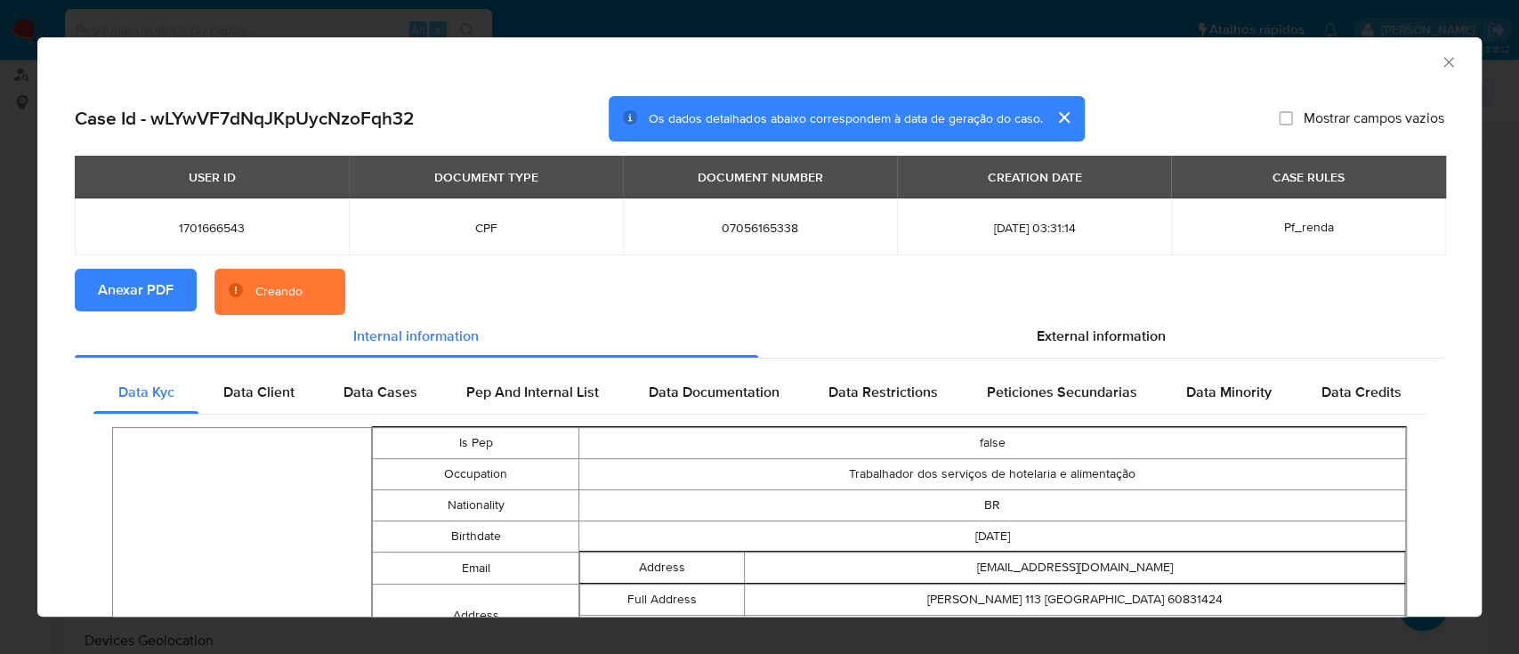
drag, startPoint x: 1040, startPoint y: 336, endPoint x: 995, endPoint y: 364, distance: 52.8
click at [1040, 177] on span "External information" at bounding box center [1101, 336] width 129 height 20
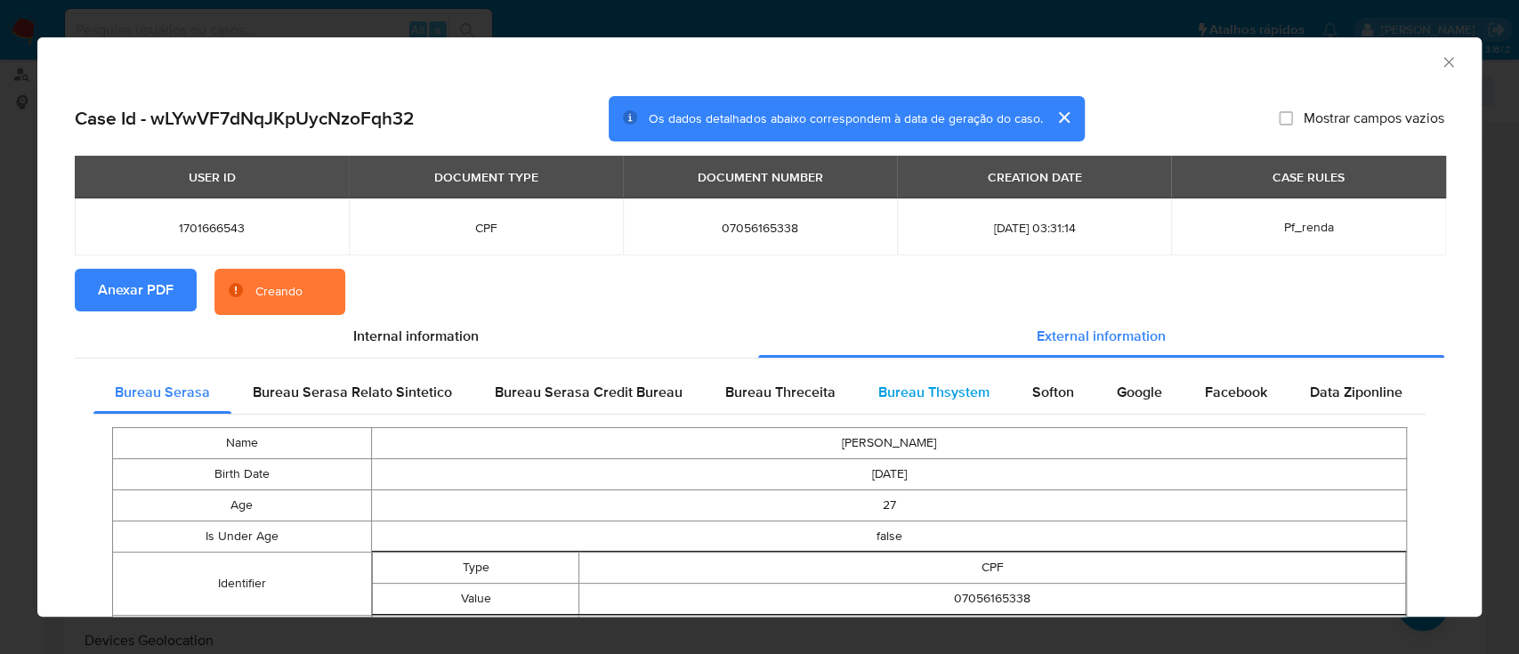
click at [917, 177] on span "Bureau Thsystem" at bounding box center [934, 392] width 111 height 20
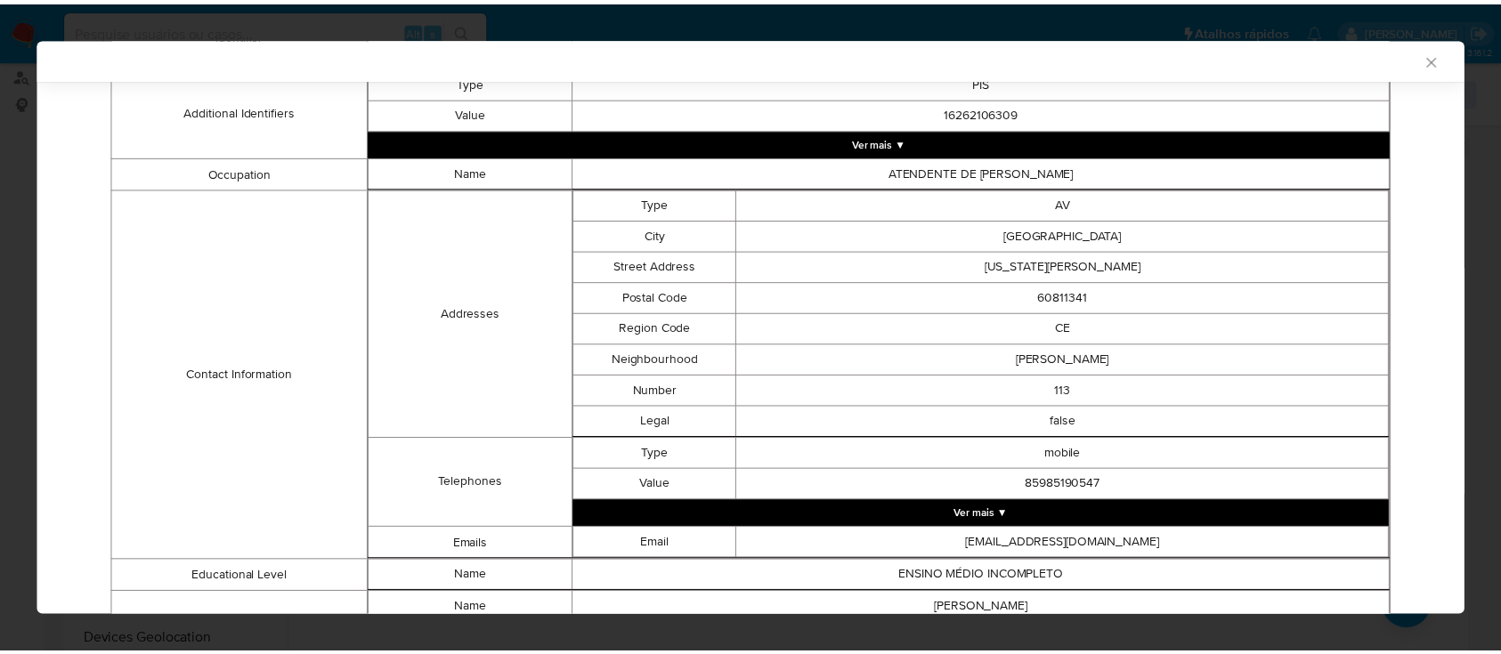
scroll to position [0, 0]
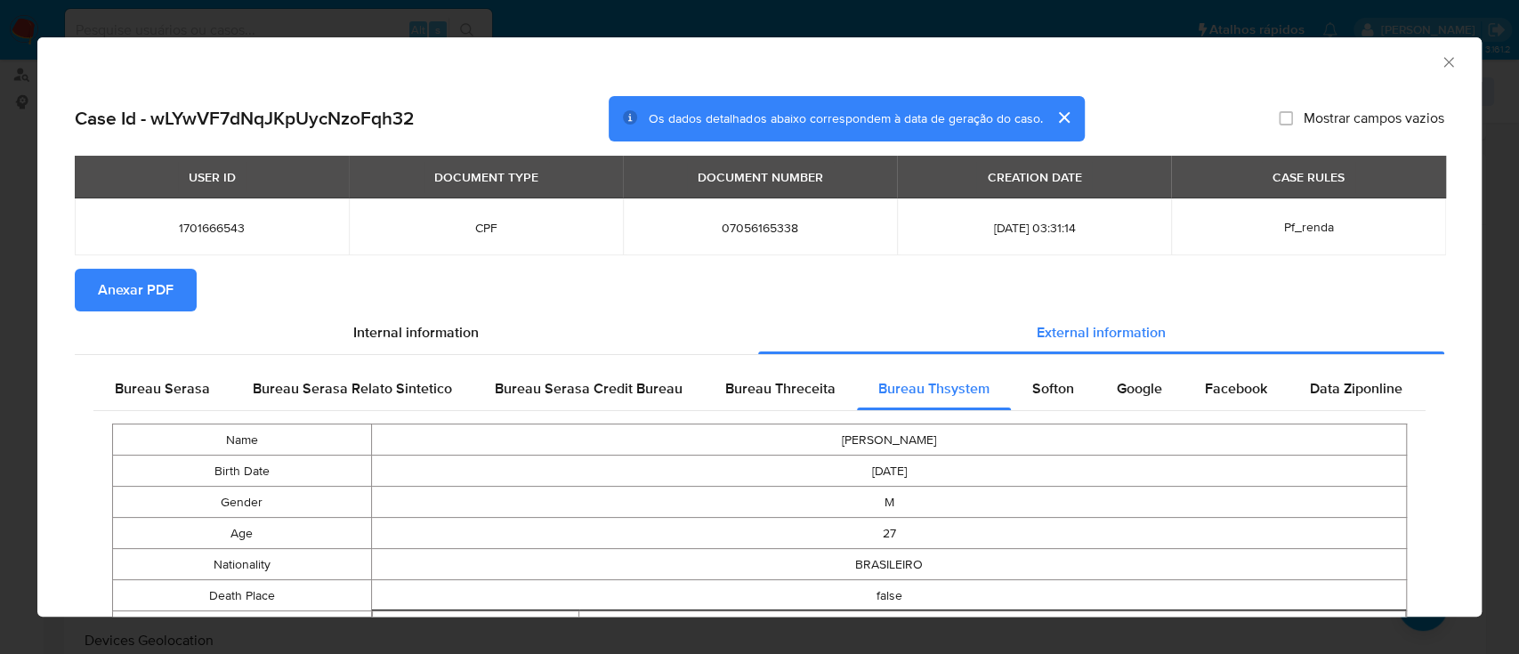
click at [1417, 56] on div "AML Data Collector" at bounding box center [745, 60] width 1390 height 20
click at [1440, 61] on icon "Fechar a janela" at bounding box center [1449, 62] width 18 height 18
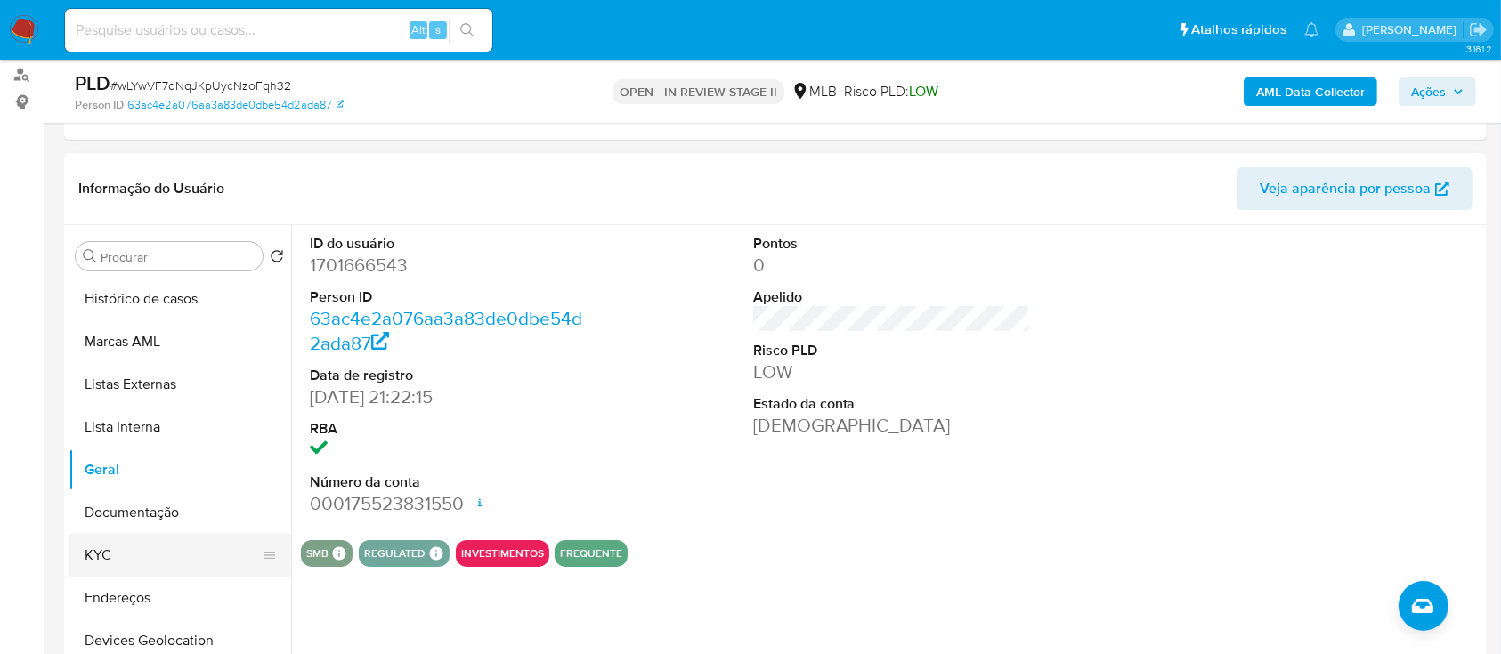
click at [134, 177] on button "KYC" at bounding box center [173, 555] width 208 height 43
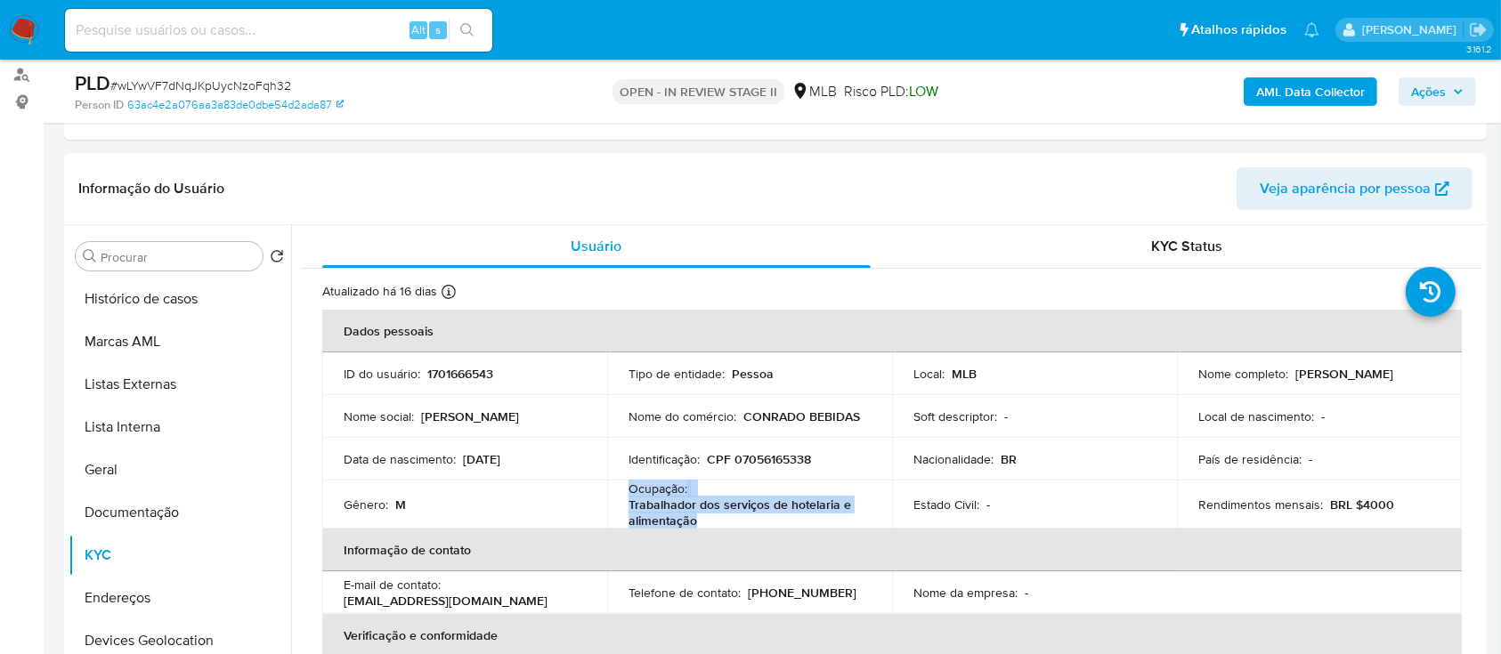
drag, startPoint x: 696, startPoint y: 518, endPoint x: 622, endPoint y: 490, distance: 79.2
click at [622, 177] on td "Ocupação : Trabalhador dos serviços de hotelaria e alimentação" at bounding box center [749, 505] width 285 height 48
copy div "Ocupação : Trabalhador dos serviços de hotelaria e alimentação"
click at [155, 177] on button "Histórico de casos" at bounding box center [173, 299] width 208 height 43
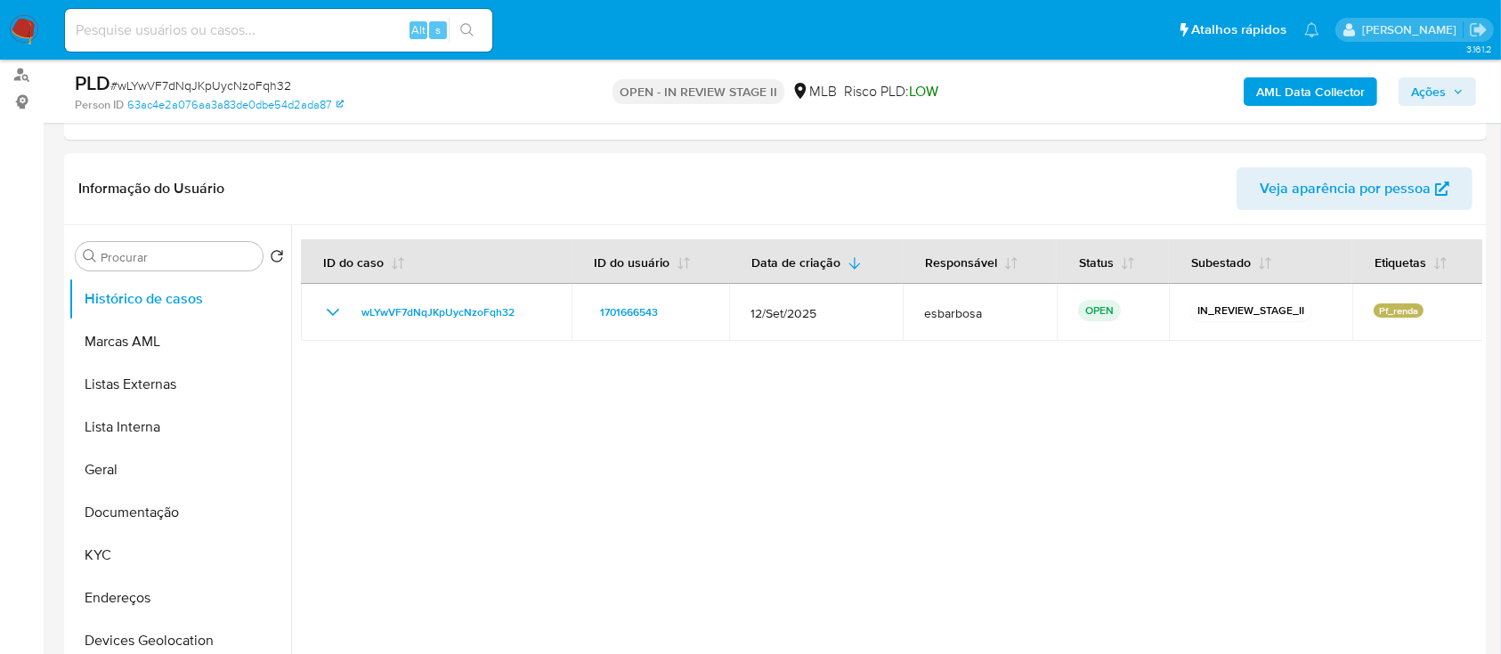
click at [1414, 96] on span "Ações" at bounding box center [1428, 91] width 35 height 28
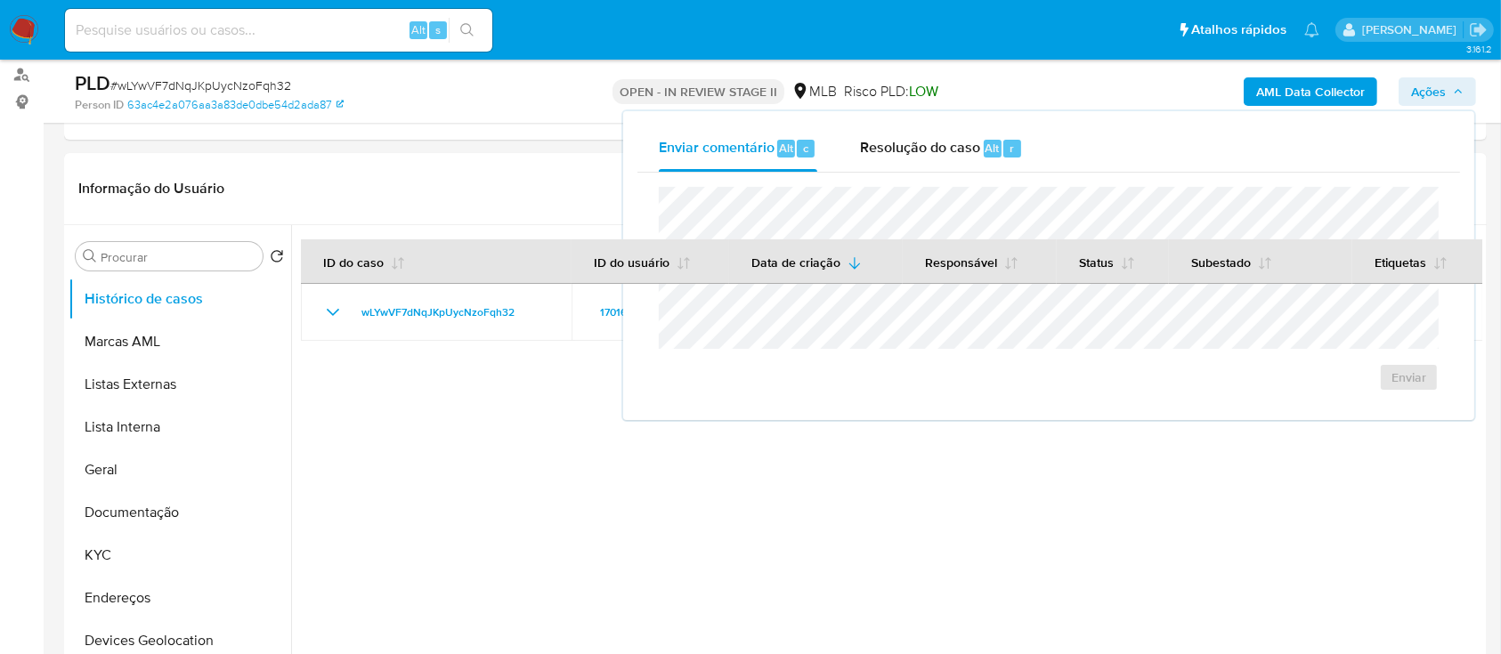
drag, startPoint x: 908, startPoint y: 146, endPoint x: 919, endPoint y: 182, distance: 38.0
click at [908, 145] on span "Resolução do caso" at bounding box center [920, 147] width 120 height 20
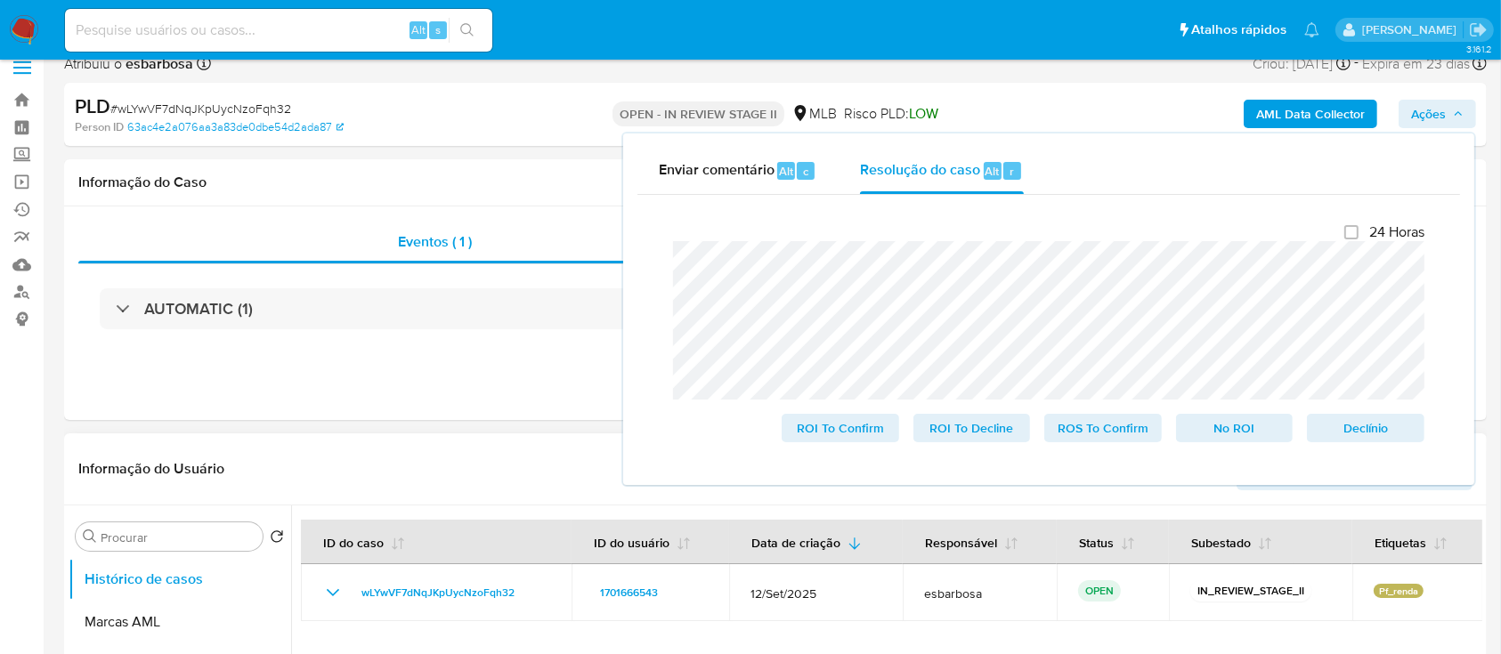
scroll to position [237, 0]
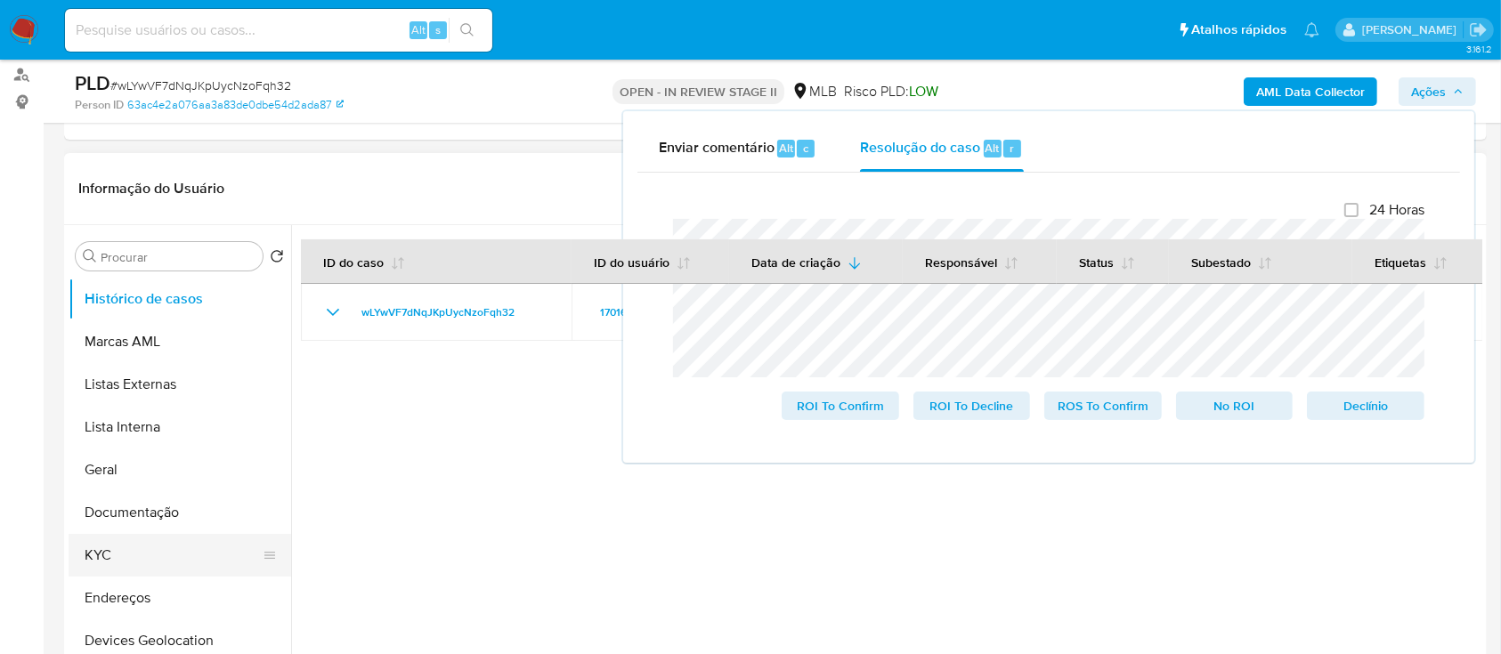
click at [117, 177] on button "KYC" at bounding box center [173, 555] width 208 height 43
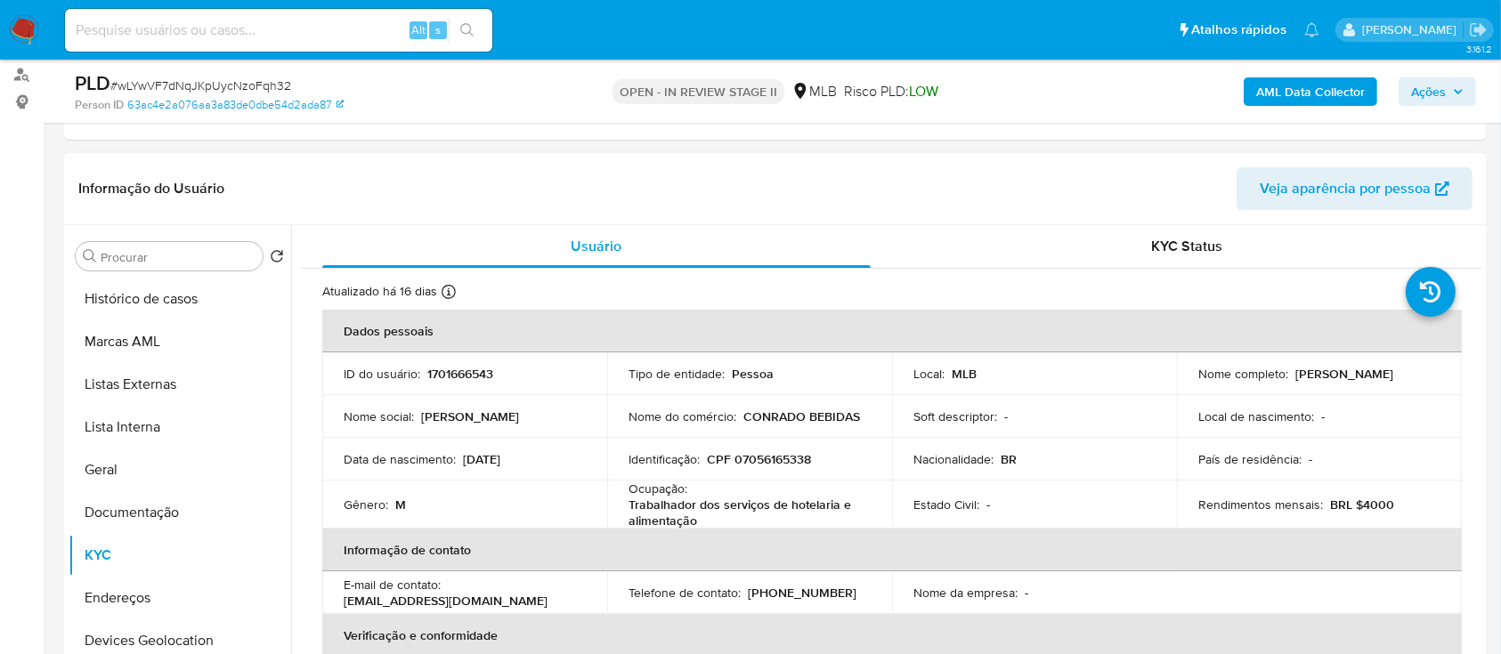
drag, startPoint x: 1340, startPoint y: 381, endPoint x: 1191, endPoint y: 384, distance: 149.6
click at [1191, 177] on td "Nome completo : Jordao Araujo de Oliveira" at bounding box center [1319, 373] width 285 height 43
copy p "Jordao Araujo de Oliveira"
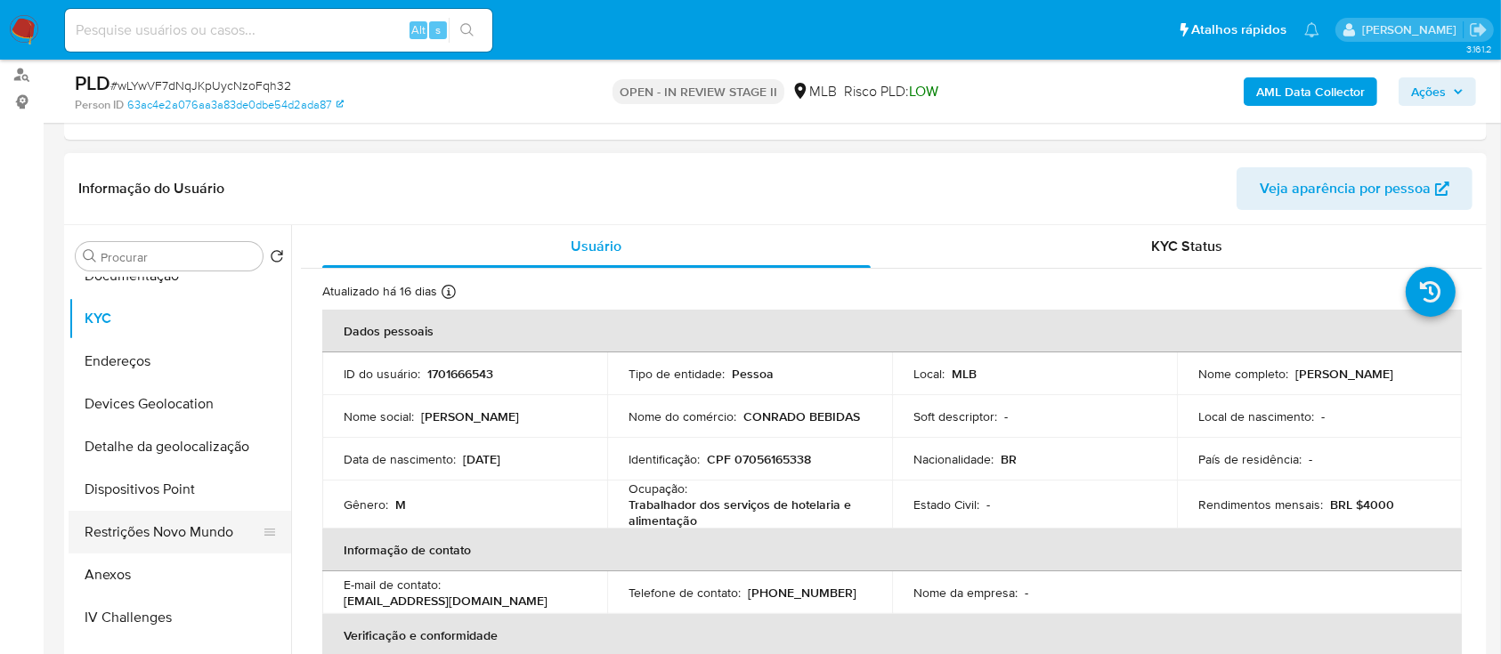
click at [158, 177] on button "Restrições Novo Mundo" at bounding box center [173, 532] width 208 height 43
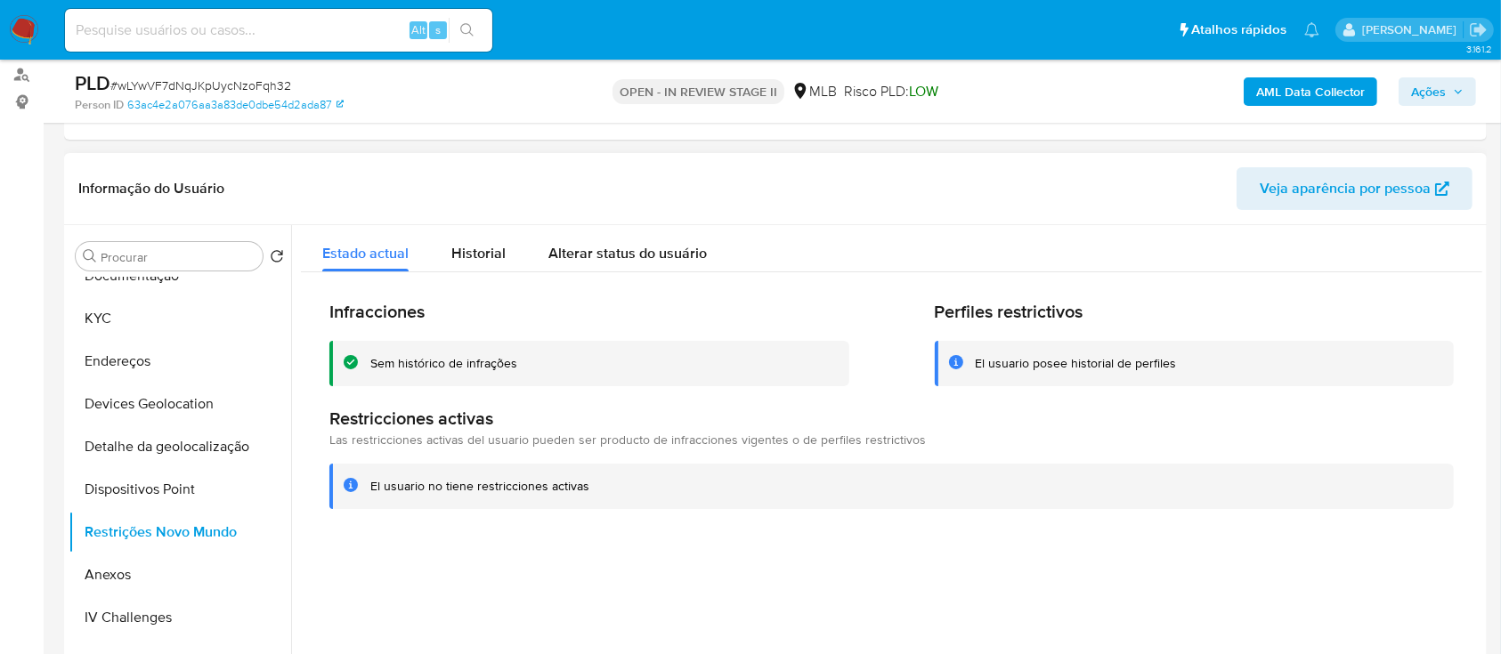
click at [490, 177] on div "Sem histórico de infrações" at bounding box center [443, 363] width 147 height 17
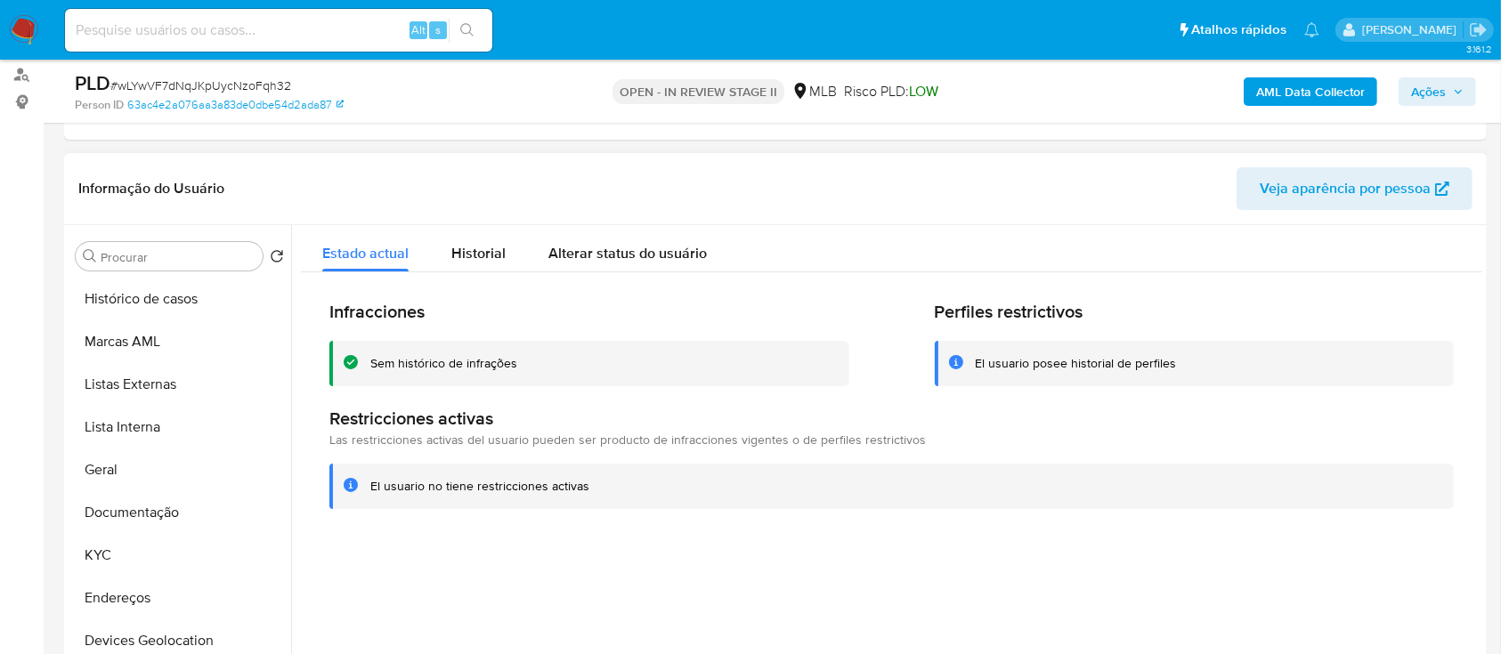
click at [500, 177] on div at bounding box center [886, 453] width 1191 height 456
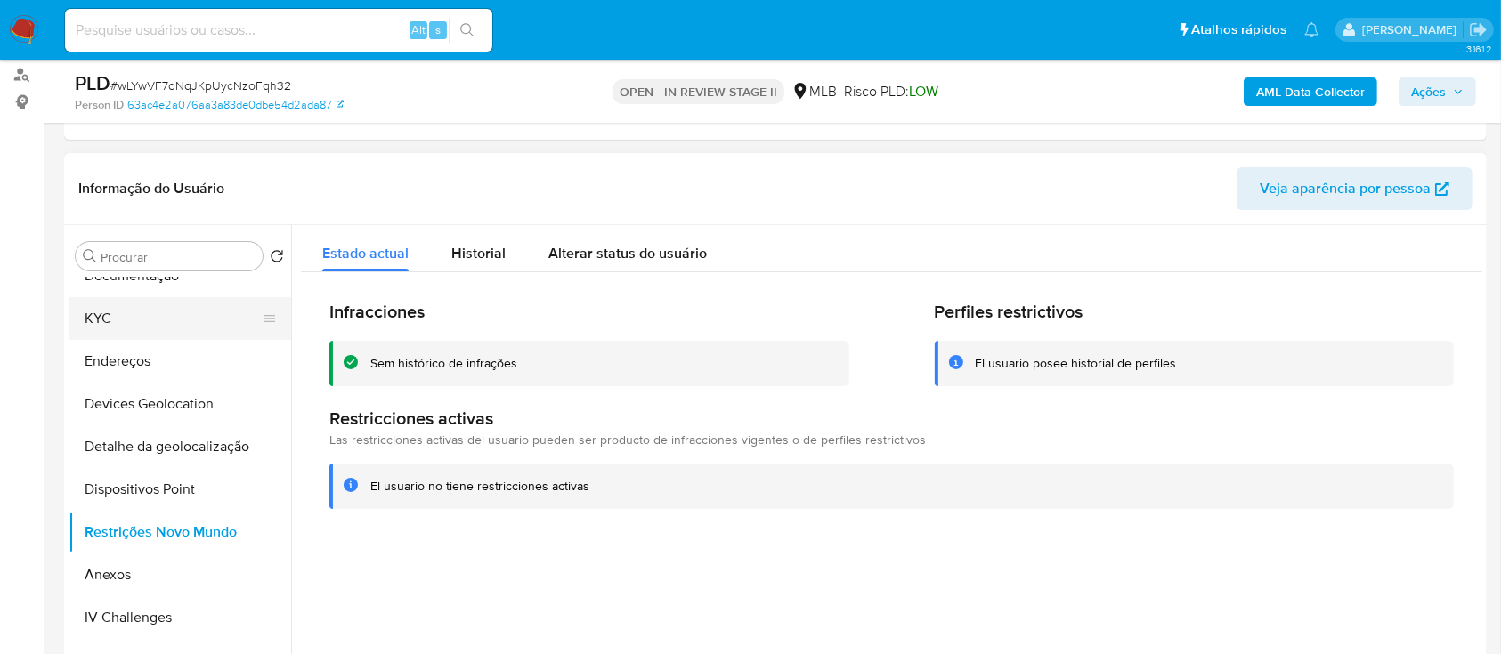
scroll to position [118, 0]
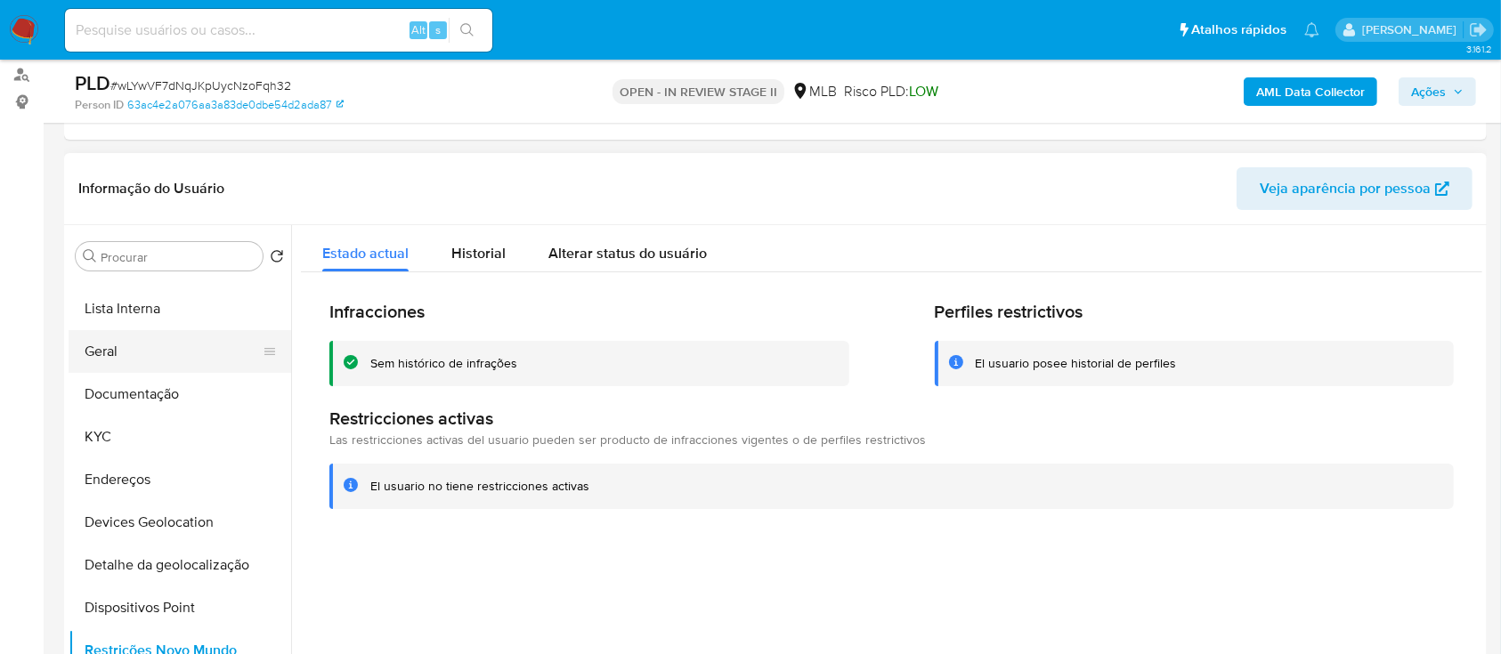
click at [132, 177] on button "Geral" at bounding box center [173, 351] width 208 height 43
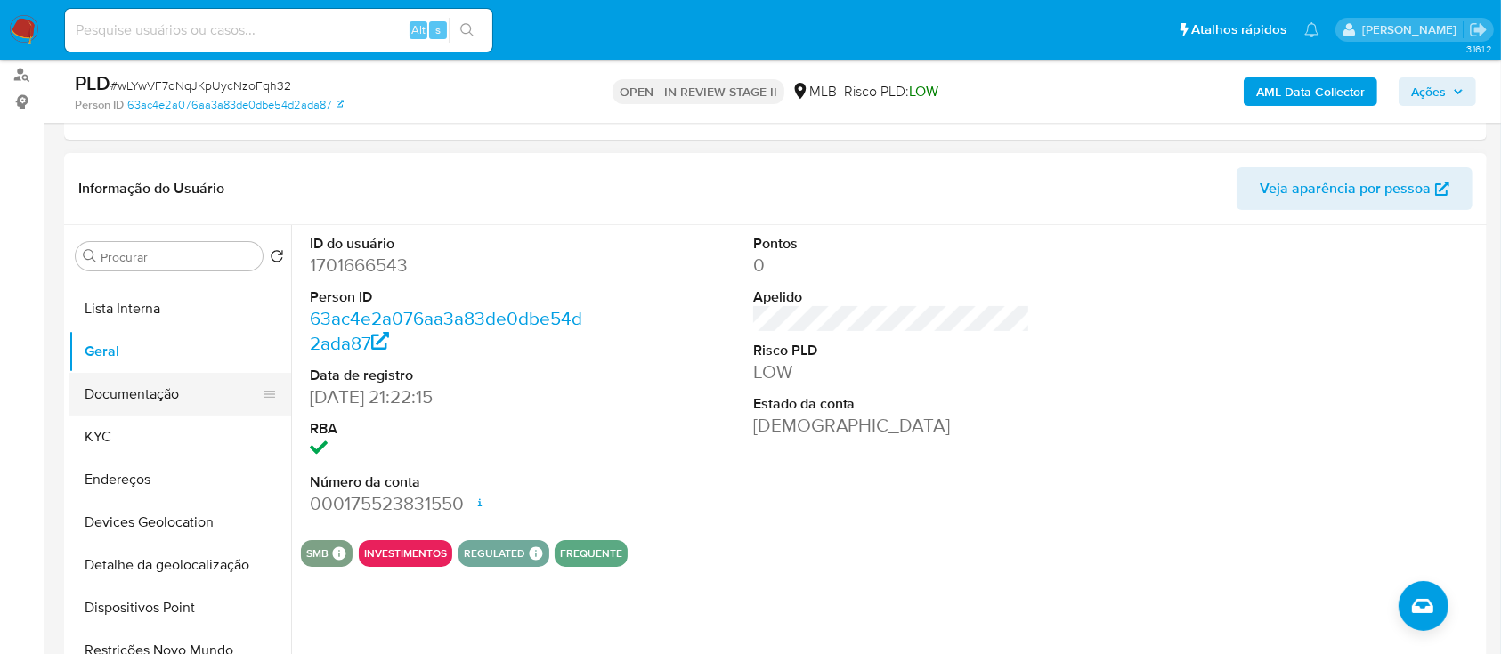
click at [178, 177] on button "Documentação" at bounding box center [173, 394] width 208 height 43
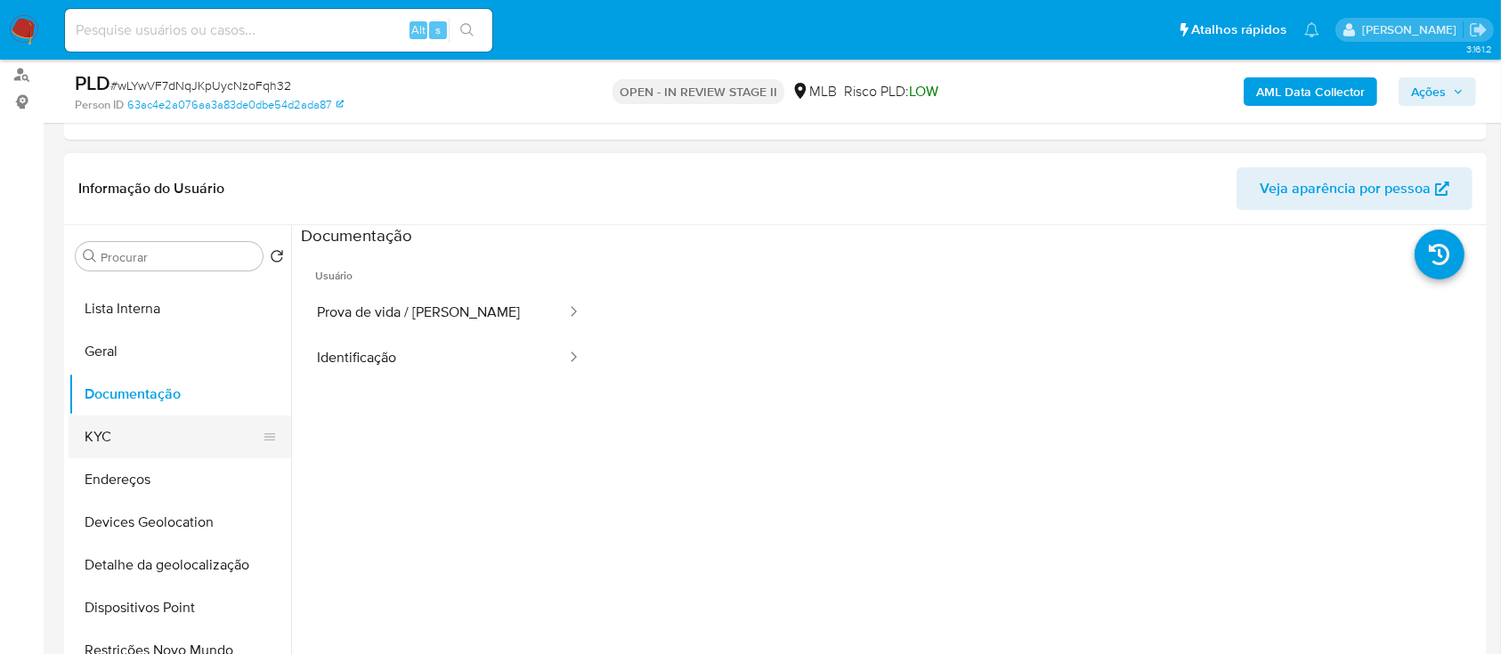
click at [152, 177] on button "KYC" at bounding box center [173, 437] width 208 height 43
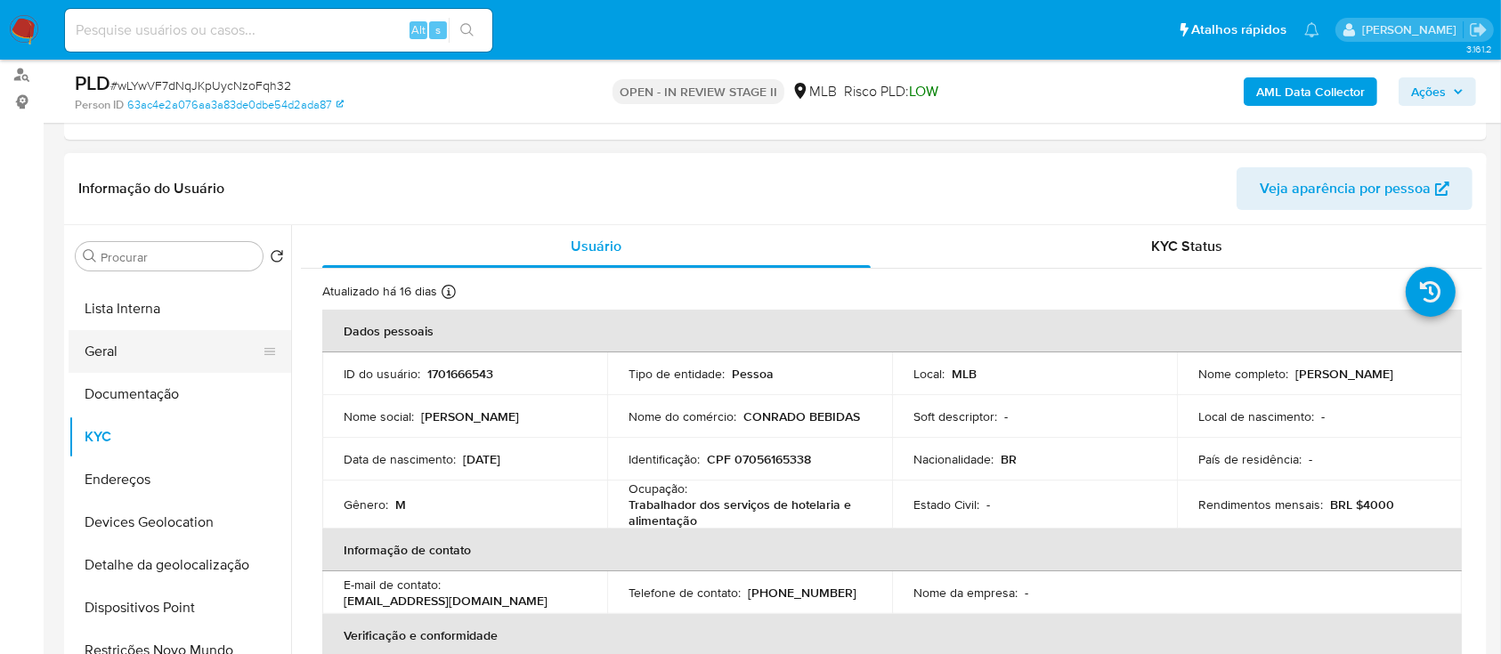
click at [155, 177] on button "Geral" at bounding box center [173, 351] width 208 height 43
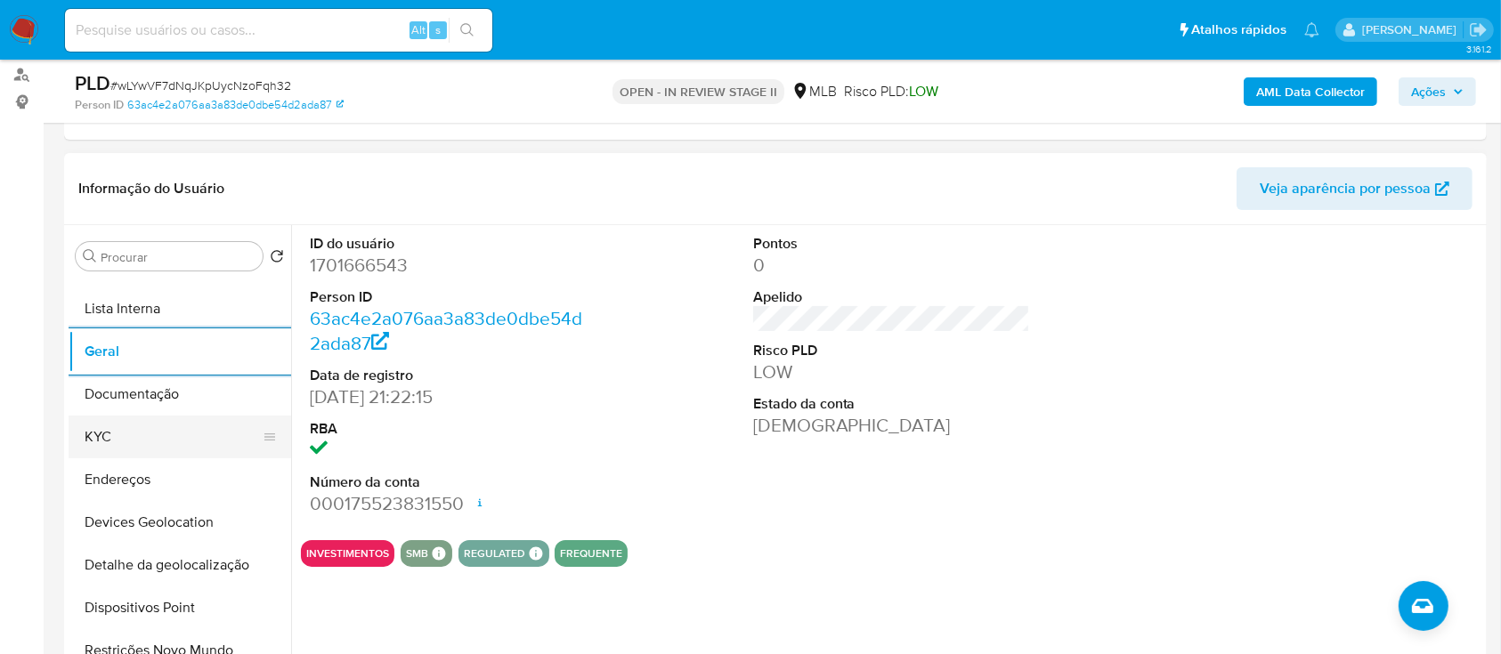
click at [151, 177] on button "KYC" at bounding box center [173, 437] width 208 height 43
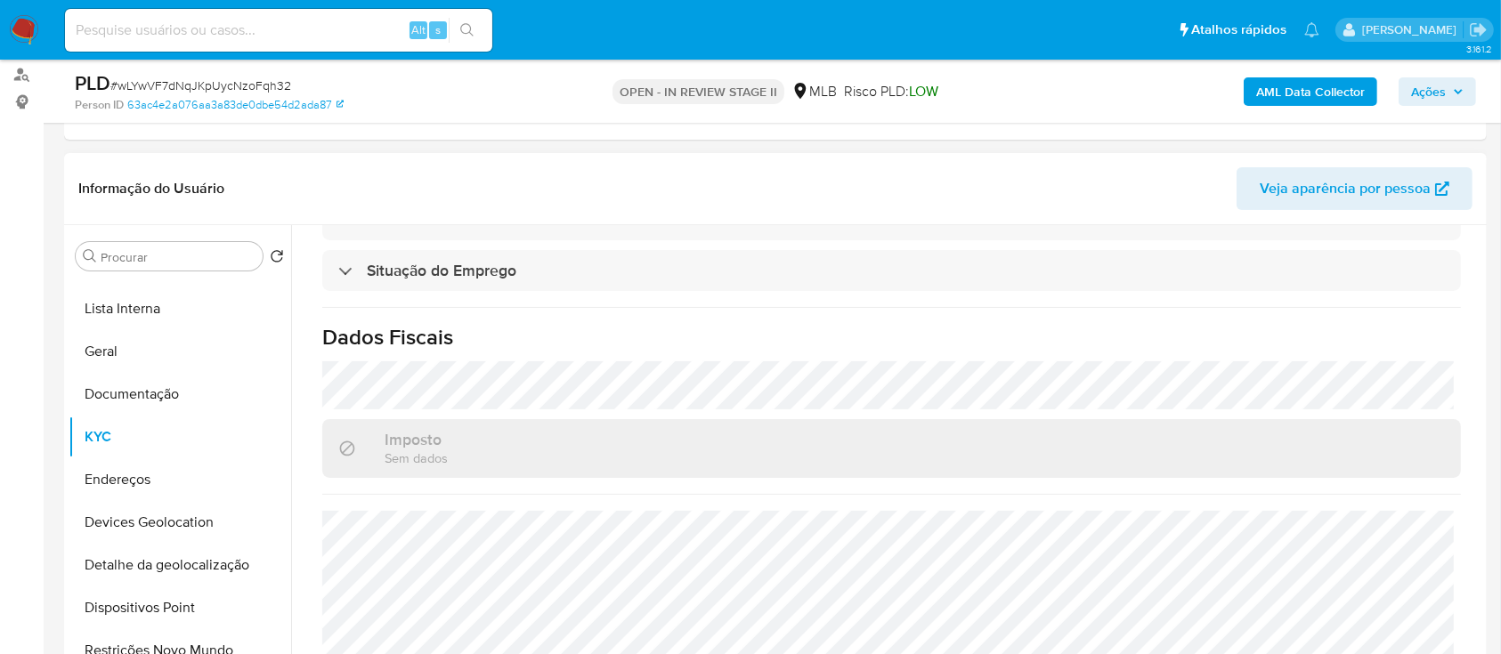
scroll to position [356, 0]
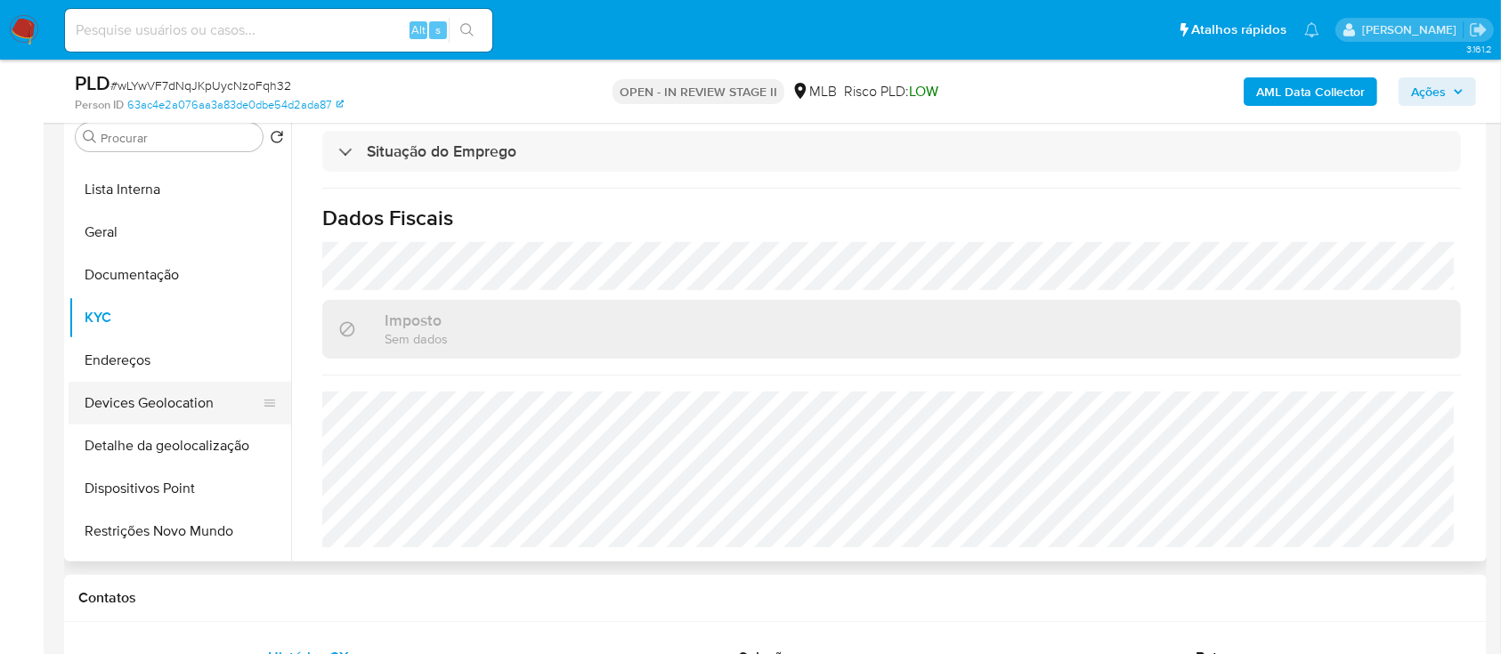
click at [203, 177] on button "Devices Geolocation" at bounding box center [173, 403] width 208 height 43
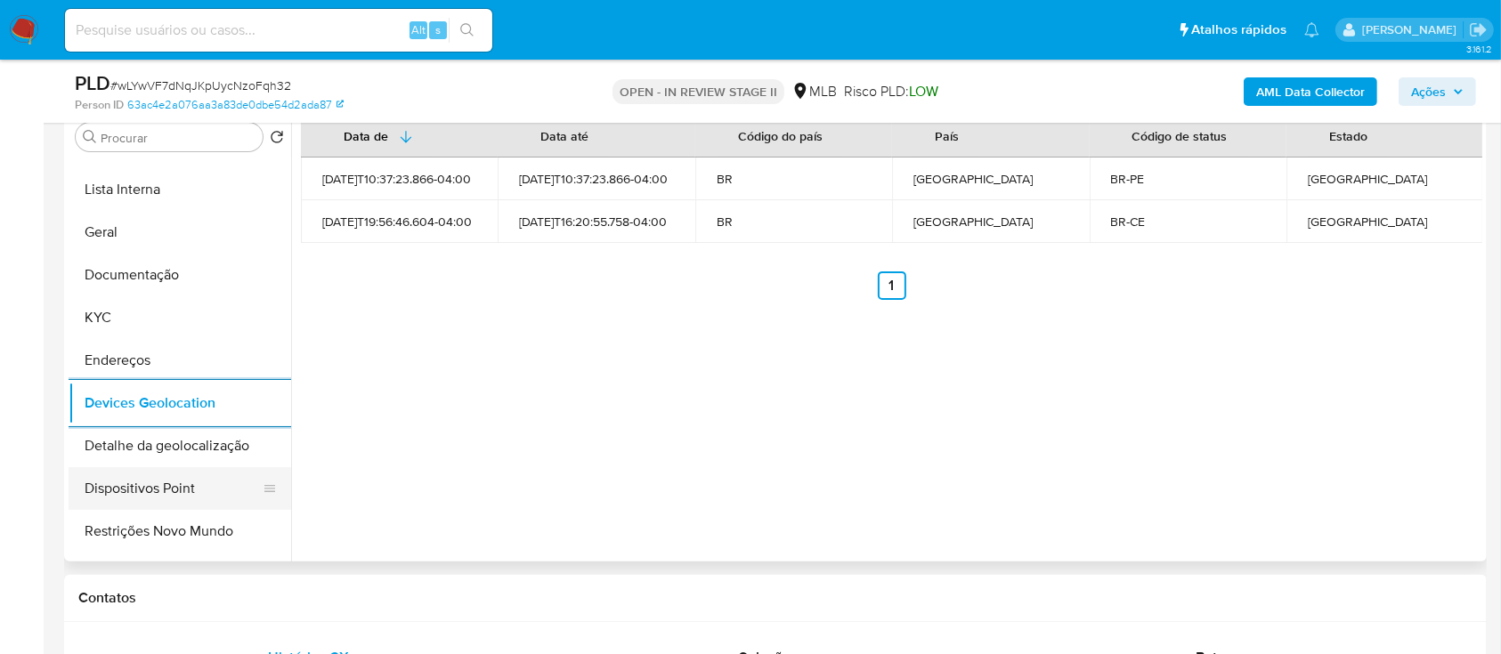
click at [185, 177] on button "Dispositivos Point" at bounding box center [173, 488] width 208 height 43
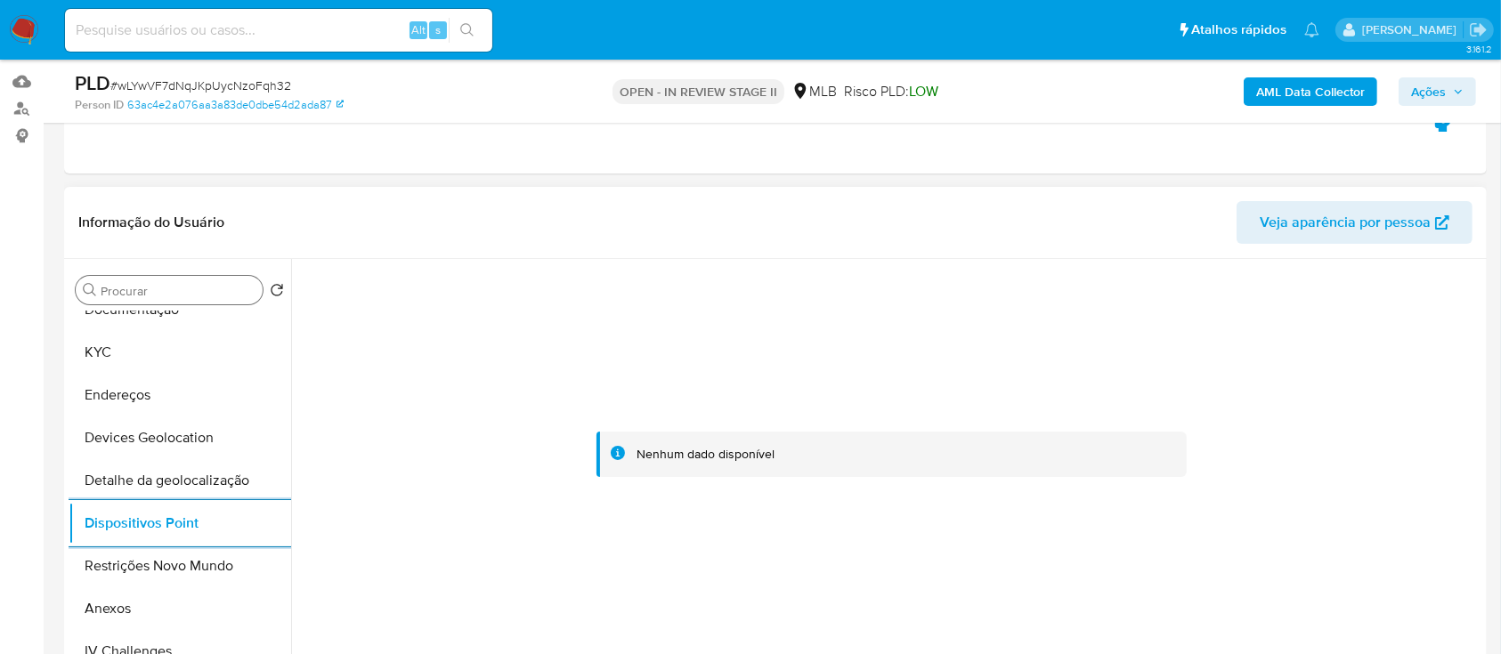
scroll to position [118, 0]
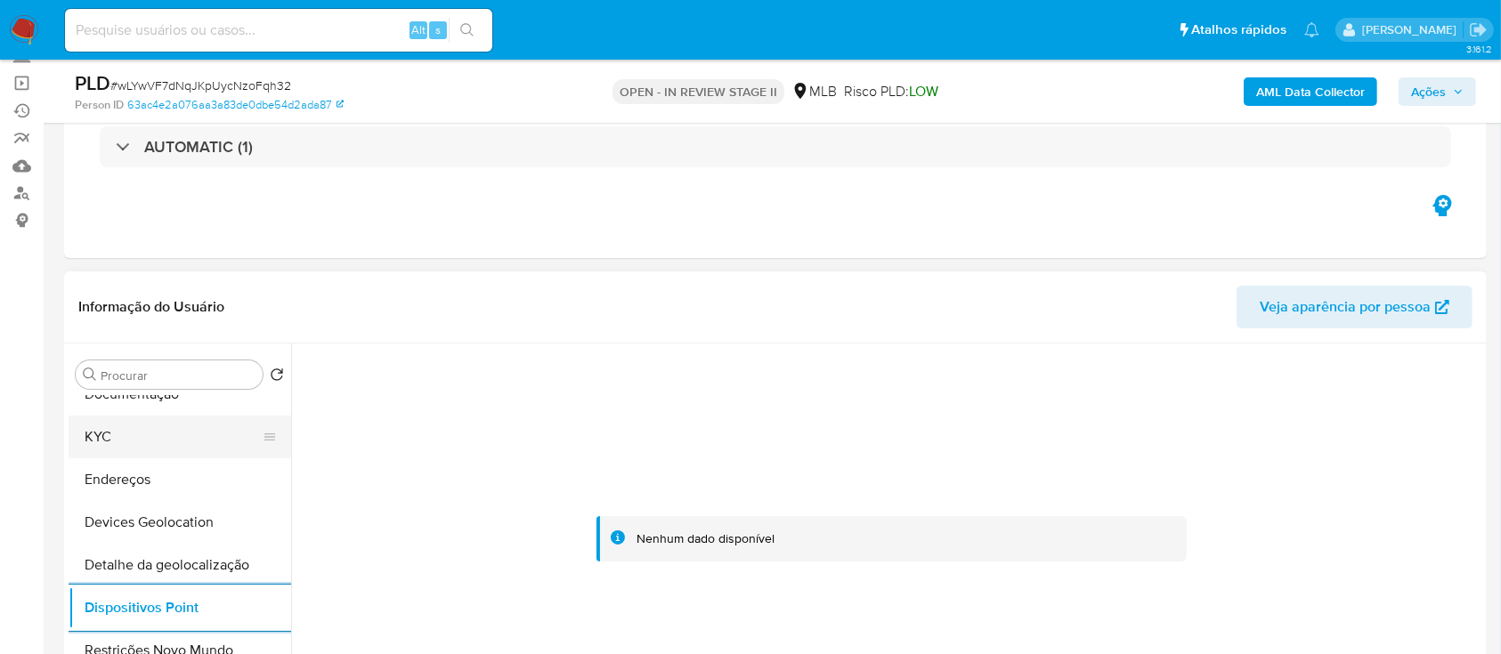
click at [145, 177] on button "KYC" at bounding box center [173, 437] width 208 height 43
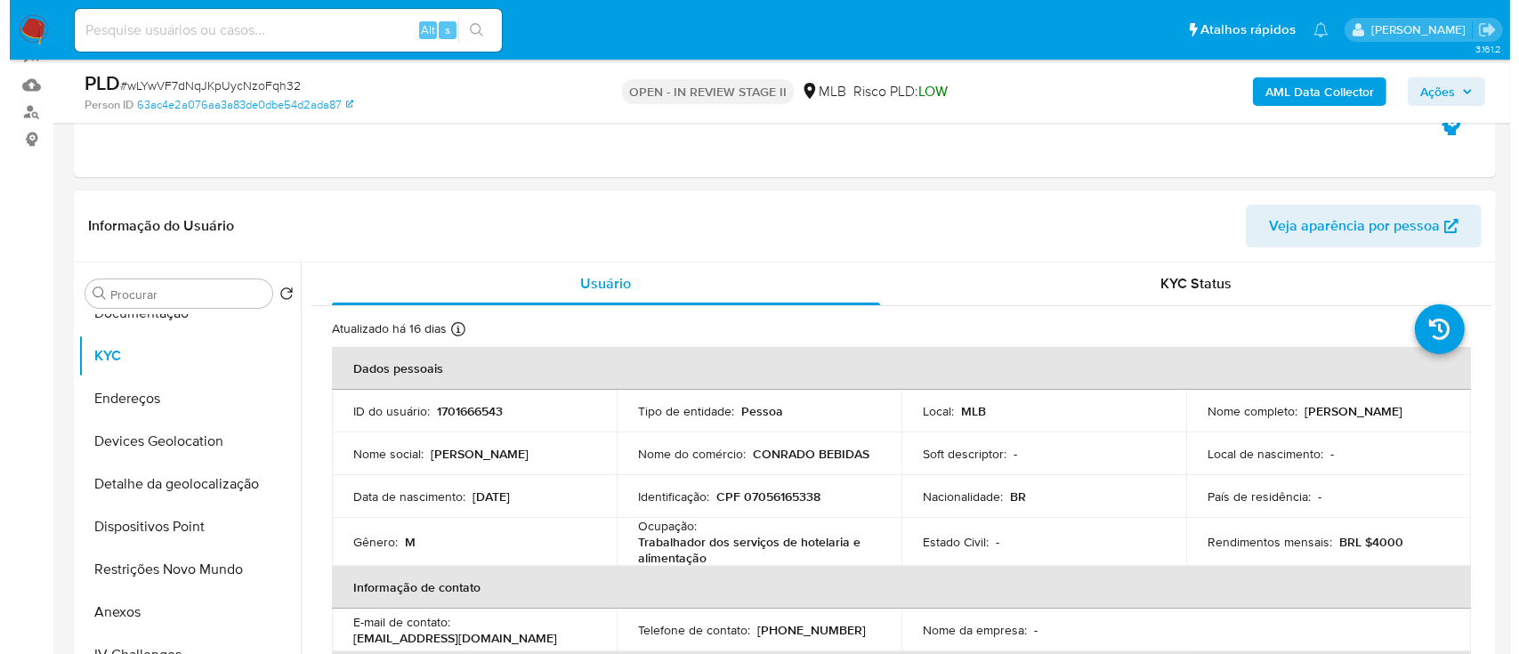
scroll to position [237, 0]
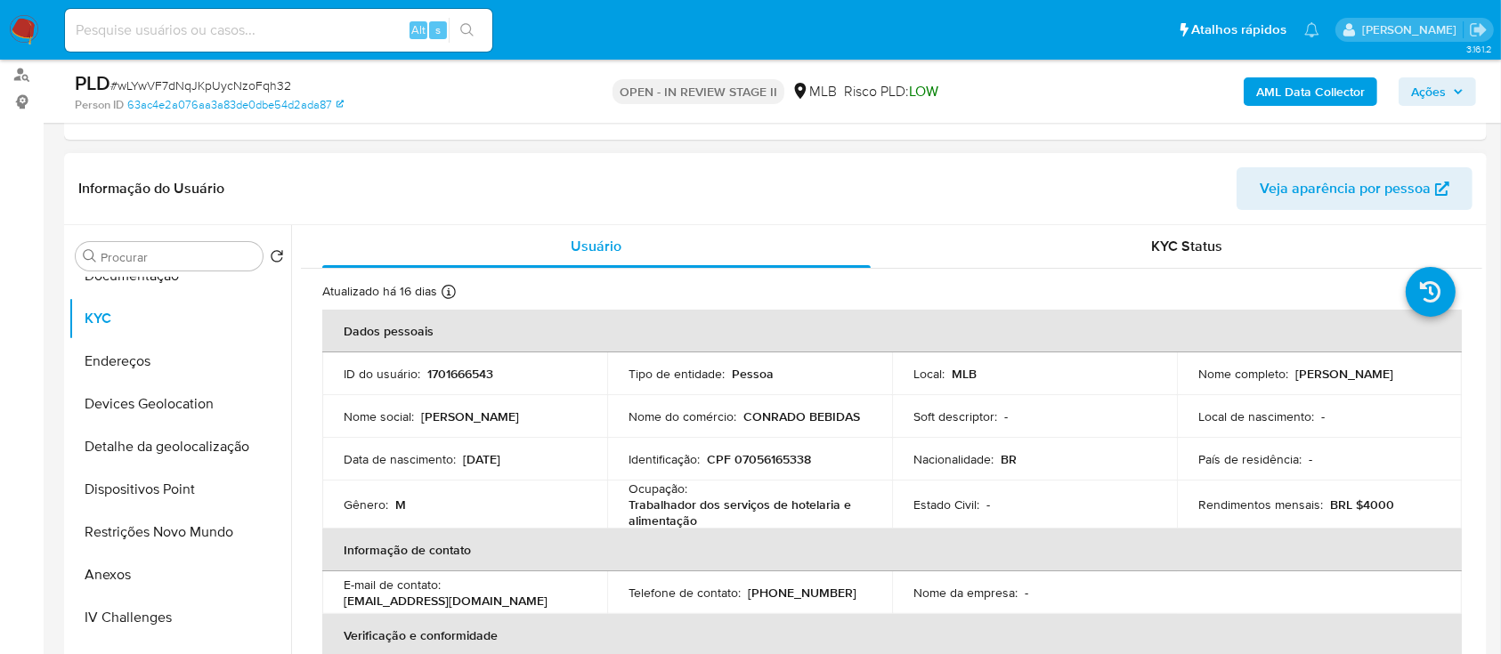
click at [776, 177] on p "CPF 07056165338" at bounding box center [759, 459] width 104 height 16
copy p "07056165338"
click at [126, 177] on button "Anexos" at bounding box center [173, 575] width 208 height 43
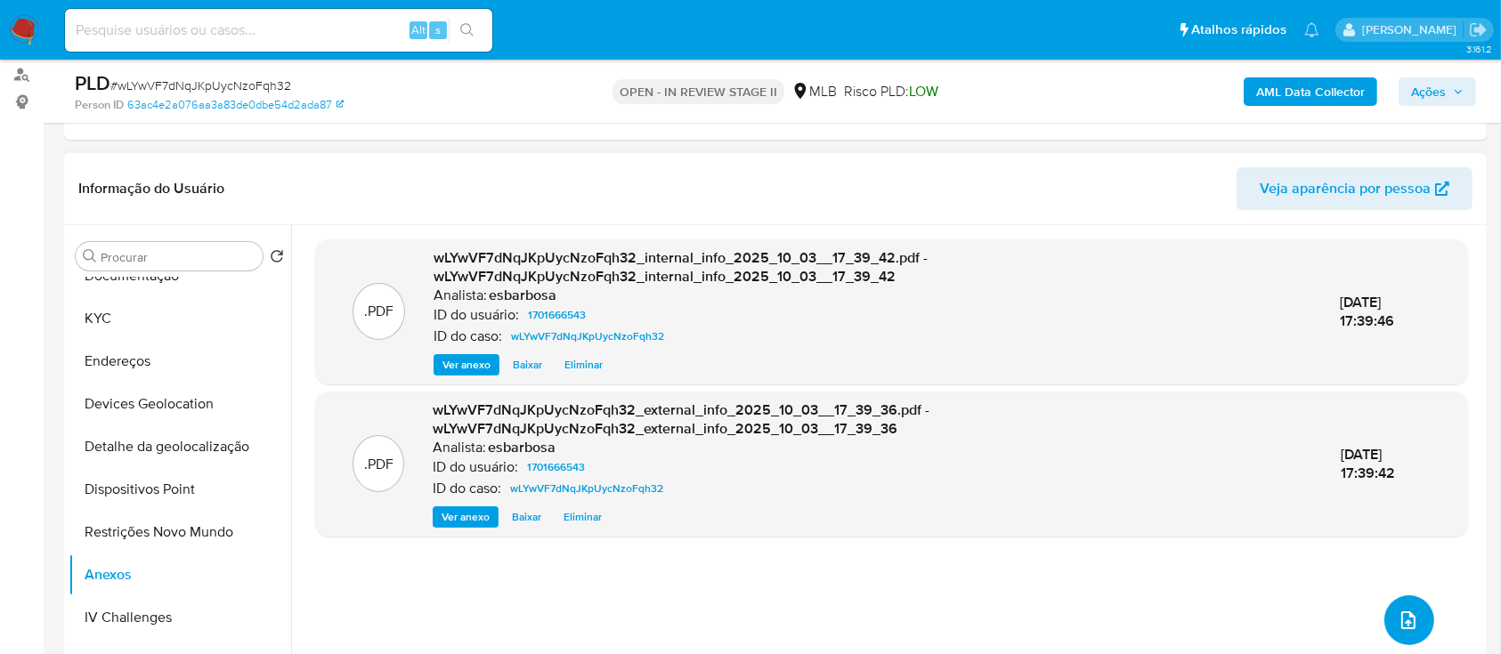
click at [1402, 177] on icon "upload-file" at bounding box center [1407, 620] width 21 height 21
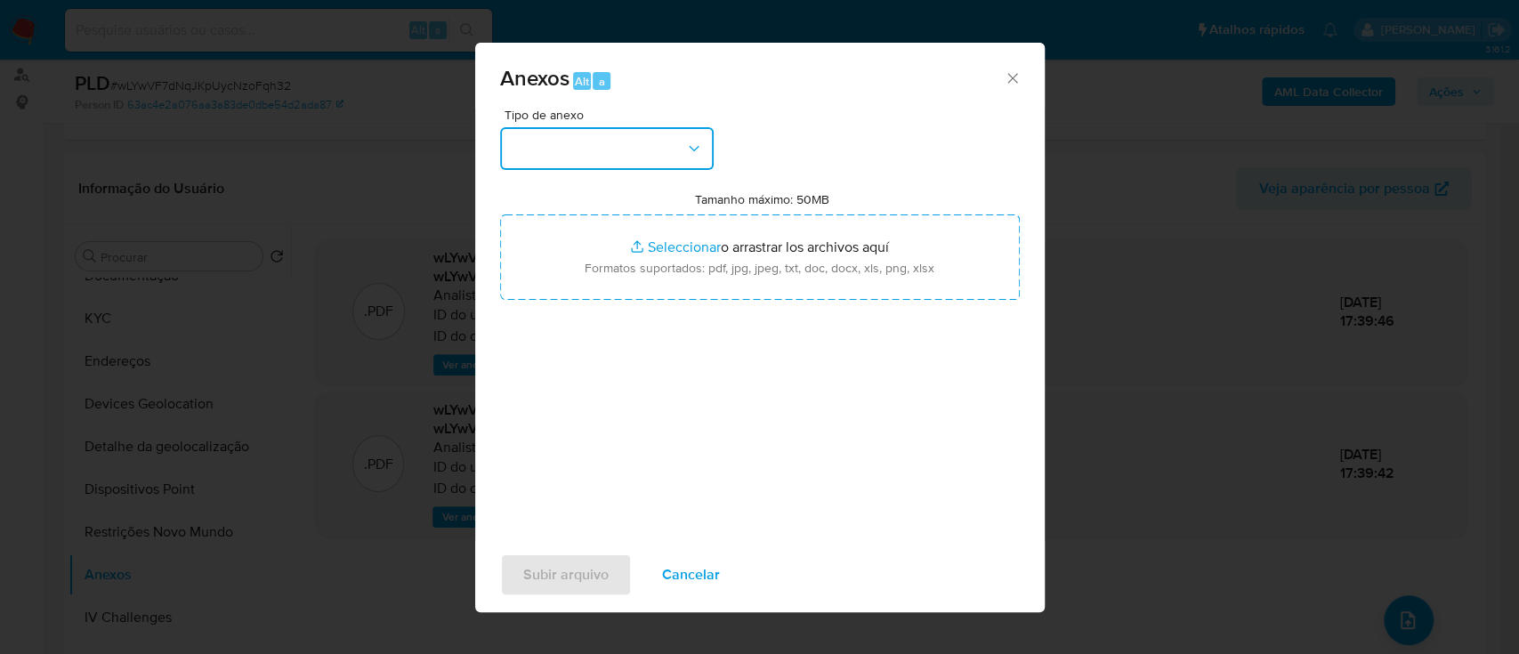
click at [587, 153] on button "button" at bounding box center [607, 148] width 214 height 43
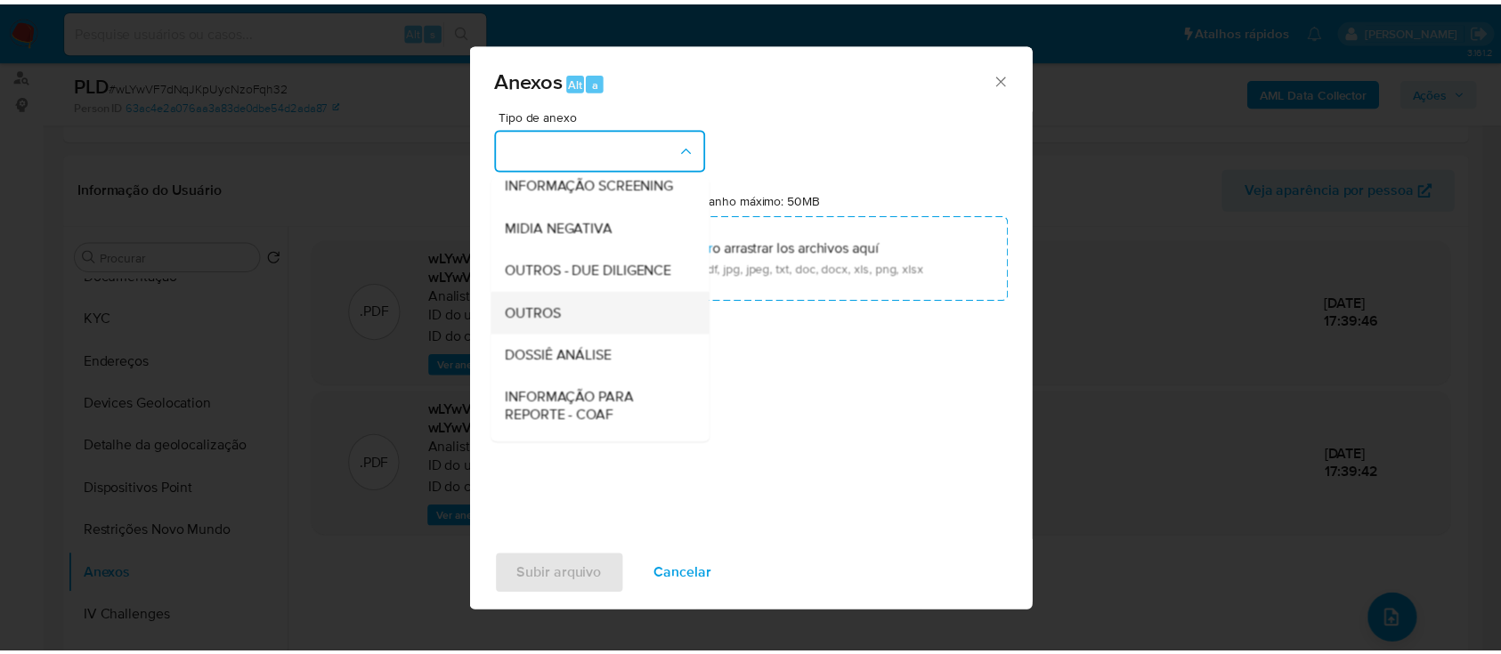
scroll to position [273, 0]
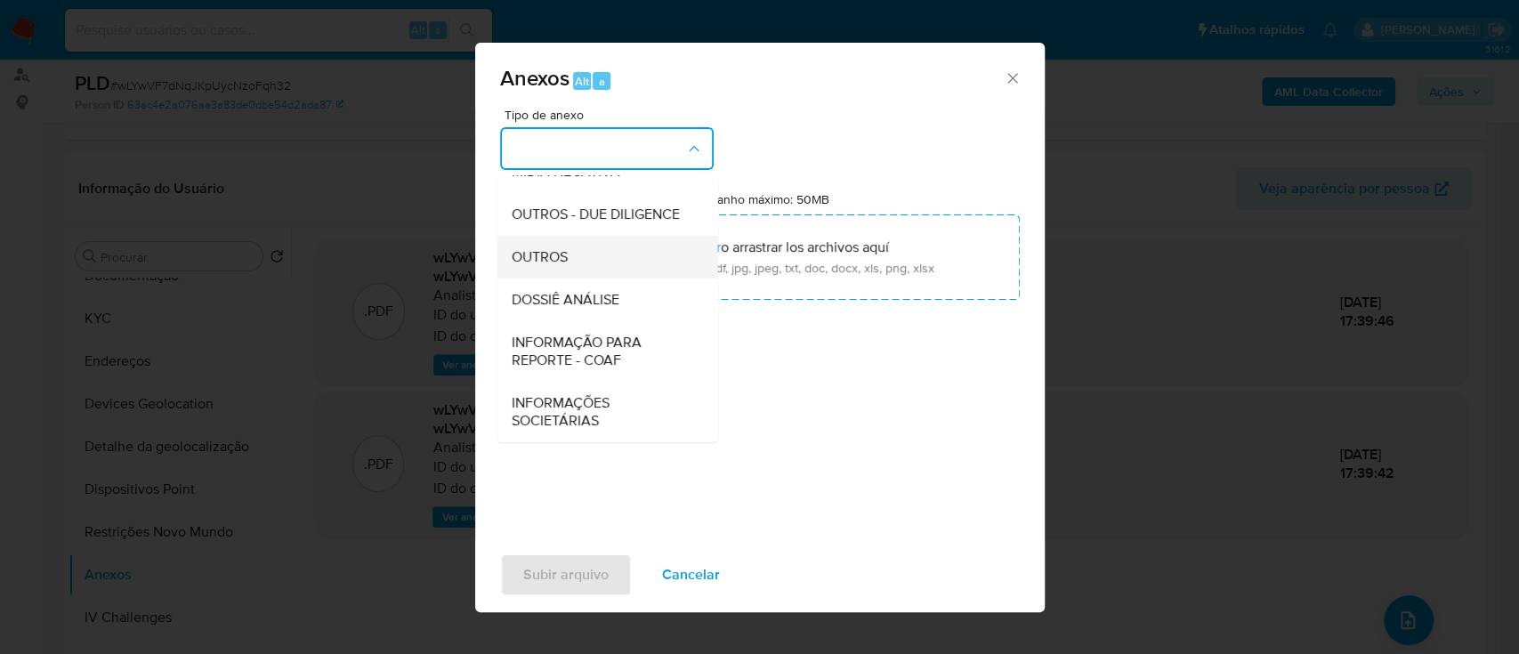
click at [551, 177] on span "OUTROS" at bounding box center [539, 257] width 56 height 18
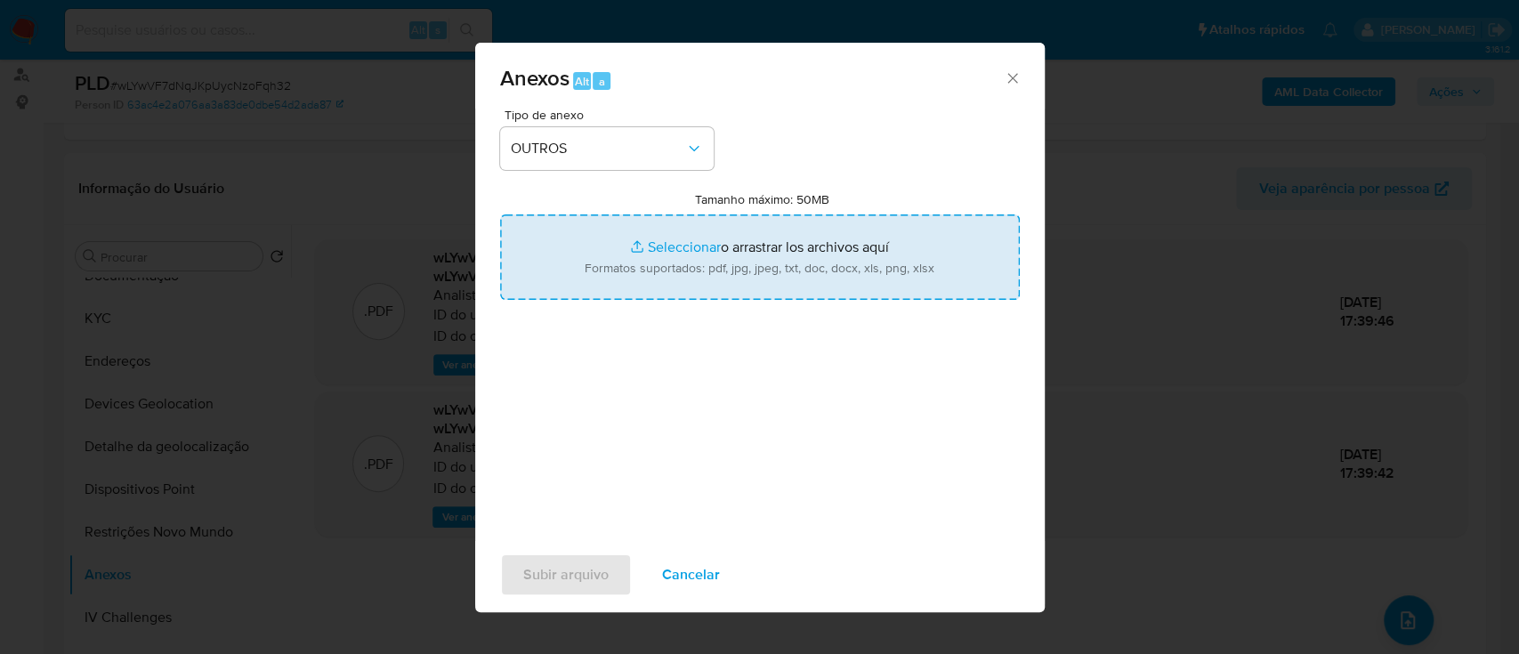
click at [666, 177] on input "Tamanho máximo: 50MB Seleccionar archivos" at bounding box center [760, 257] width 520 height 85
type input "C:\fakepath\Mulan 1701666543_2025_10_03_08_45_56.xlsx"
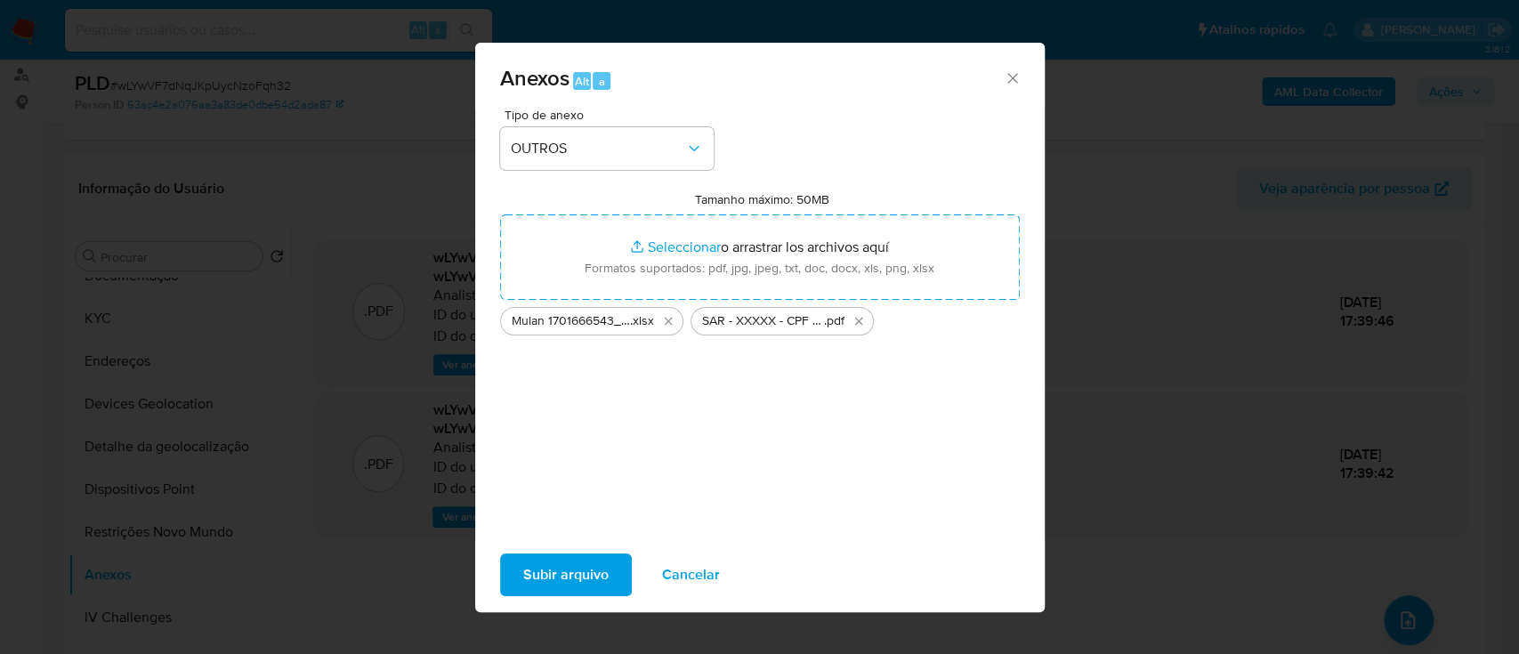
click at [575, 177] on span "Subir arquivo" at bounding box center [565, 574] width 85 height 39
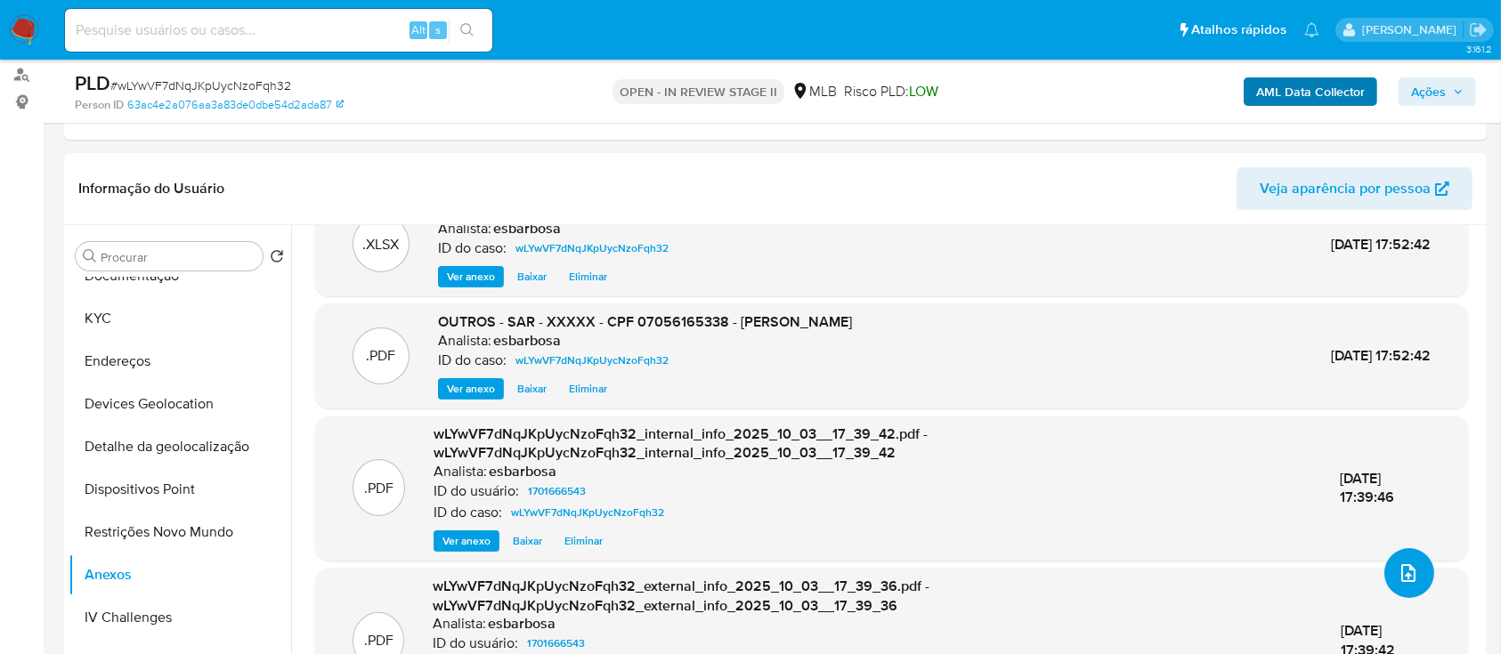
scroll to position [0, 0]
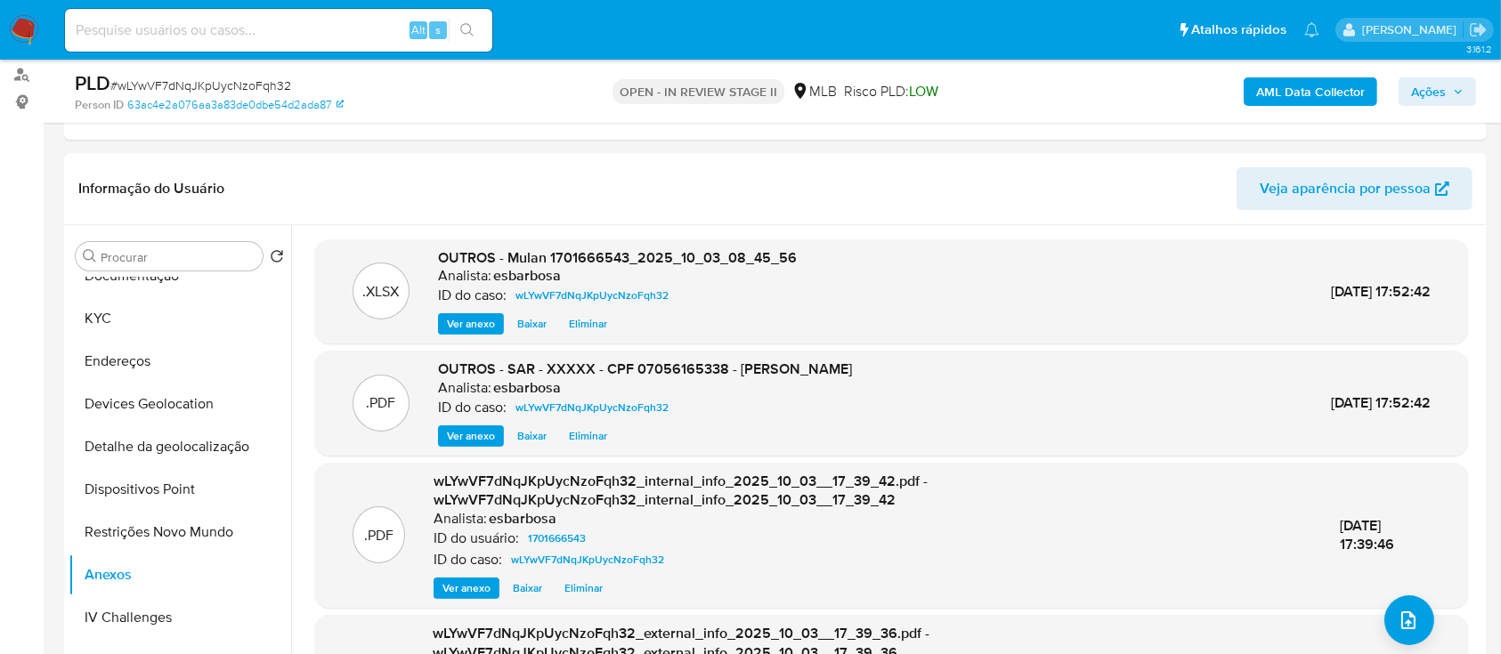
click at [1421, 84] on span "Ações" at bounding box center [1428, 91] width 35 height 28
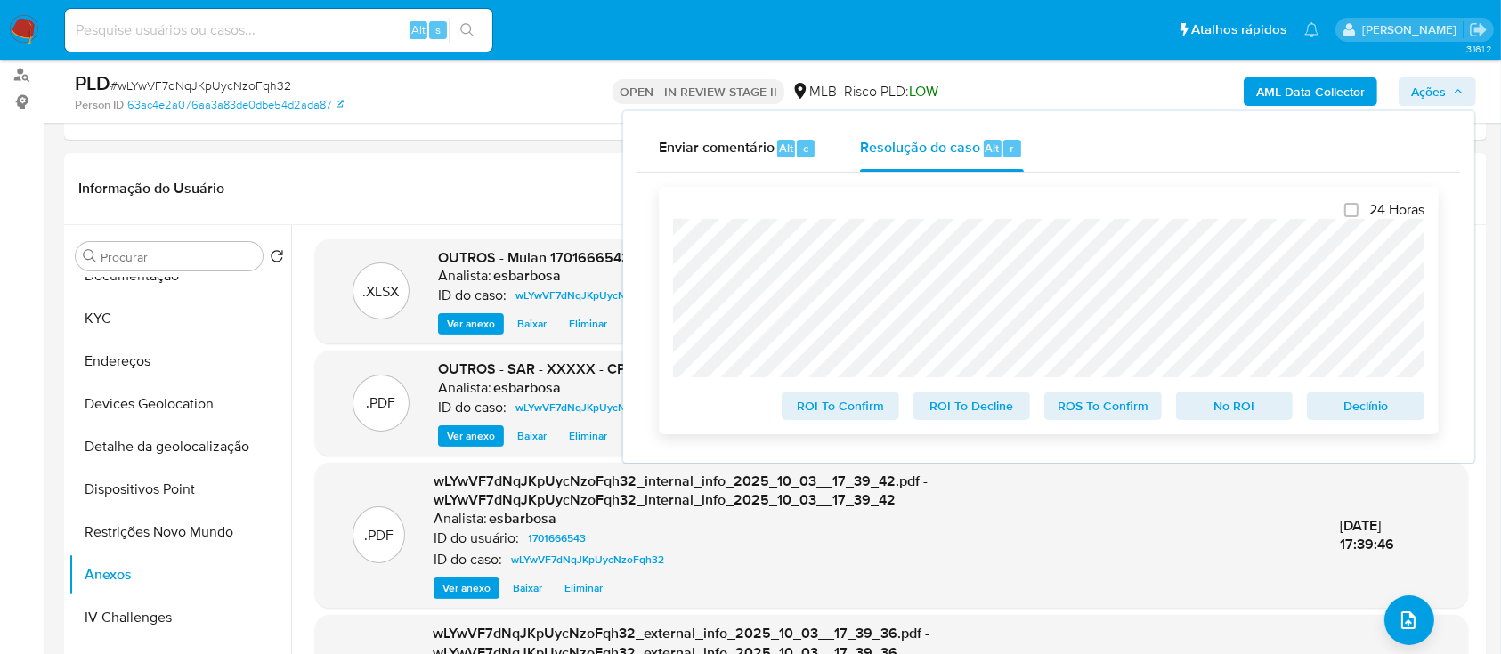
click at [1108, 177] on span "ROS To Confirm" at bounding box center [1103, 405] width 93 height 25
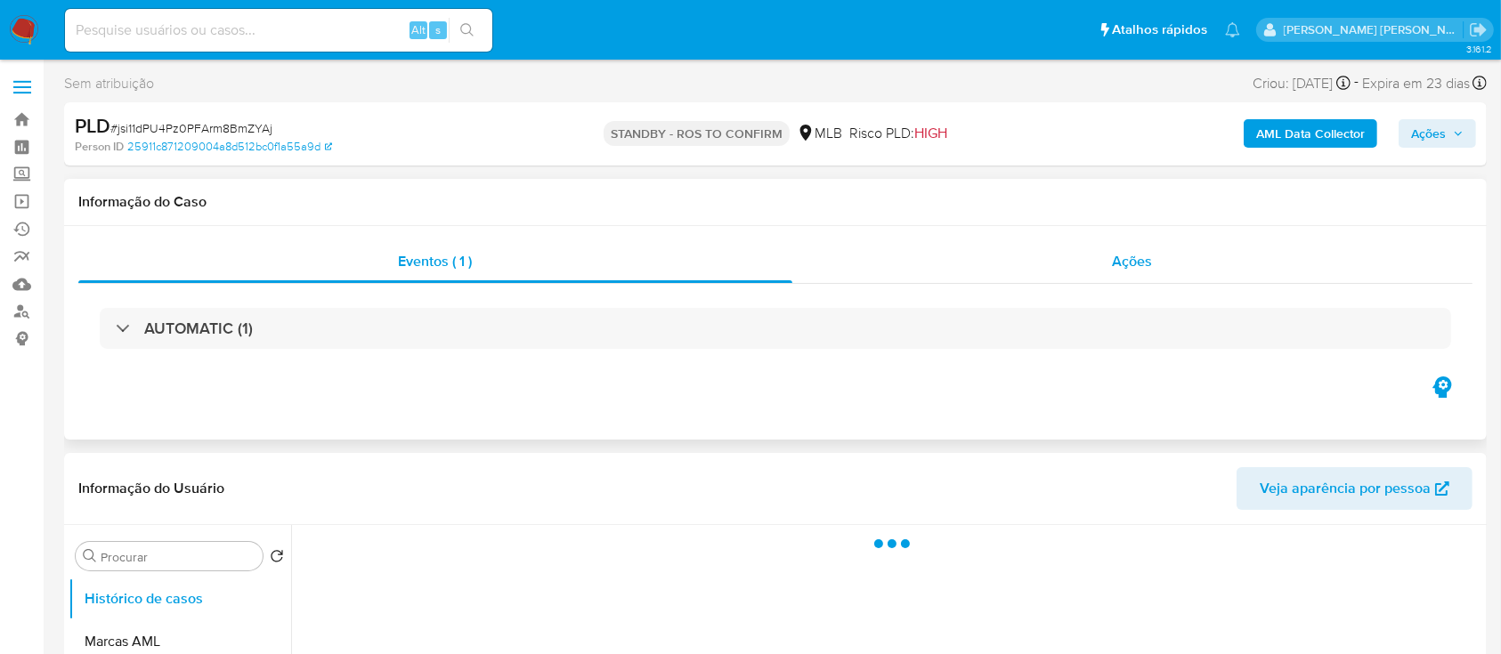
click at [1039, 278] on div "Ações" at bounding box center [1132, 261] width 680 height 43
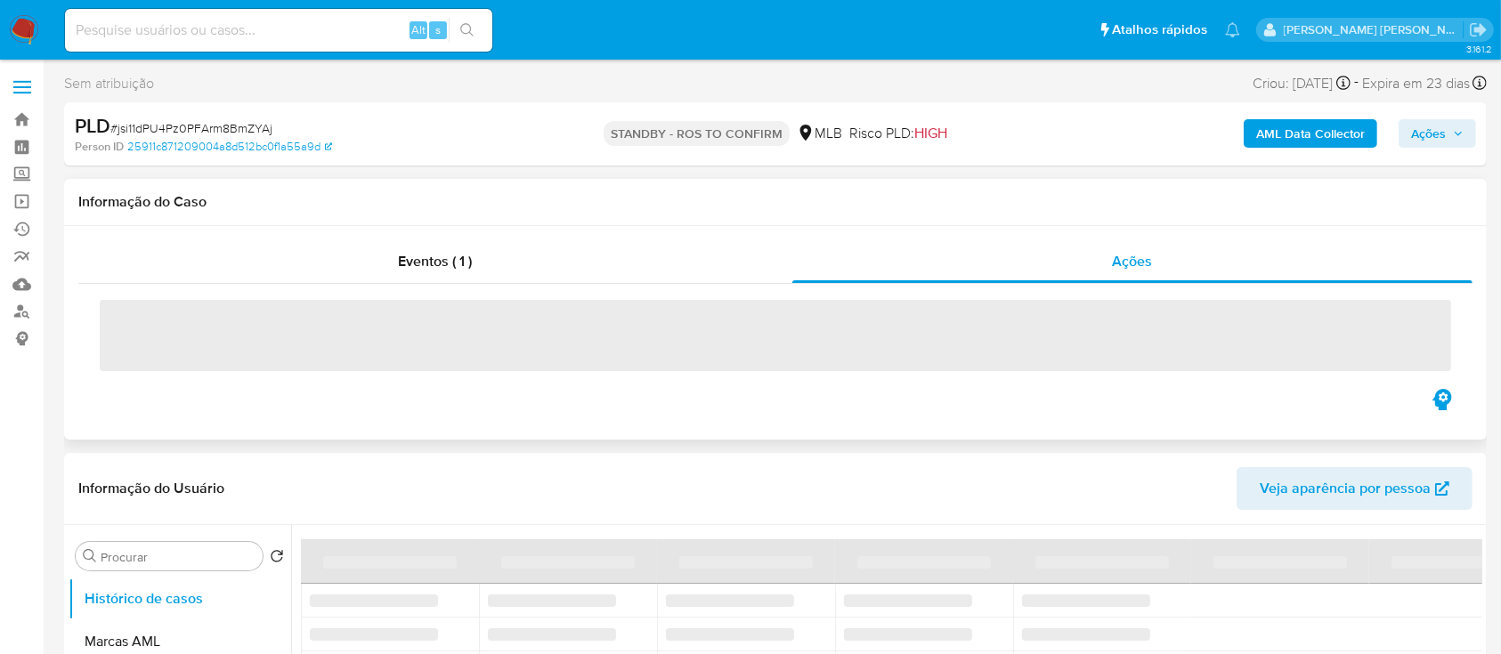
select select "10"
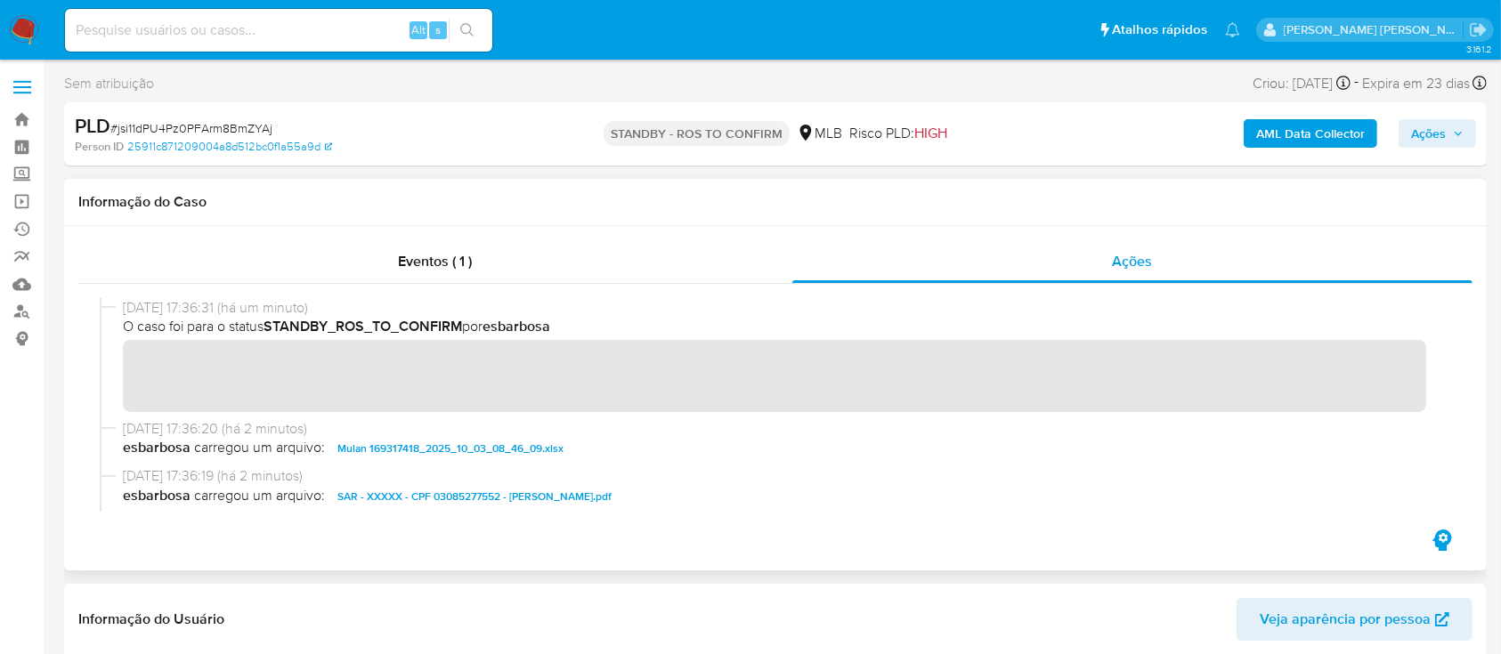
scroll to position [235, 0]
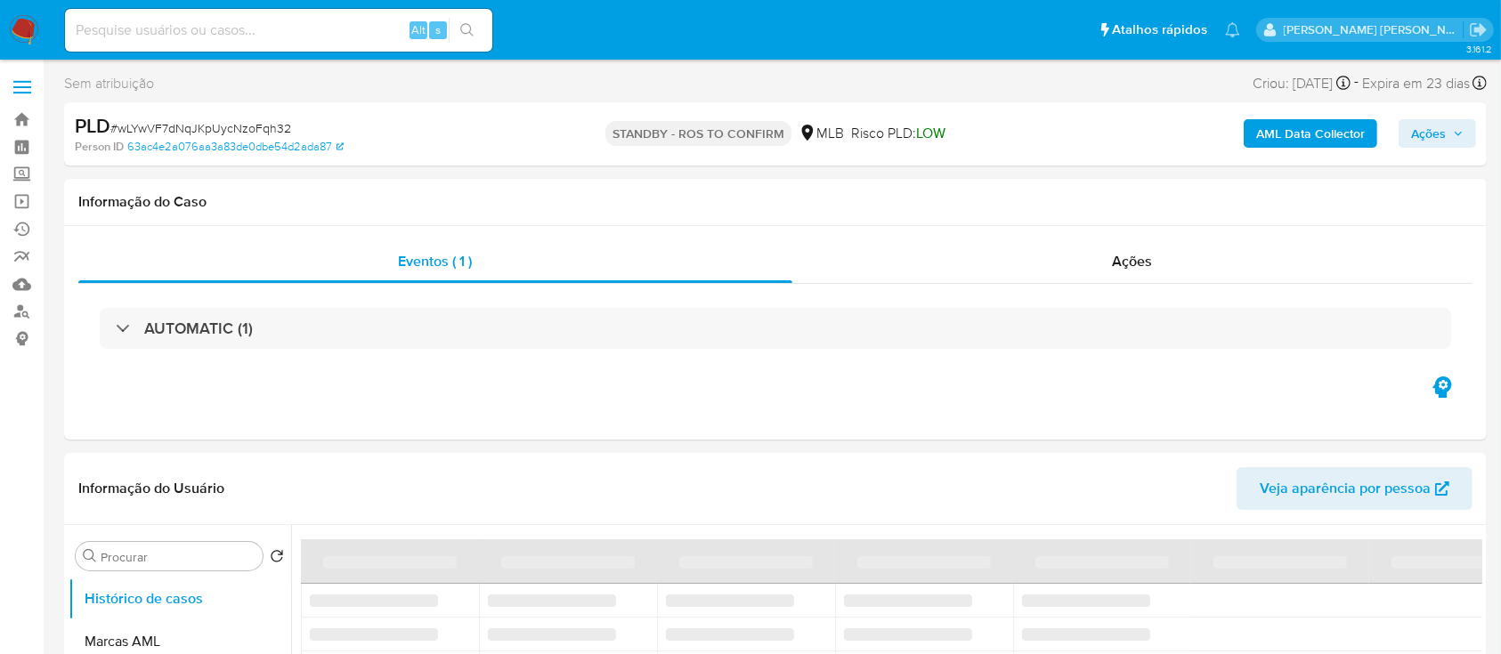
select select "10"
